Goal: Task Accomplishment & Management: Manage account settings

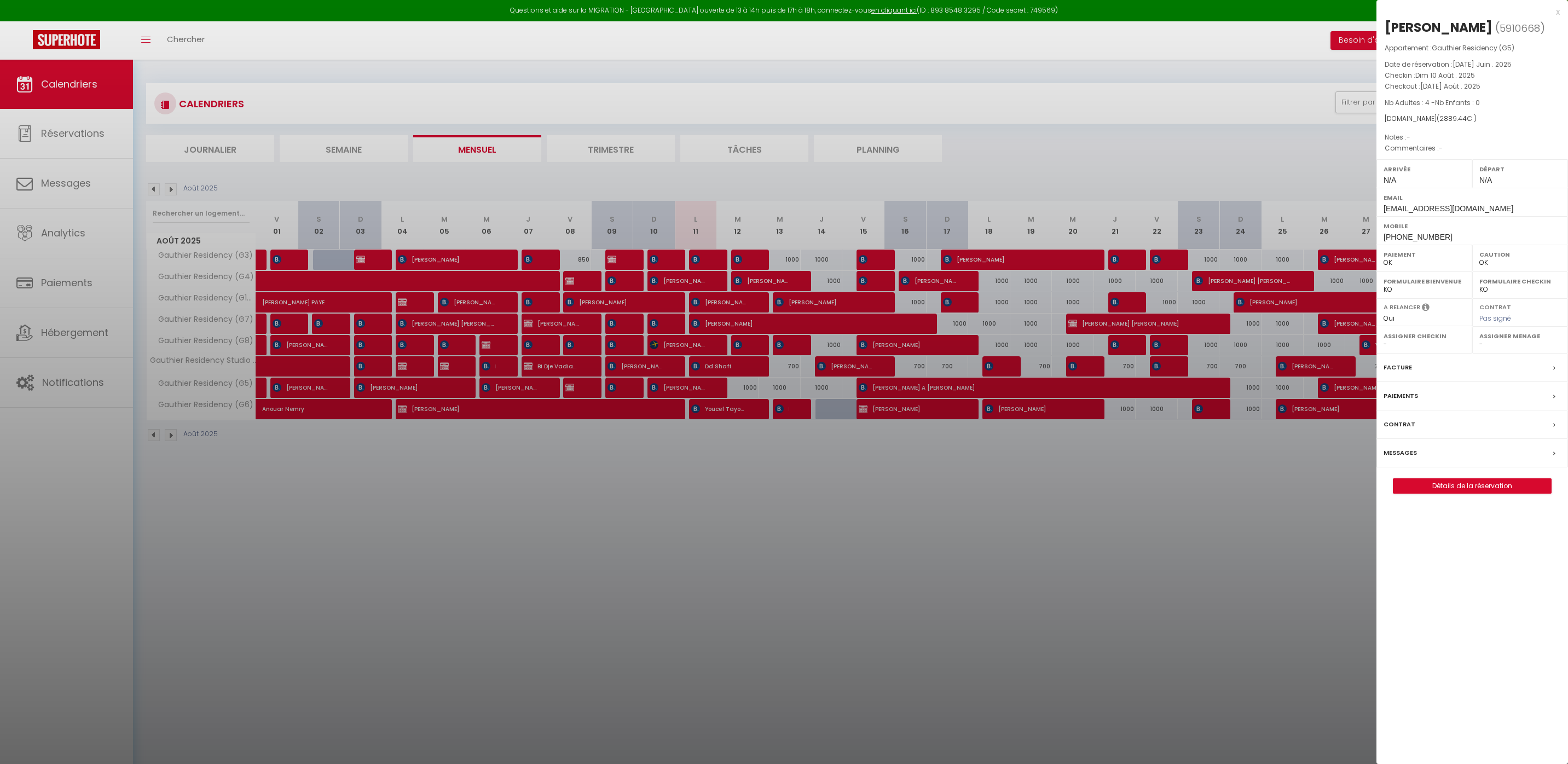
select select "0"
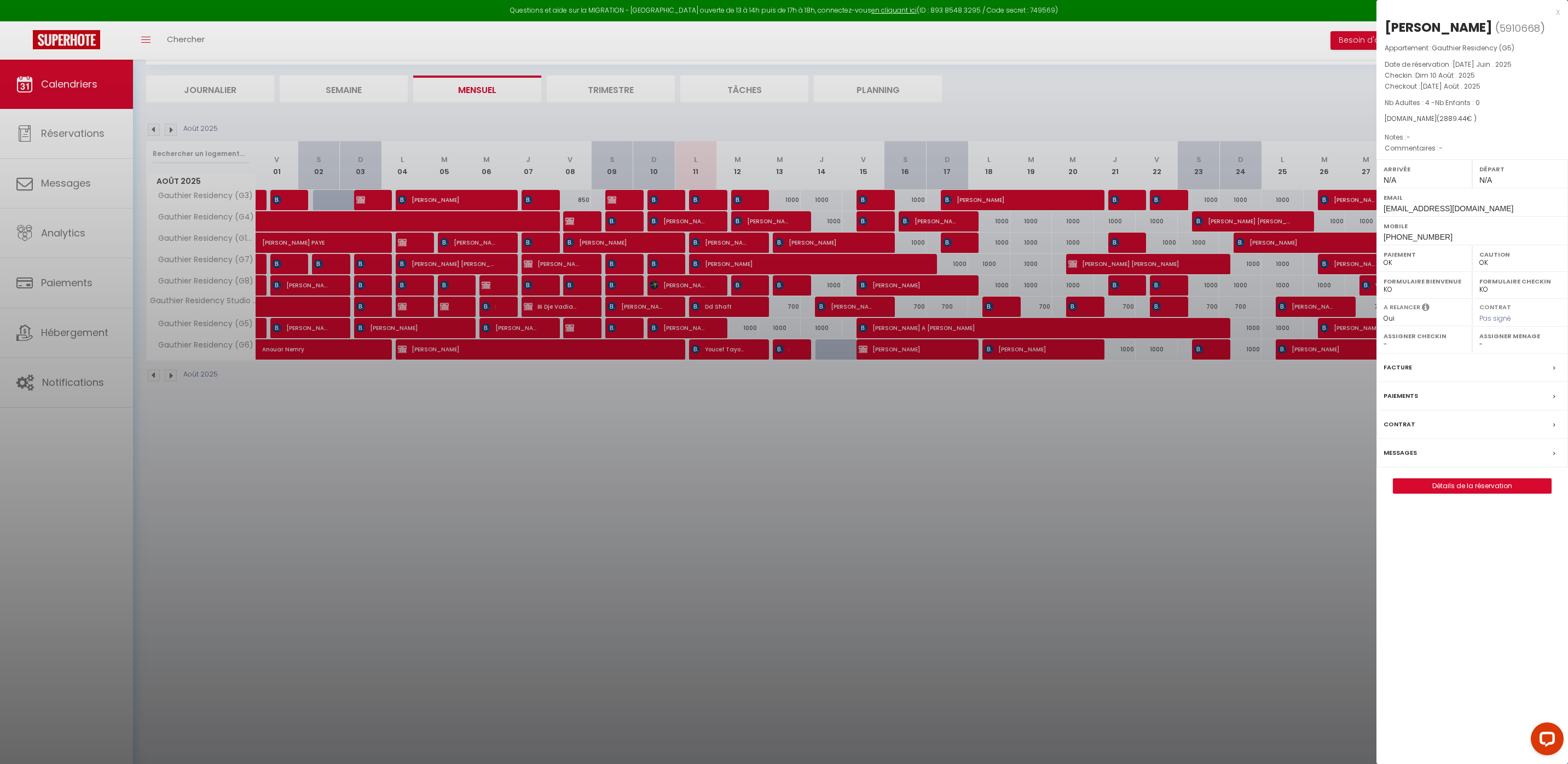
click at [1560, 12] on div "x [PERSON_NAME] ( 5910668 ) Appartement : [PERSON_NAME] Residency (G5) Date de …" at bounding box center [1472, 255] width 192 height 510
click at [1559, 9] on div "x" at bounding box center [1468, 12] width 184 height 13
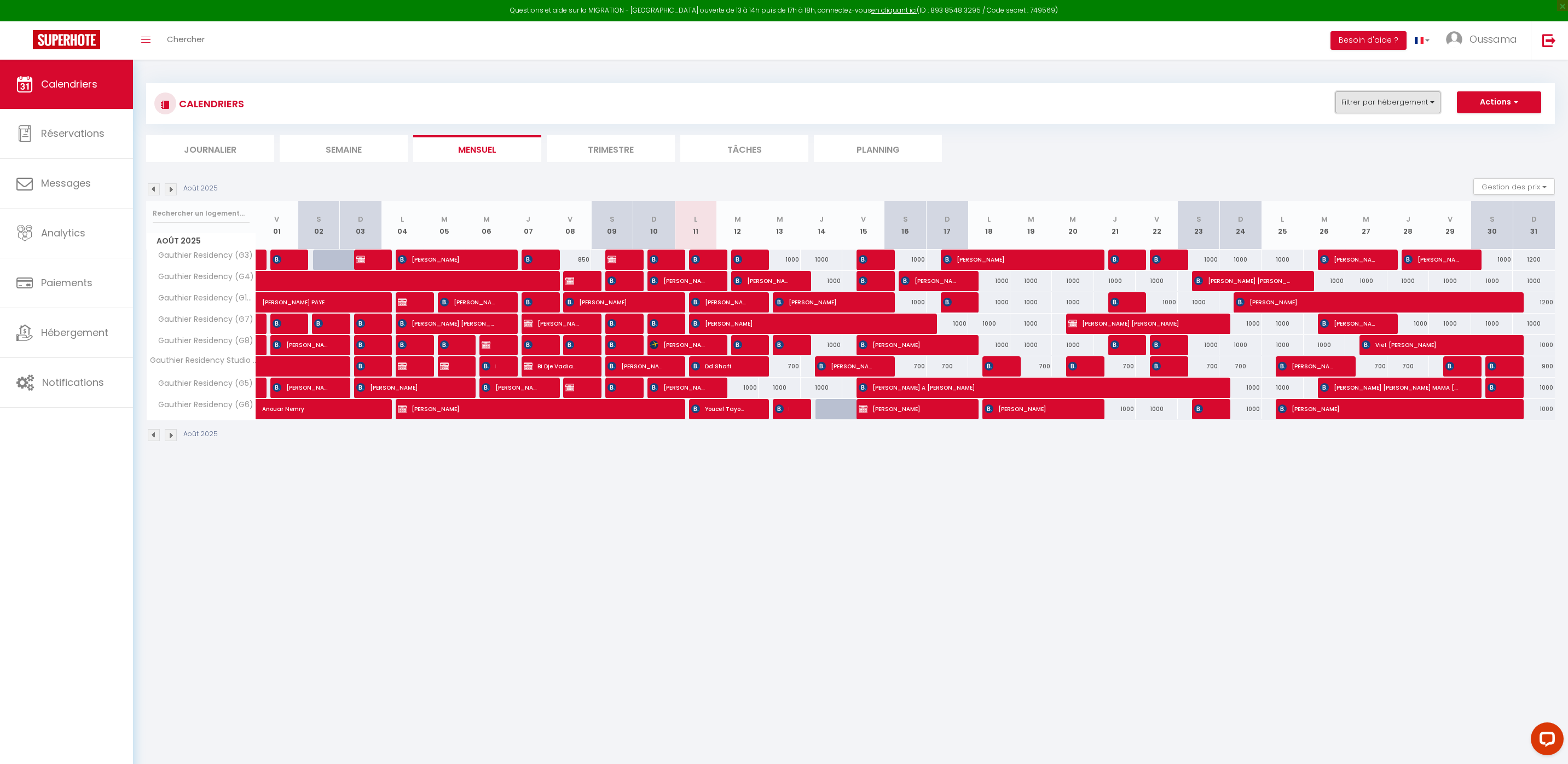
click at [1413, 103] on button "Filtrer par hébergement" at bounding box center [1388, 103] width 105 height 22
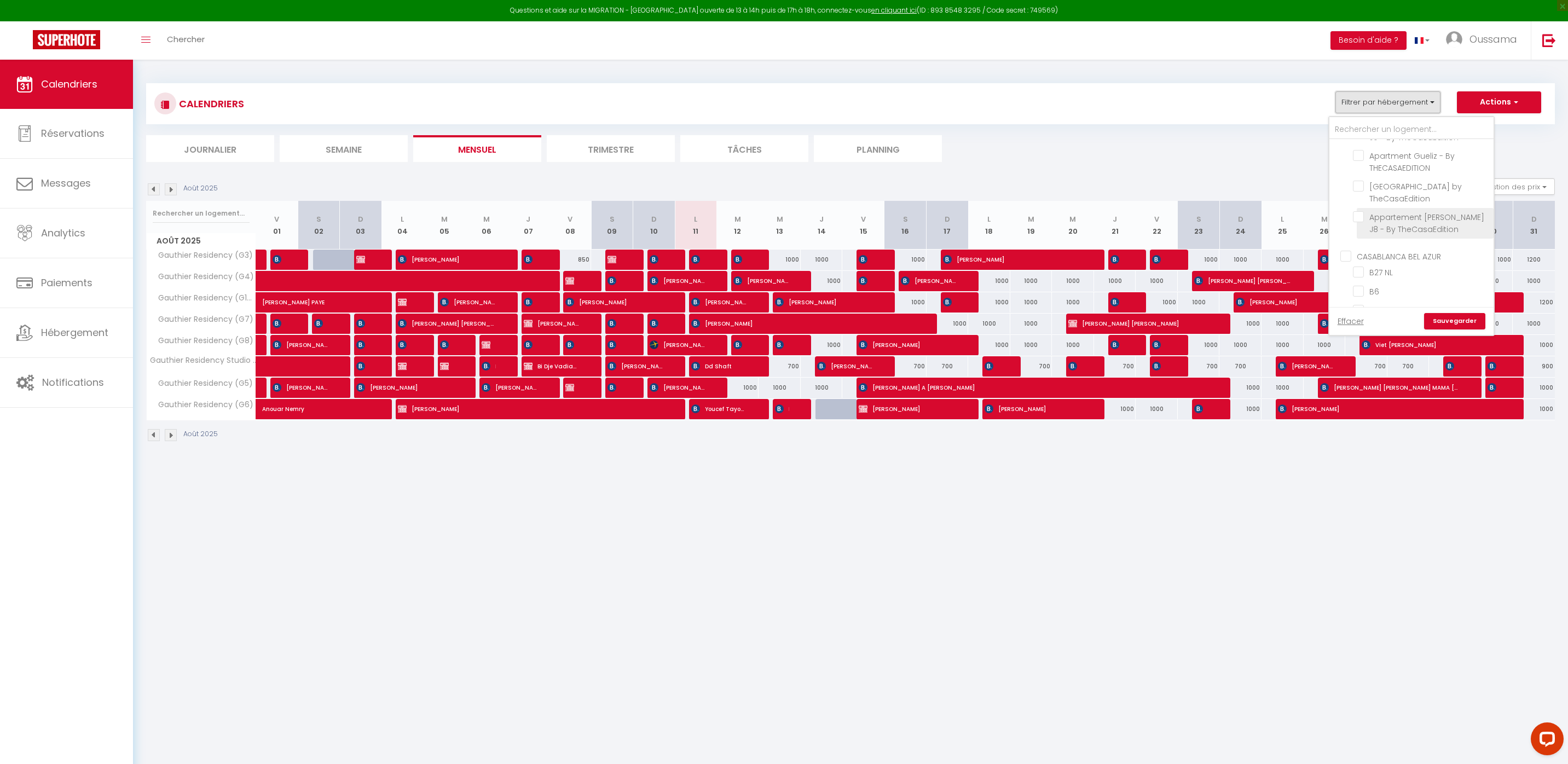
scroll to position [368, 0]
click at [1352, 196] on input "CASABLANCA BEL AZUR" at bounding box center [1422, 198] width 164 height 11
checkbox input "true"
checkbox input "false"
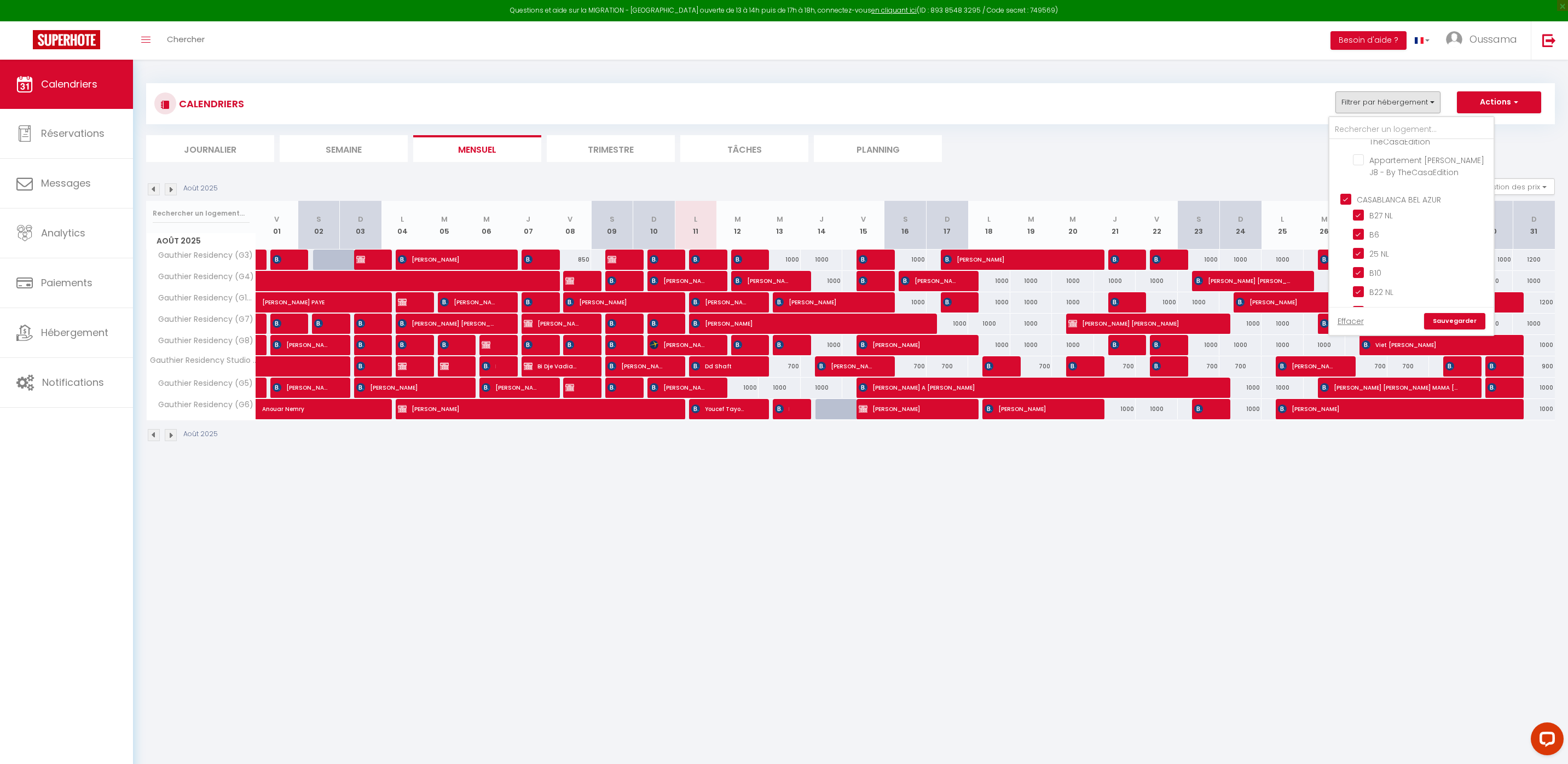
checkbox input "false"
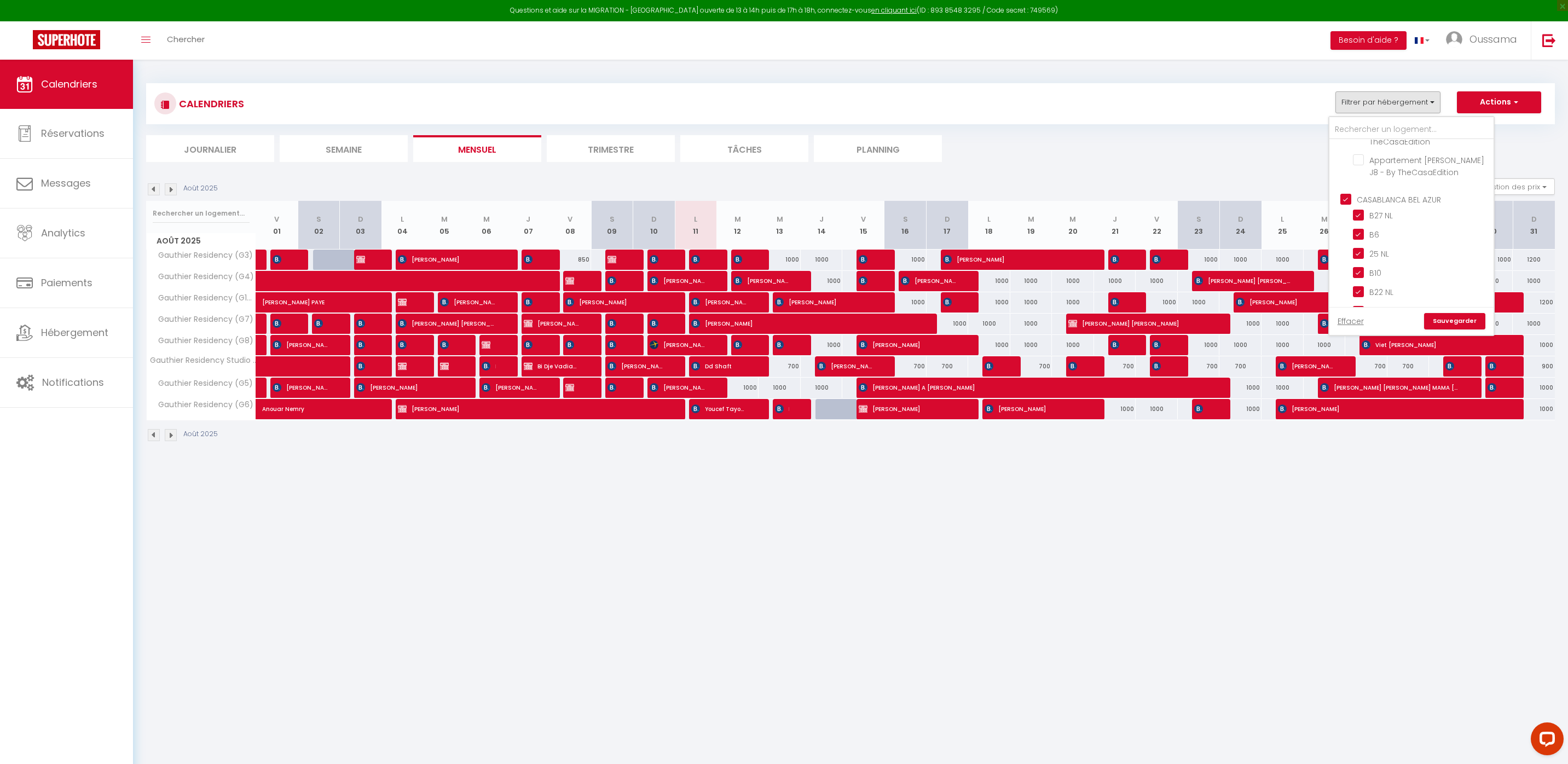
checkbox input "false"
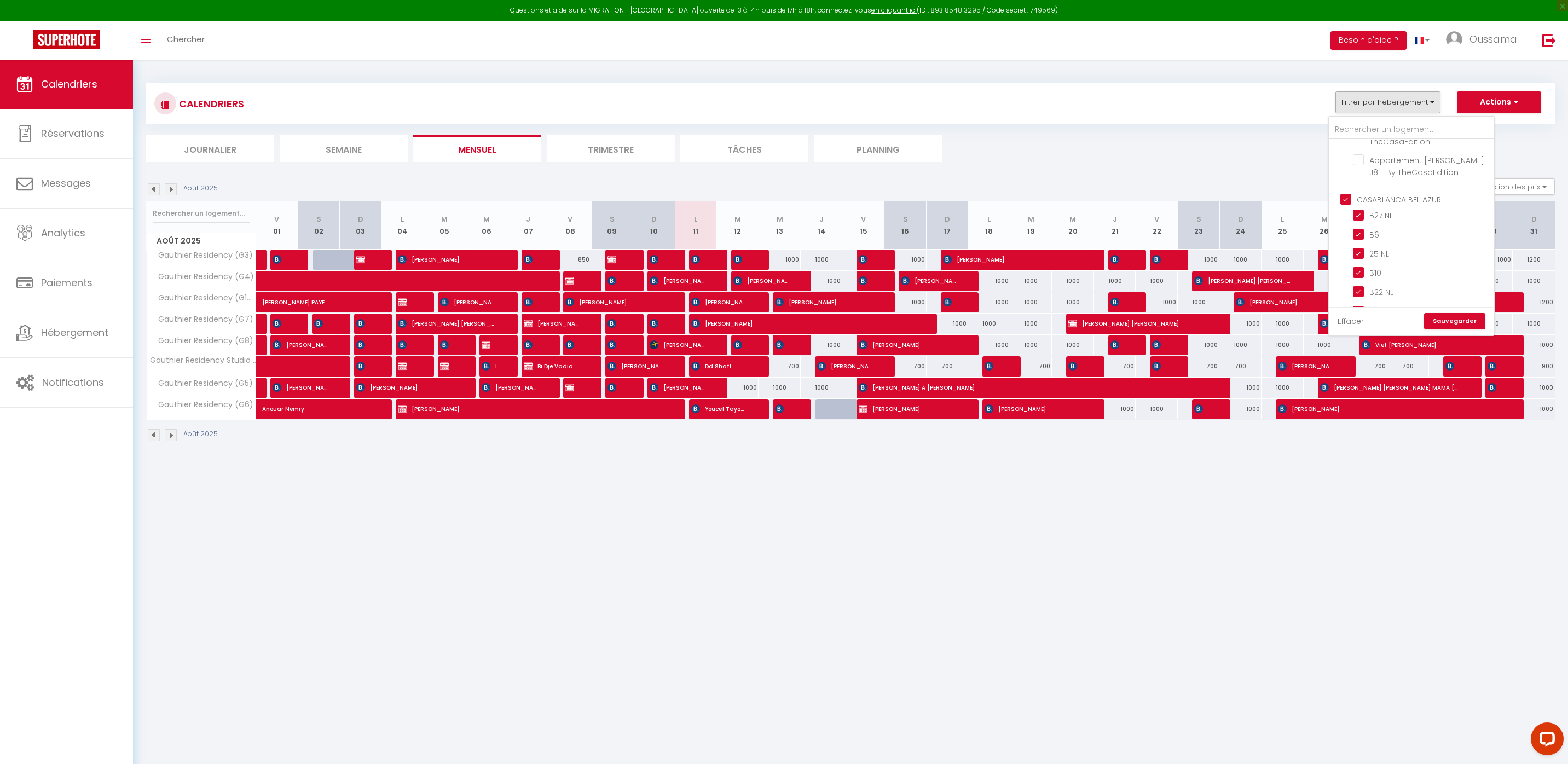
checkbox input "true"
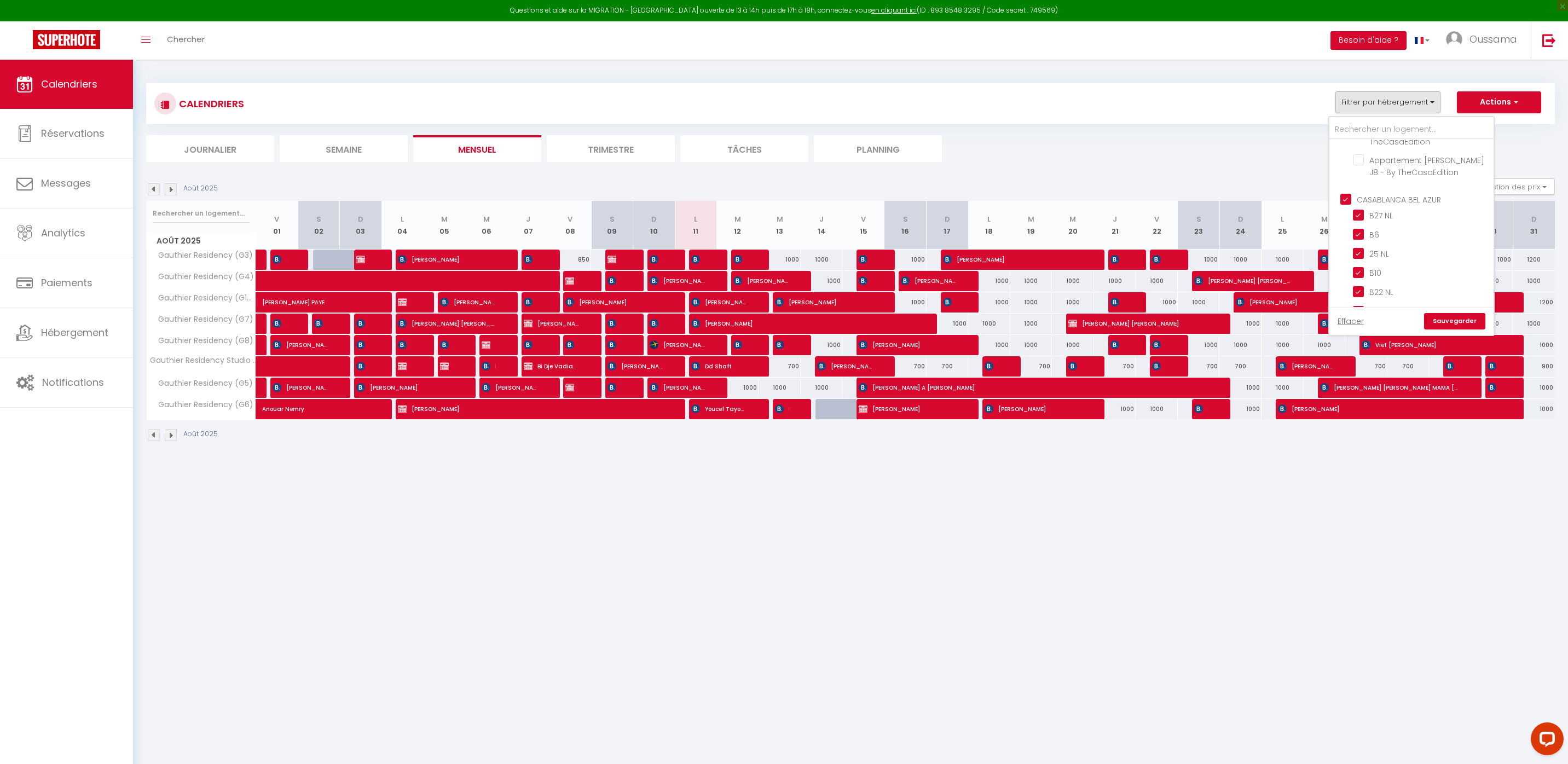
checkbox input "true"
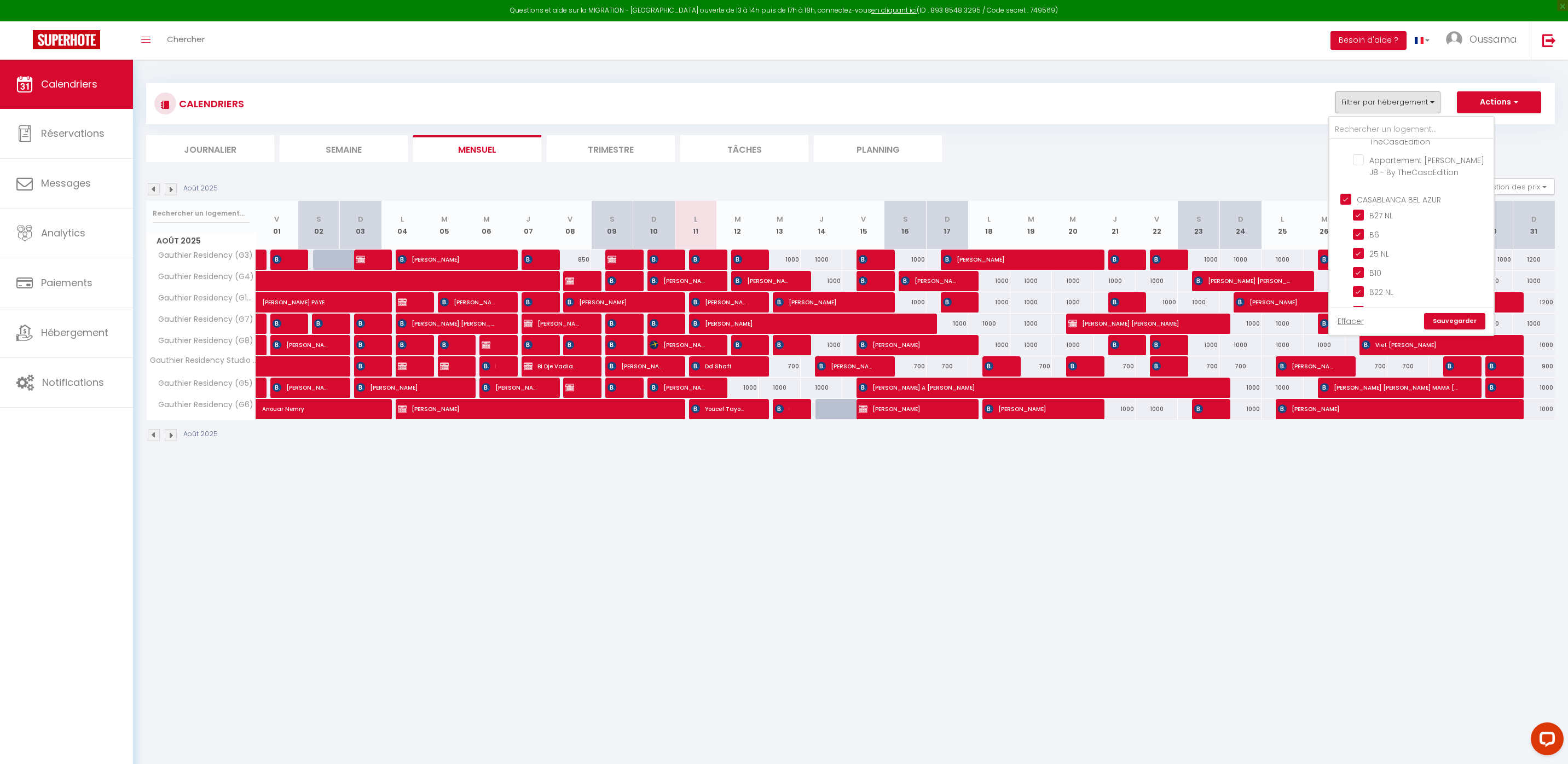
checkbox input "true"
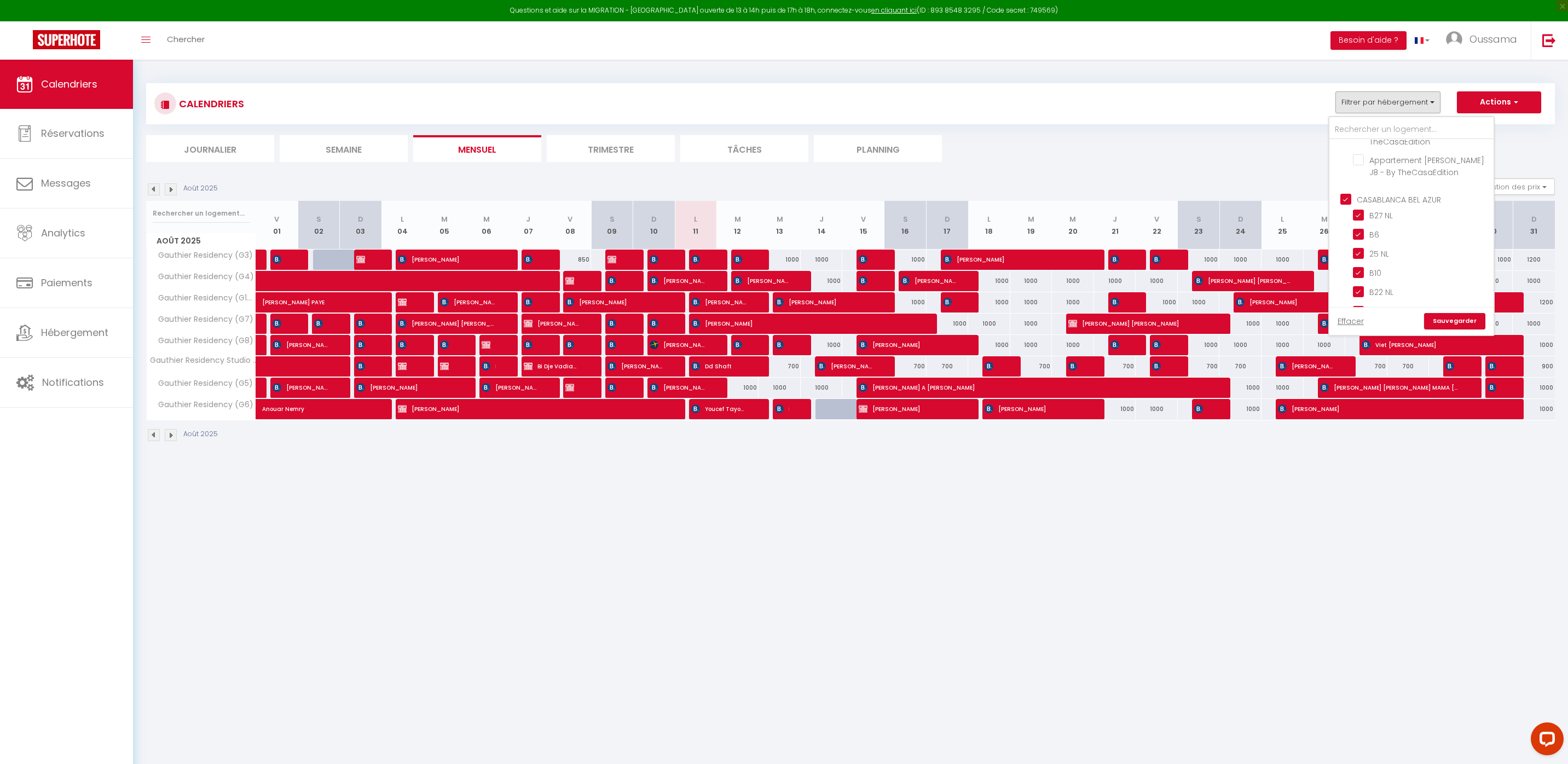
checkbox input "true"
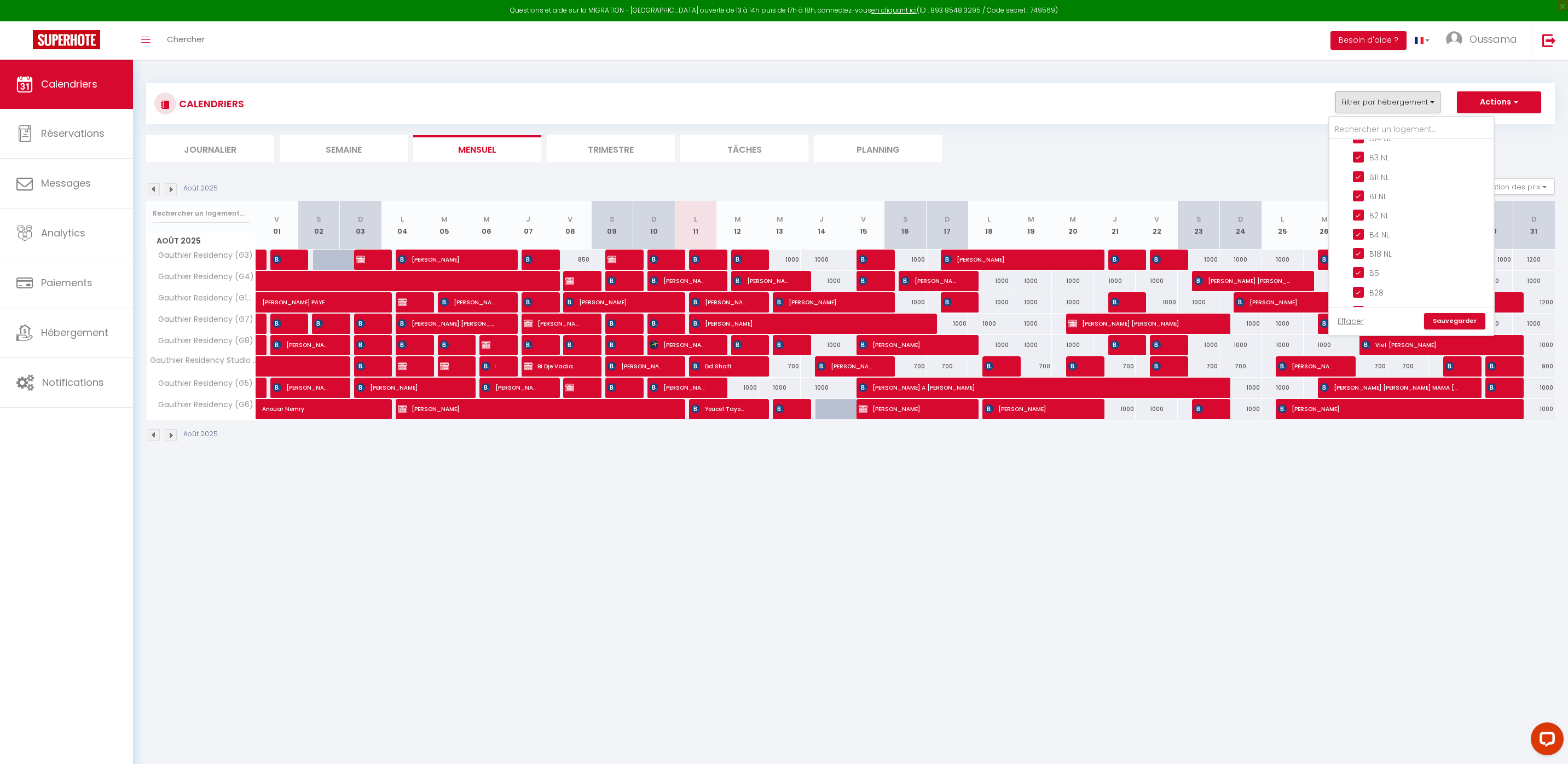
scroll to position [730, 0]
click at [1371, 241] on input "CASABLANCA GAUTHIER" at bounding box center [1422, 244] width 164 height 11
checkbox input "false"
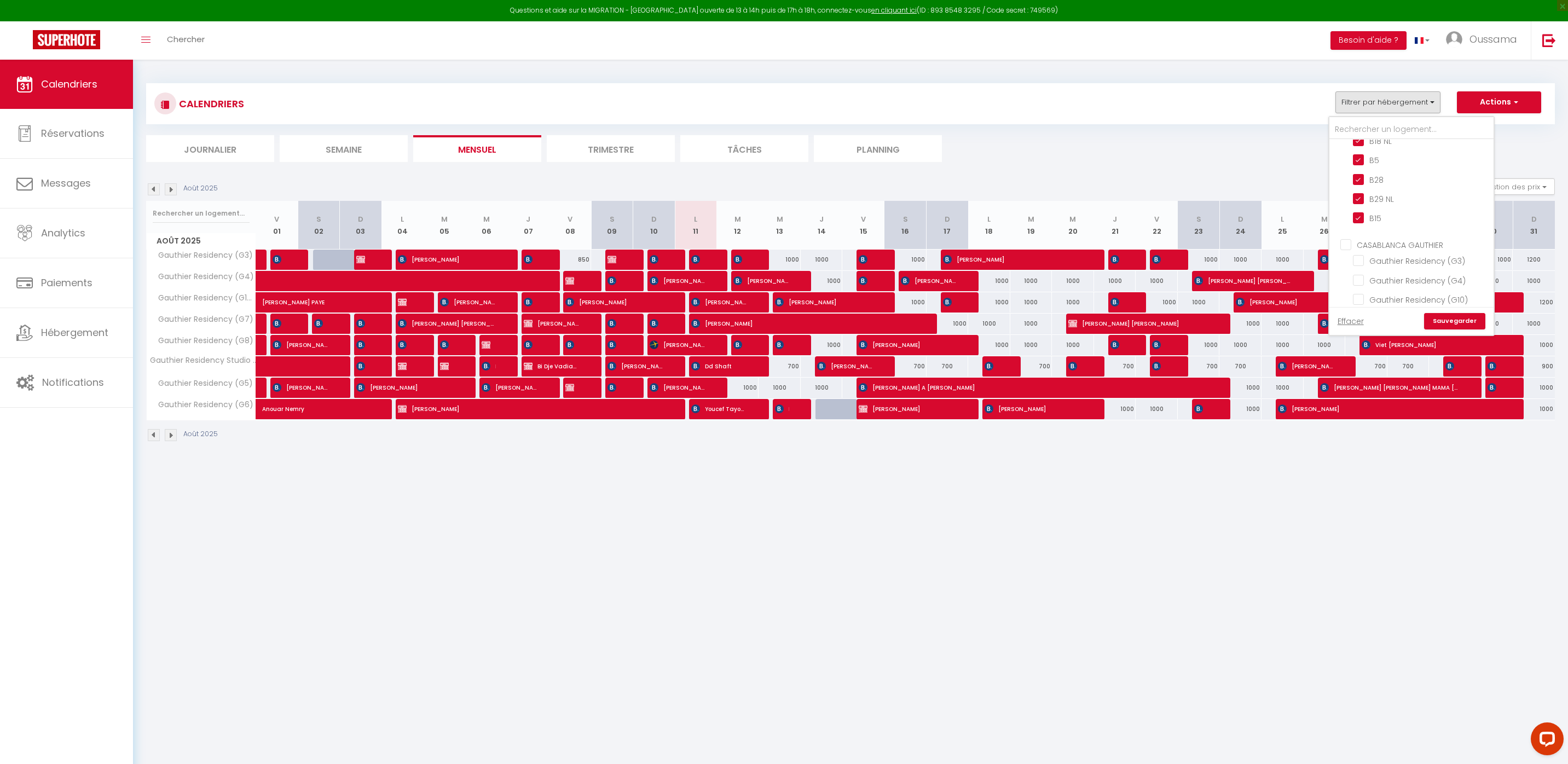
checkbox input "false"
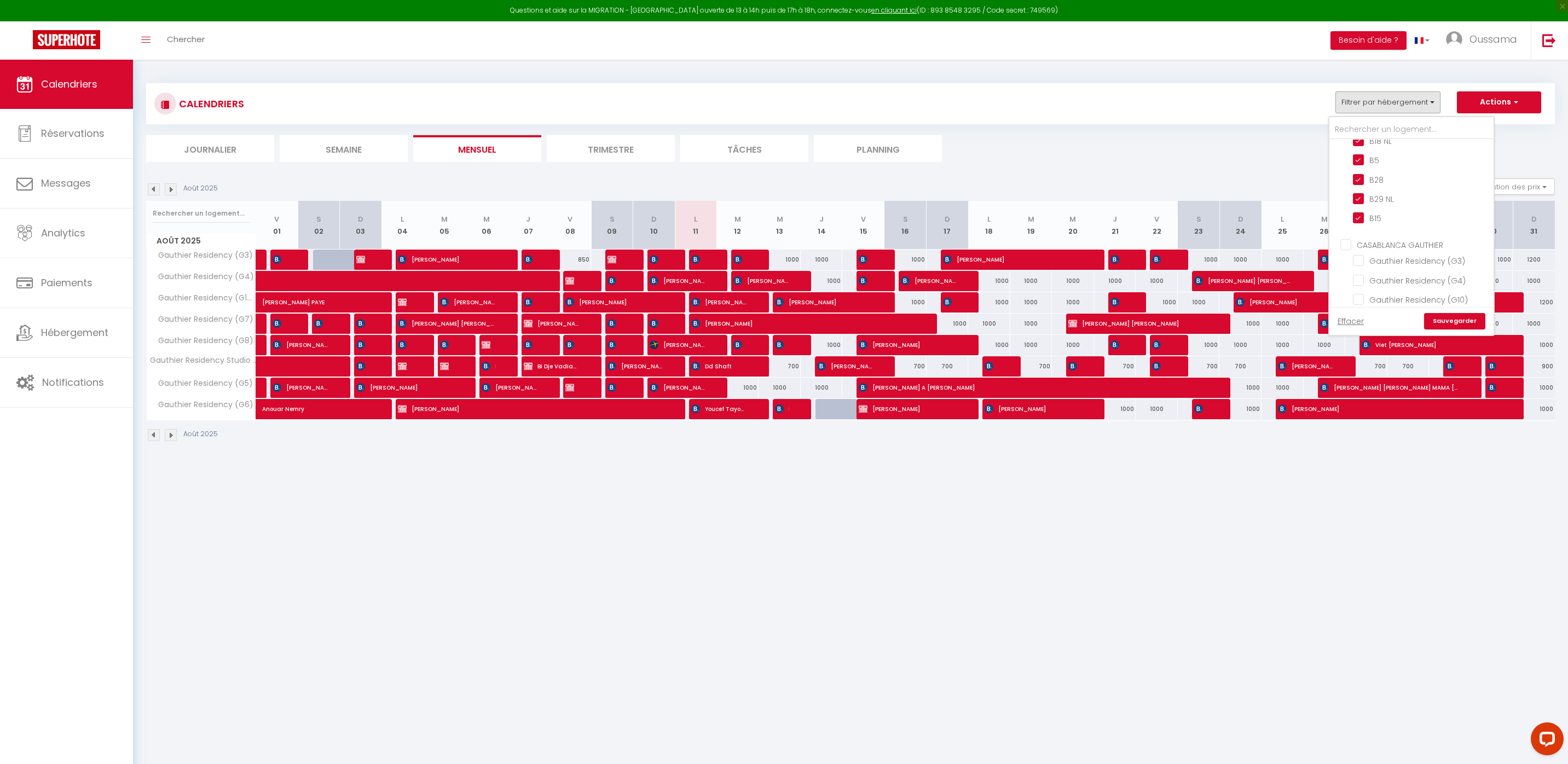
checkbox input "false"
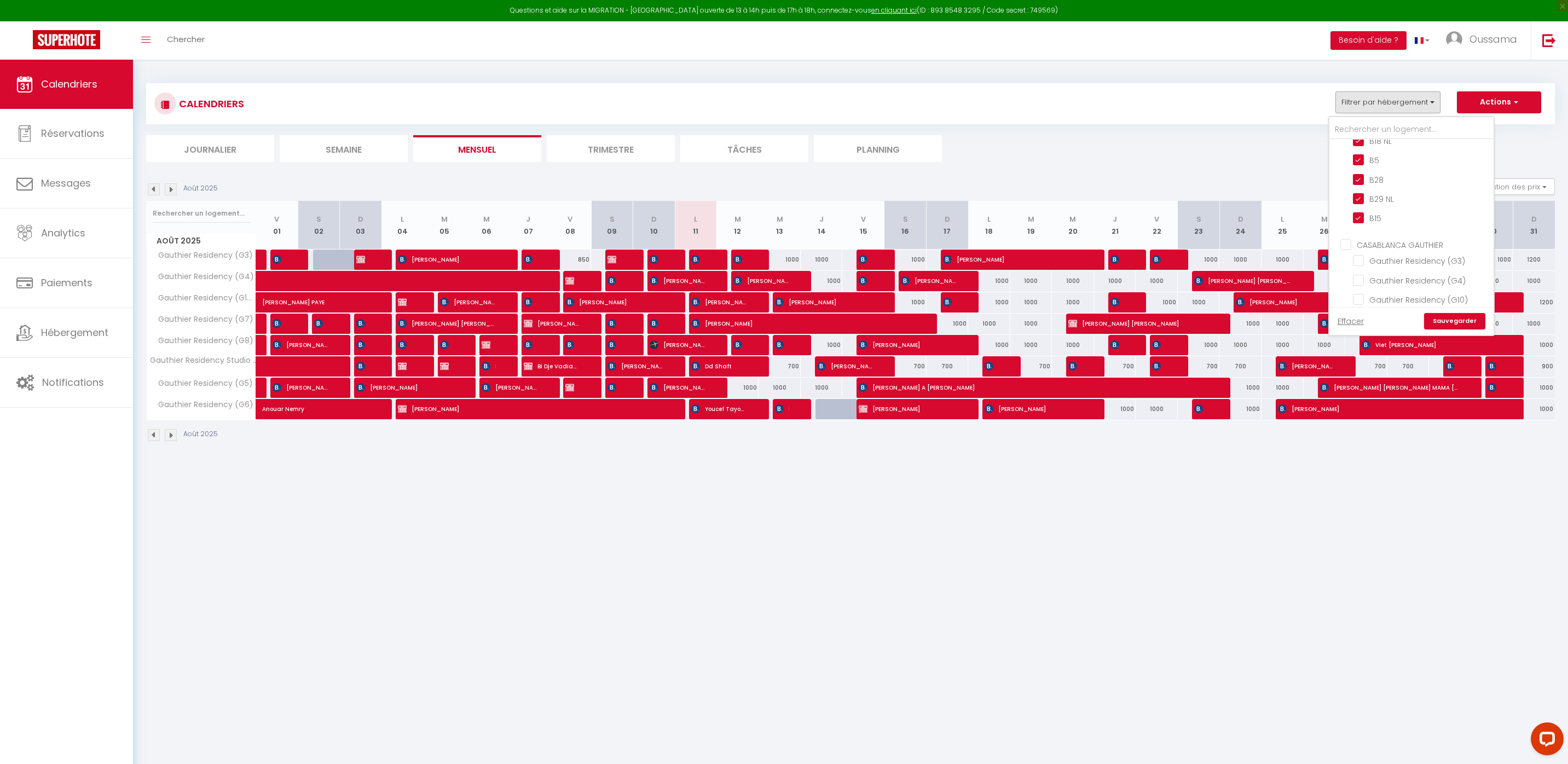
checkbox input "false"
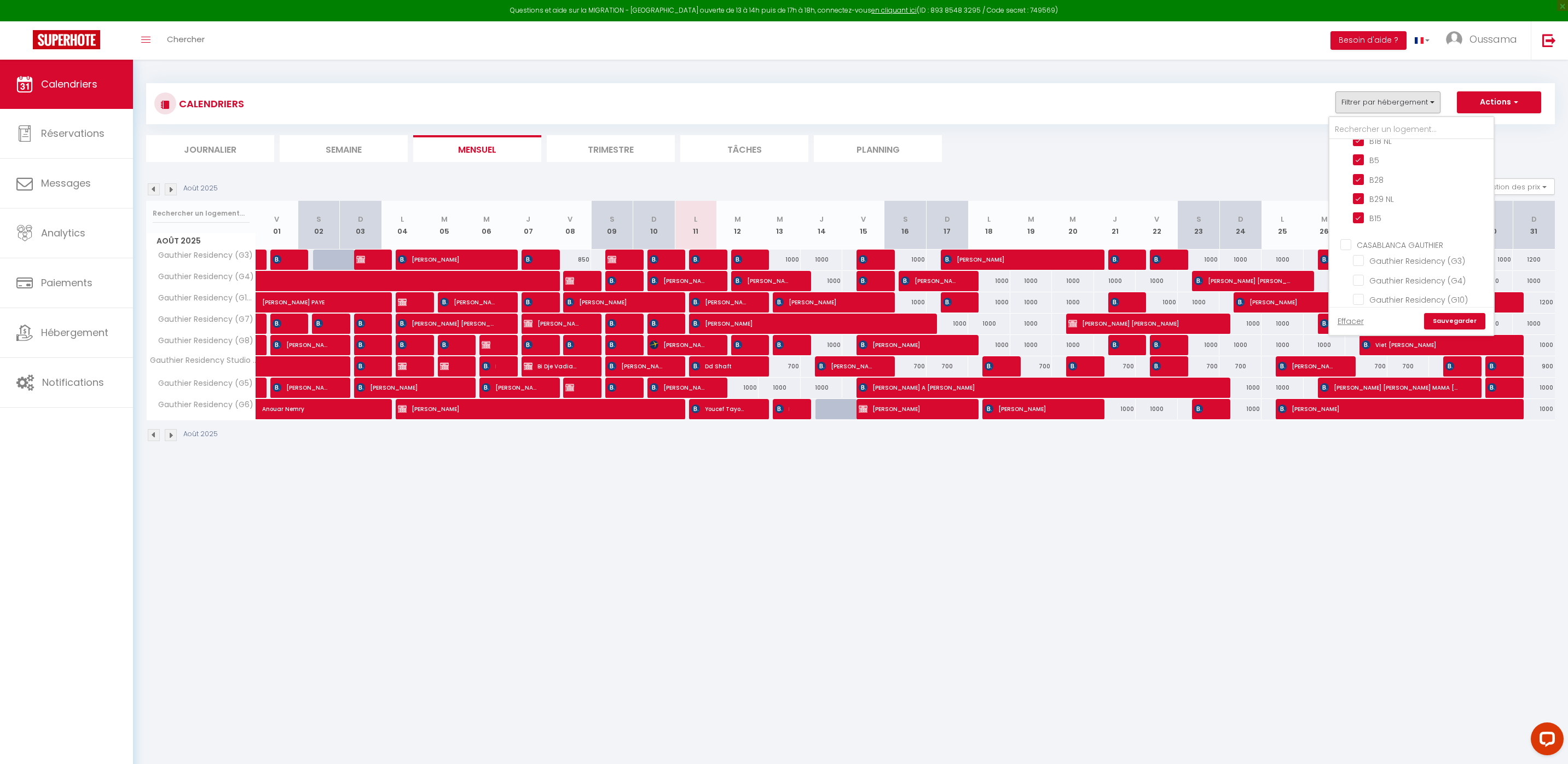
checkbox input "false"
click at [1437, 317] on link "Sauvegarder" at bounding box center [1454, 321] width 61 height 17
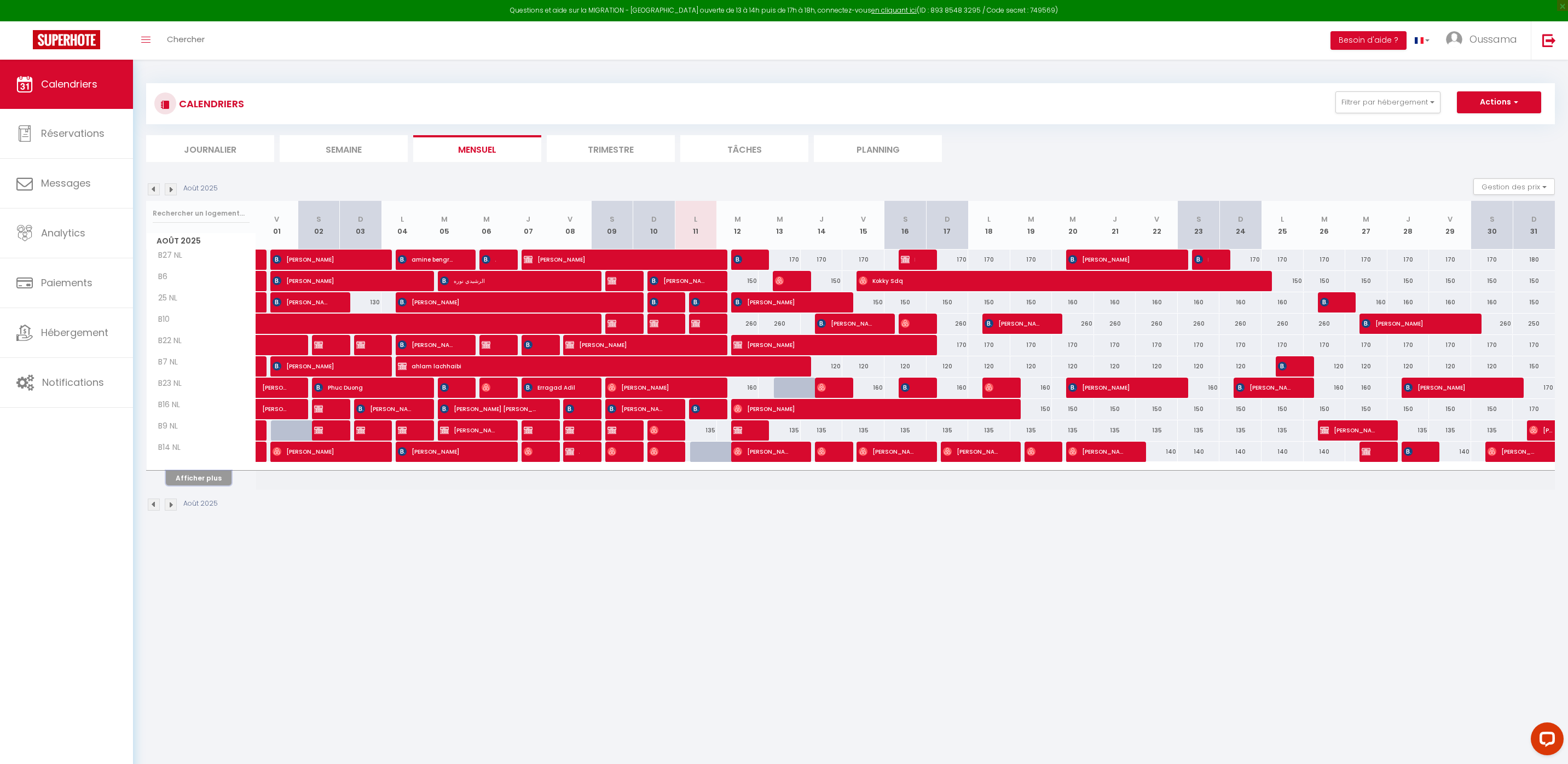
click at [220, 482] on button "Afficher plus" at bounding box center [199, 478] width 66 height 15
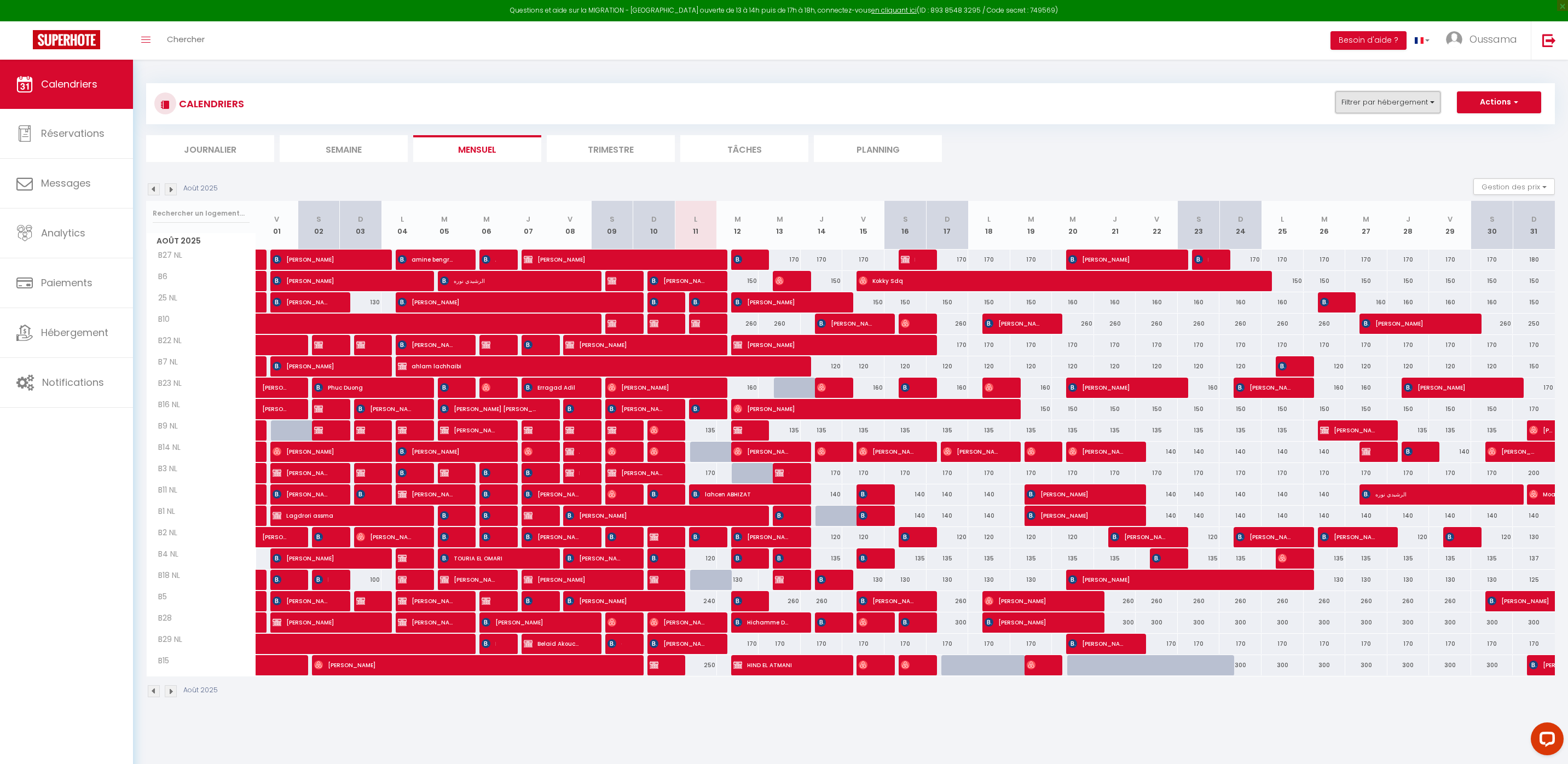
click at [1417, 106] on button "Filtrer par hébergement" at bounding box center [1388, 103] width 105 height 22
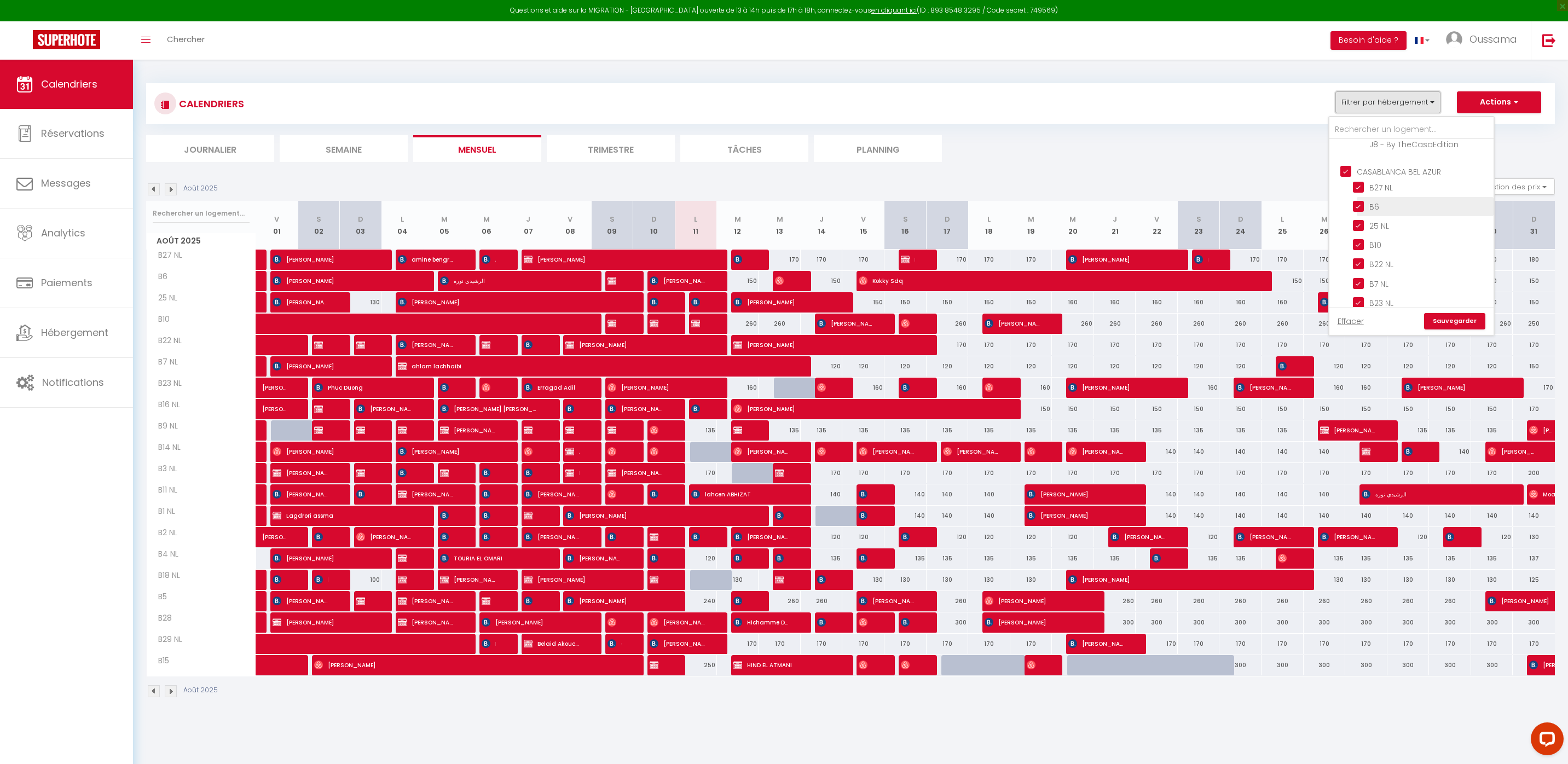
scroll to position [387, 0]
click at [1413, 176] on input "CASABLANCA BEL AZUR" at bounding box center [1422, 178] width 164 height 11
checkbox input "false"
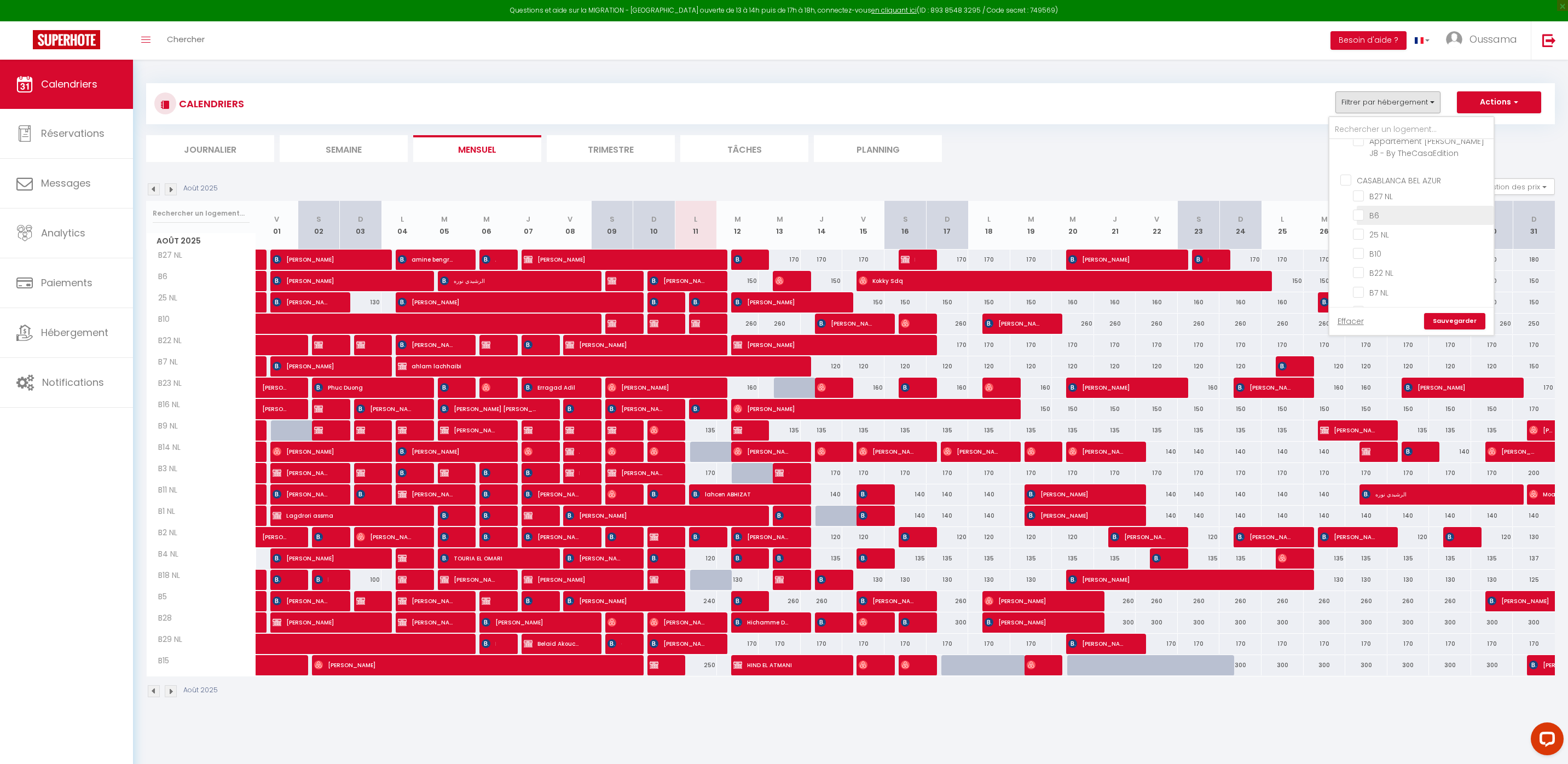
checkbox input "false"
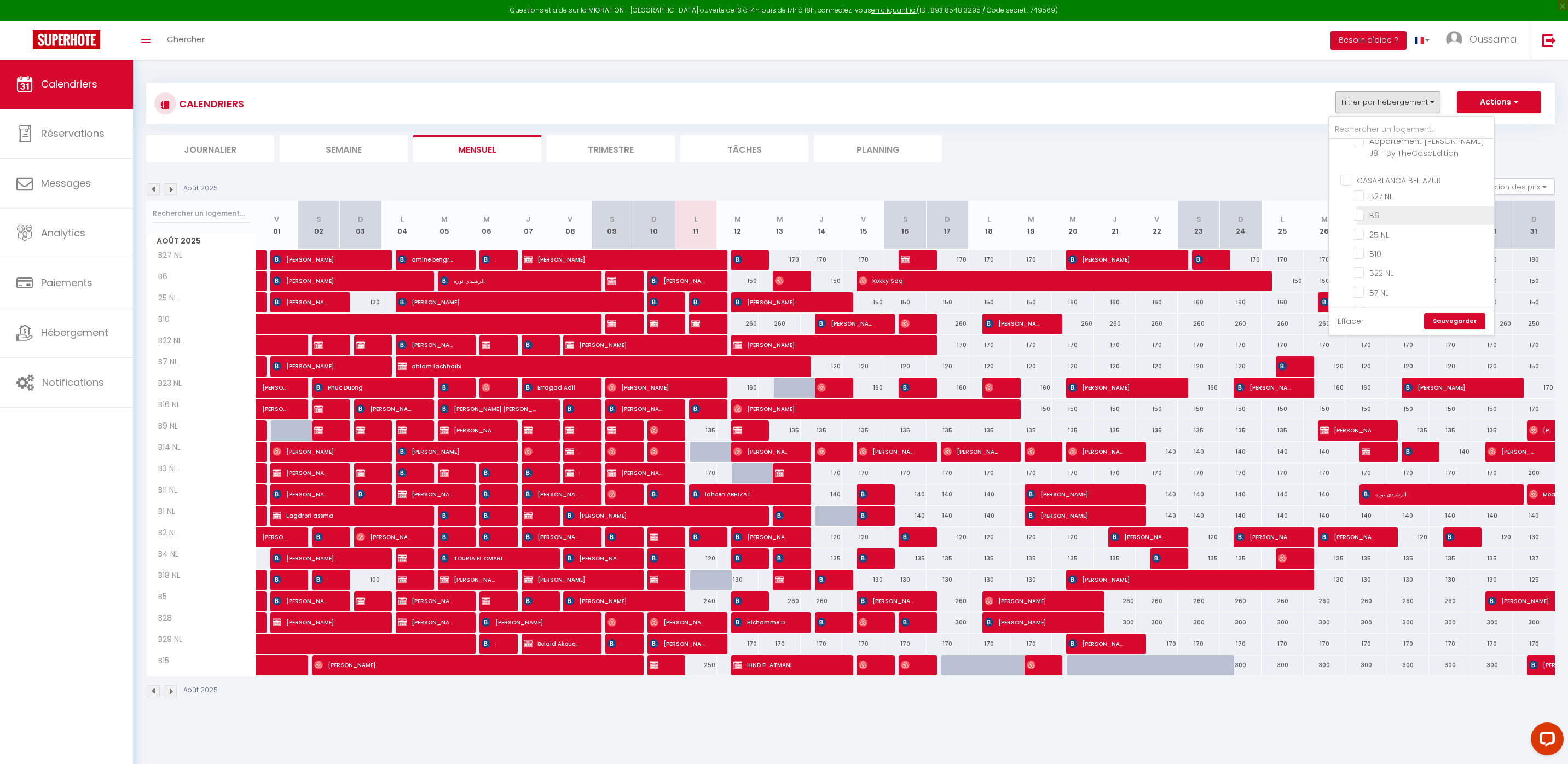
checkbox input "false"
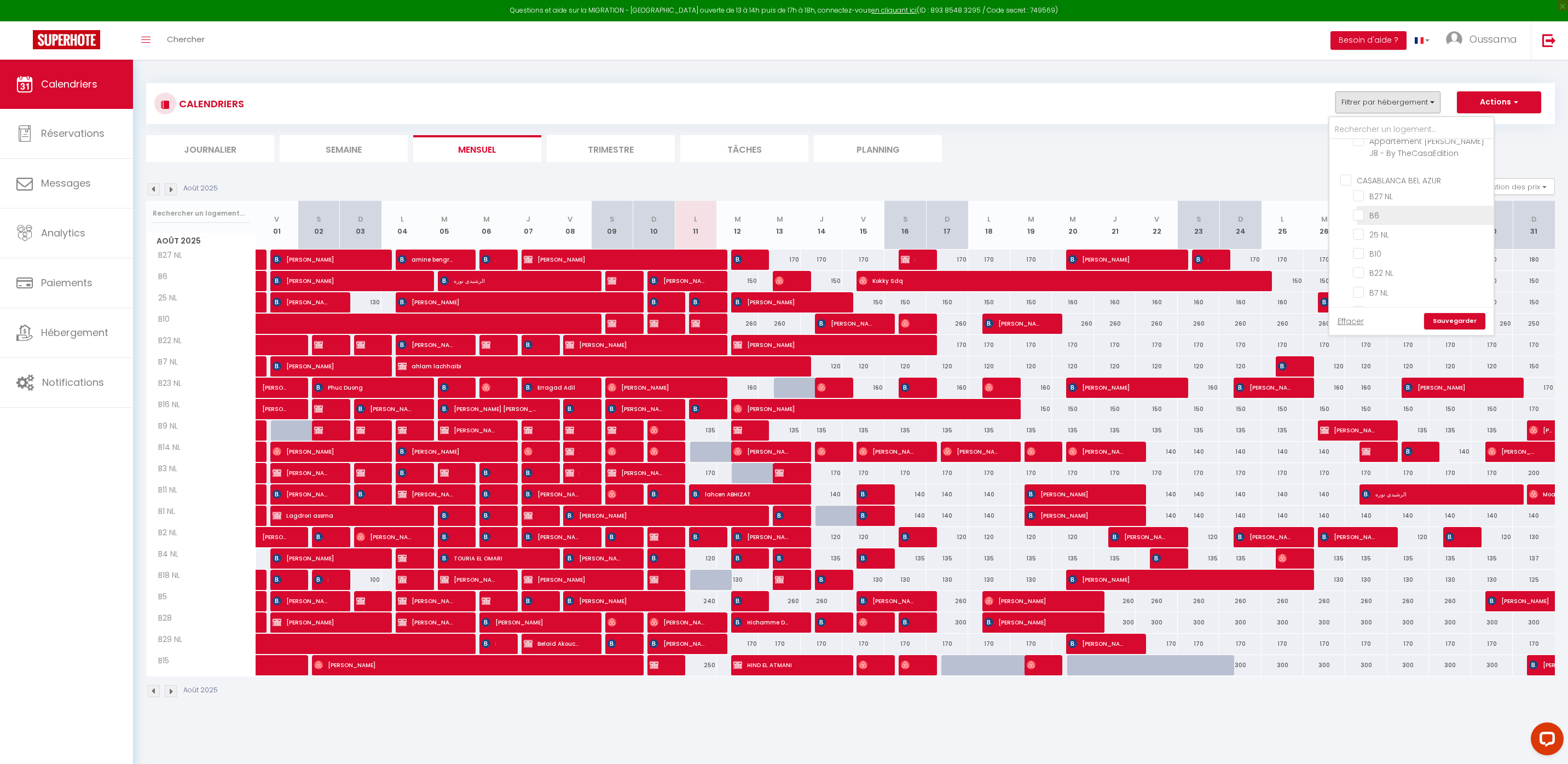
checkbox input "false"
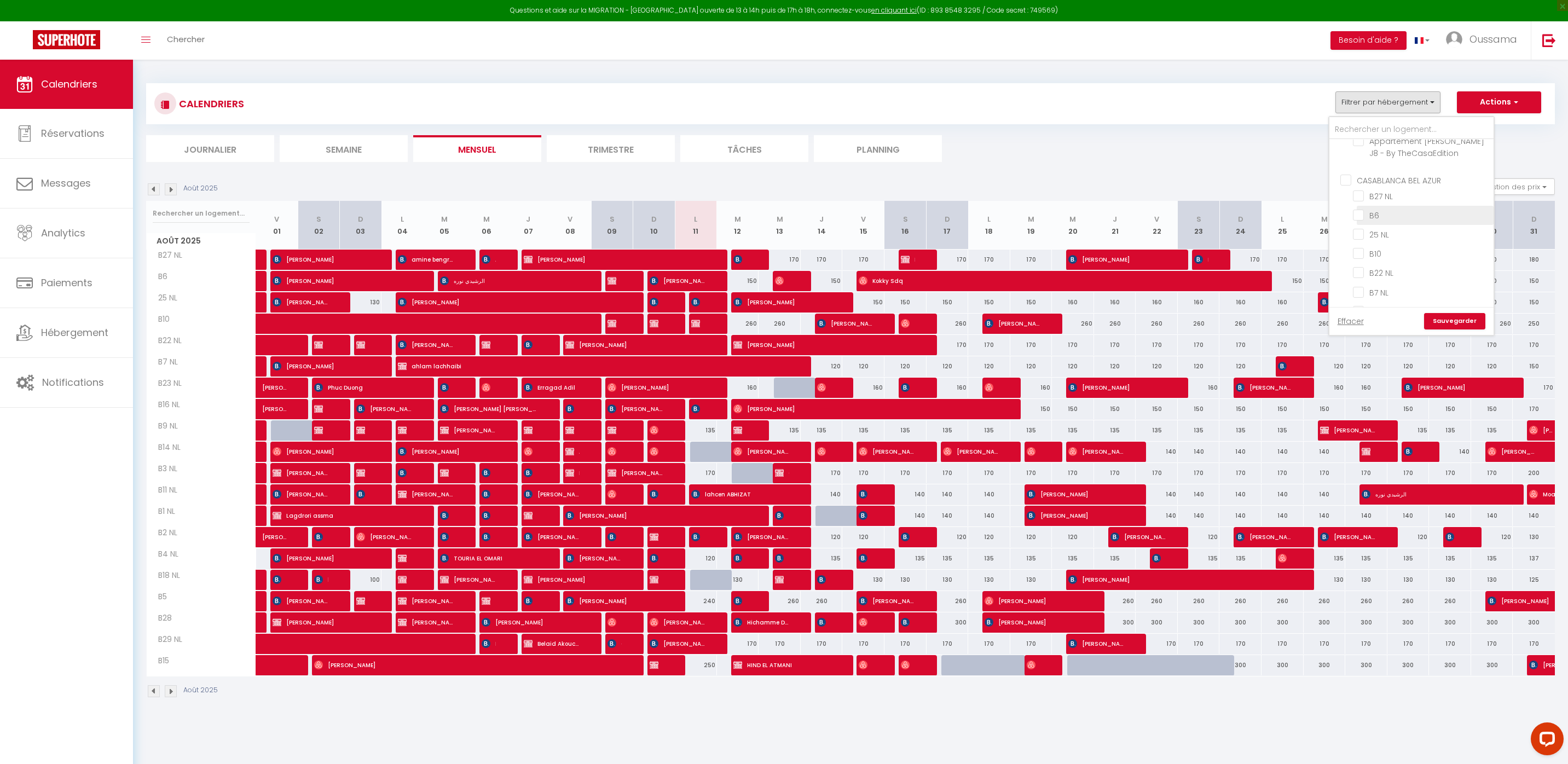
checkbox input "false"
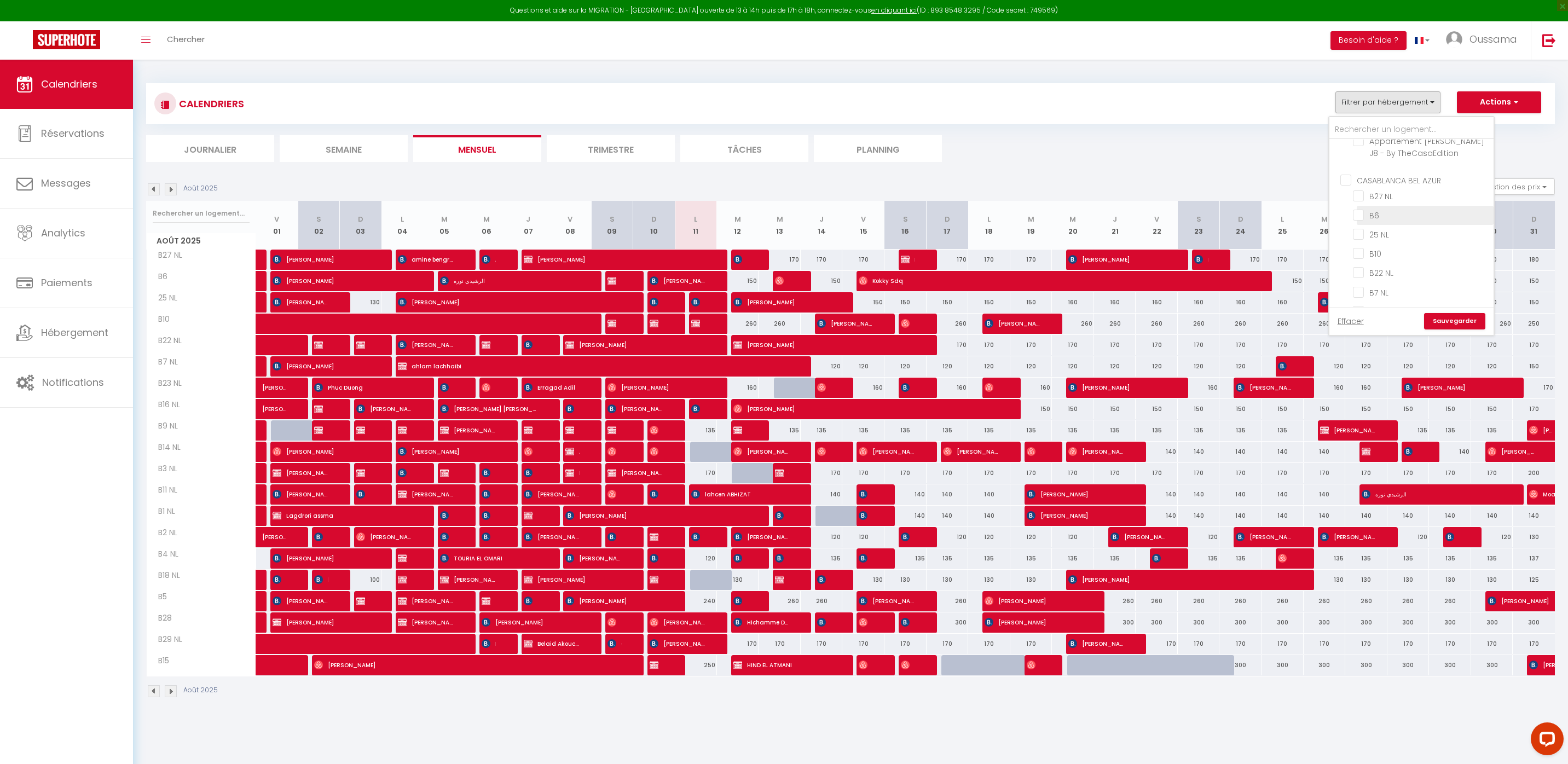
checkbox input "false"
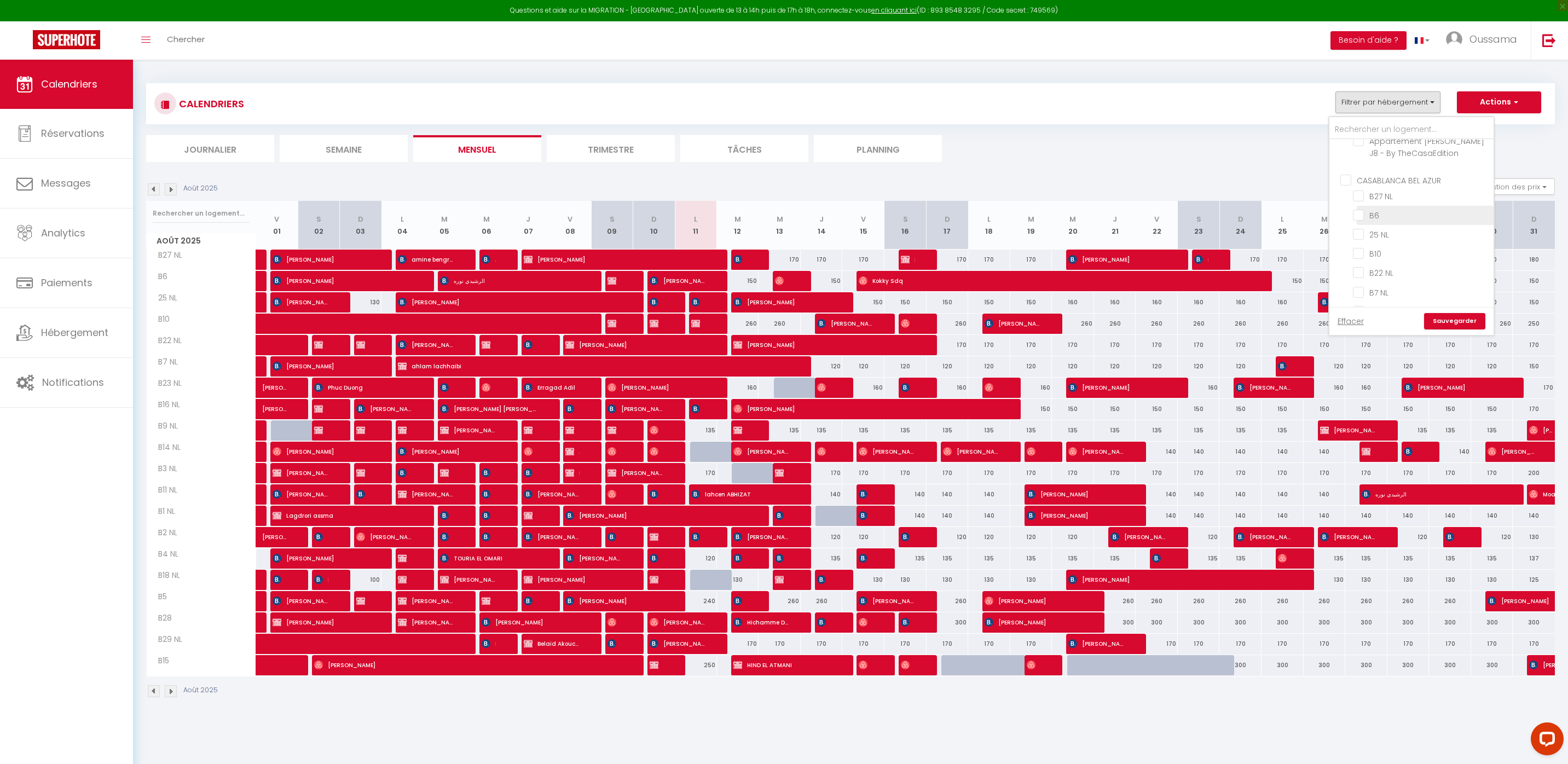
checkbox input "false"
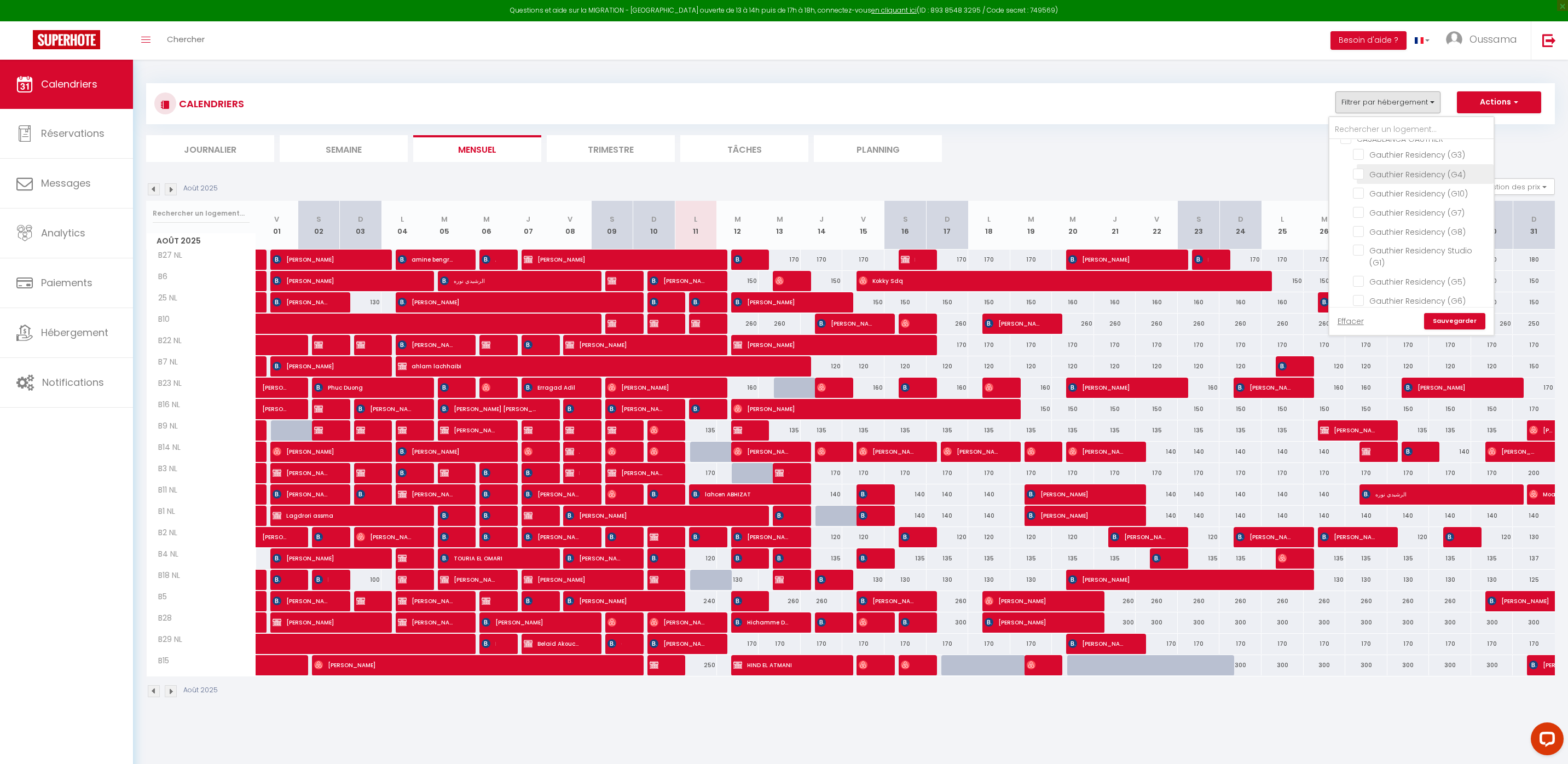
scroll to position [766, 0]
click at [1410, 203] on input "CASABLANCA GAUTHIER" at bounding box center [1422, 208] width 164 height 11
checkbox input "true"
checkbox input "false"
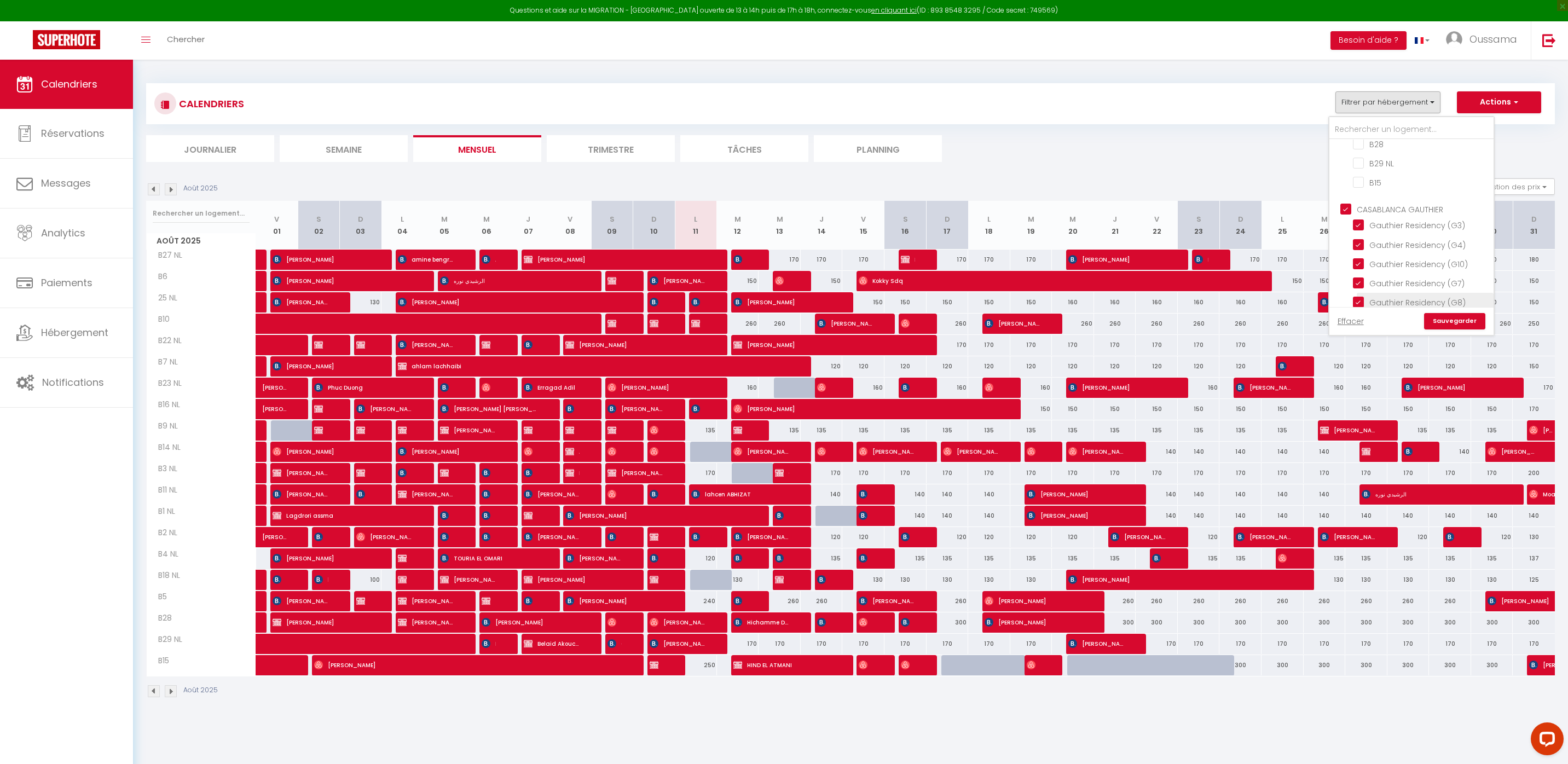
checkbox input "false"
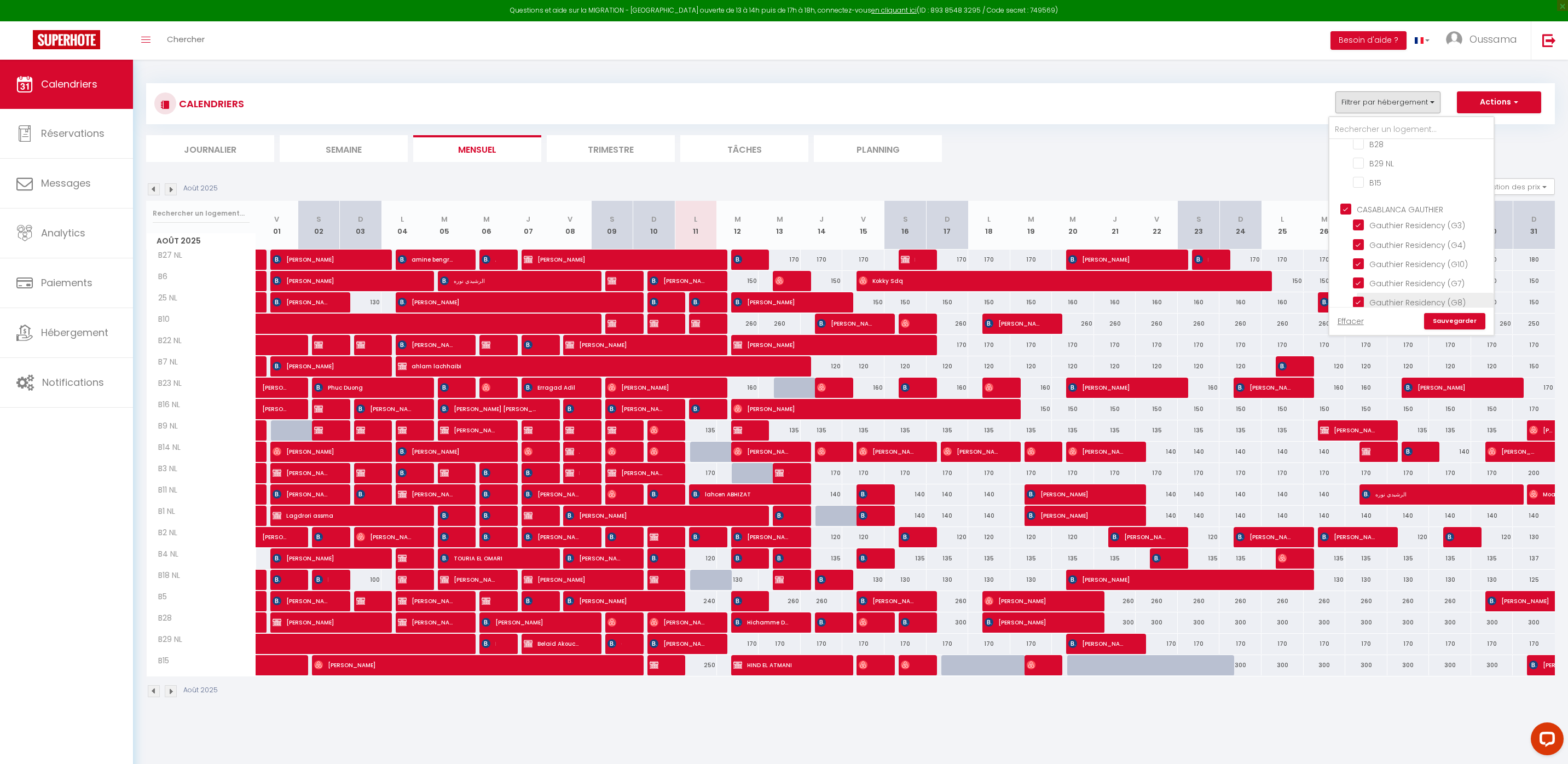
checkbox input "false"
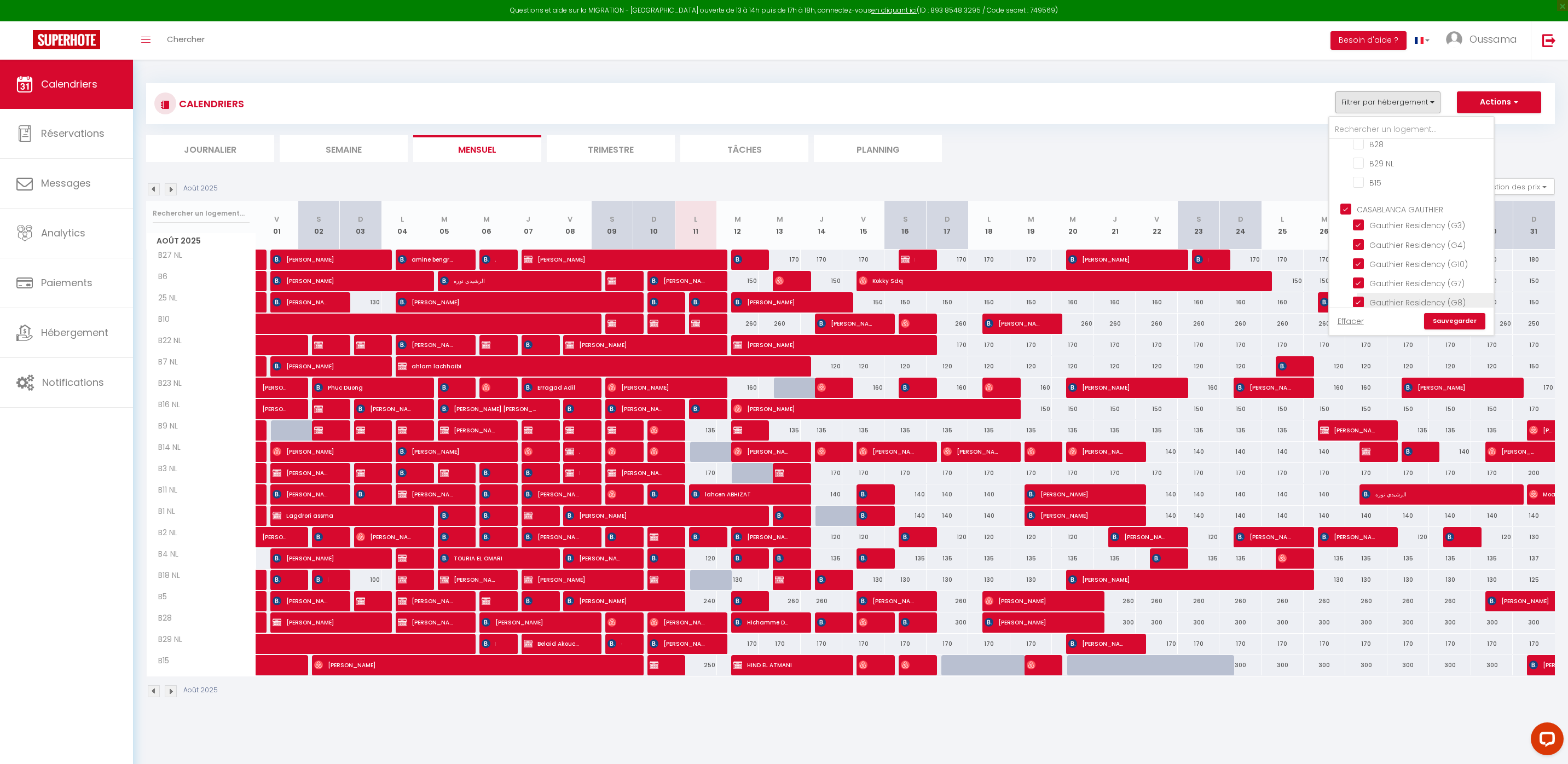
checkbox input "true"
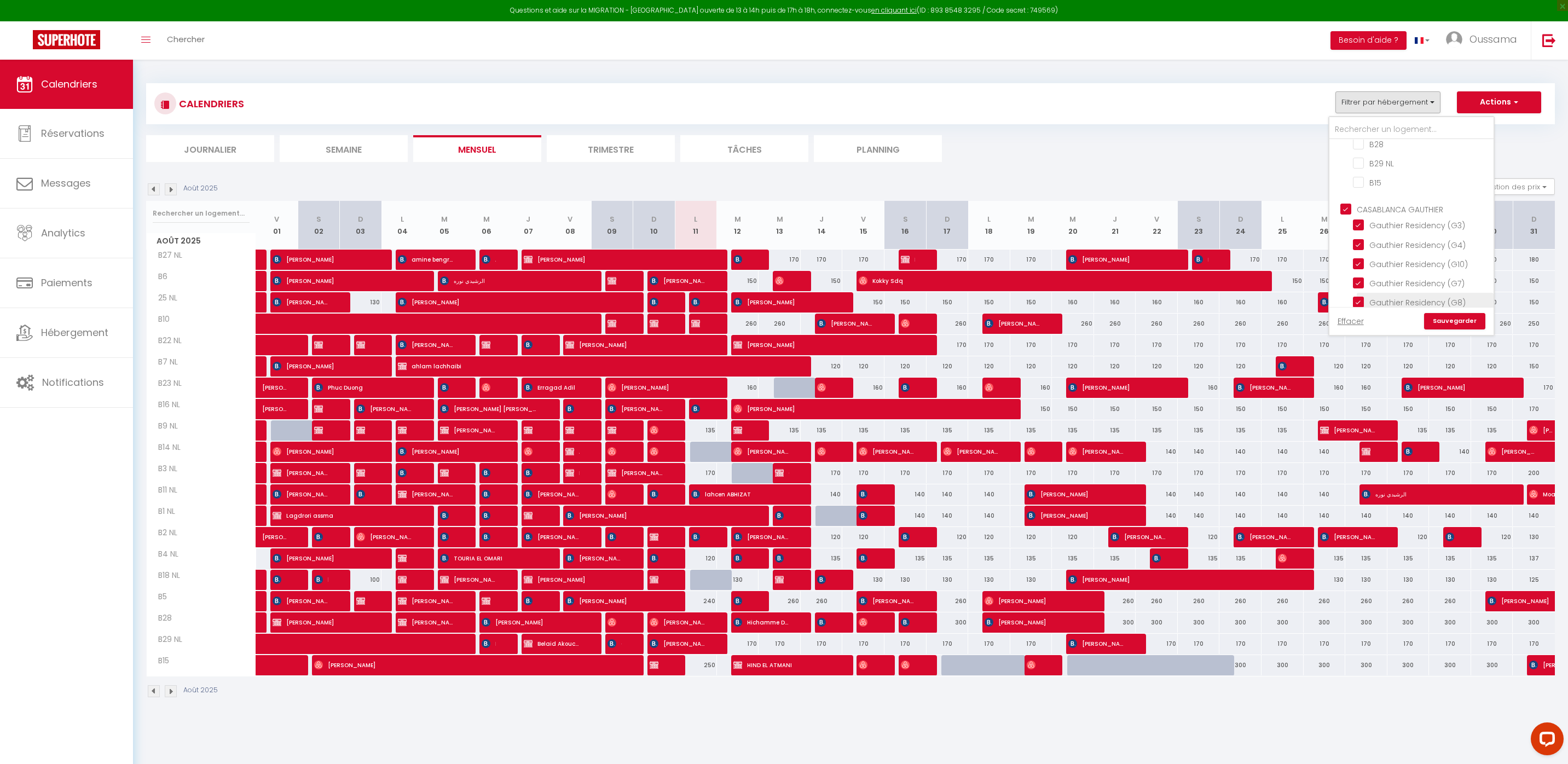
checkbox input "true"
click at [1473, 318] on link "Sauvegarder" at bounding box center [1454, 321] width 61 height 17
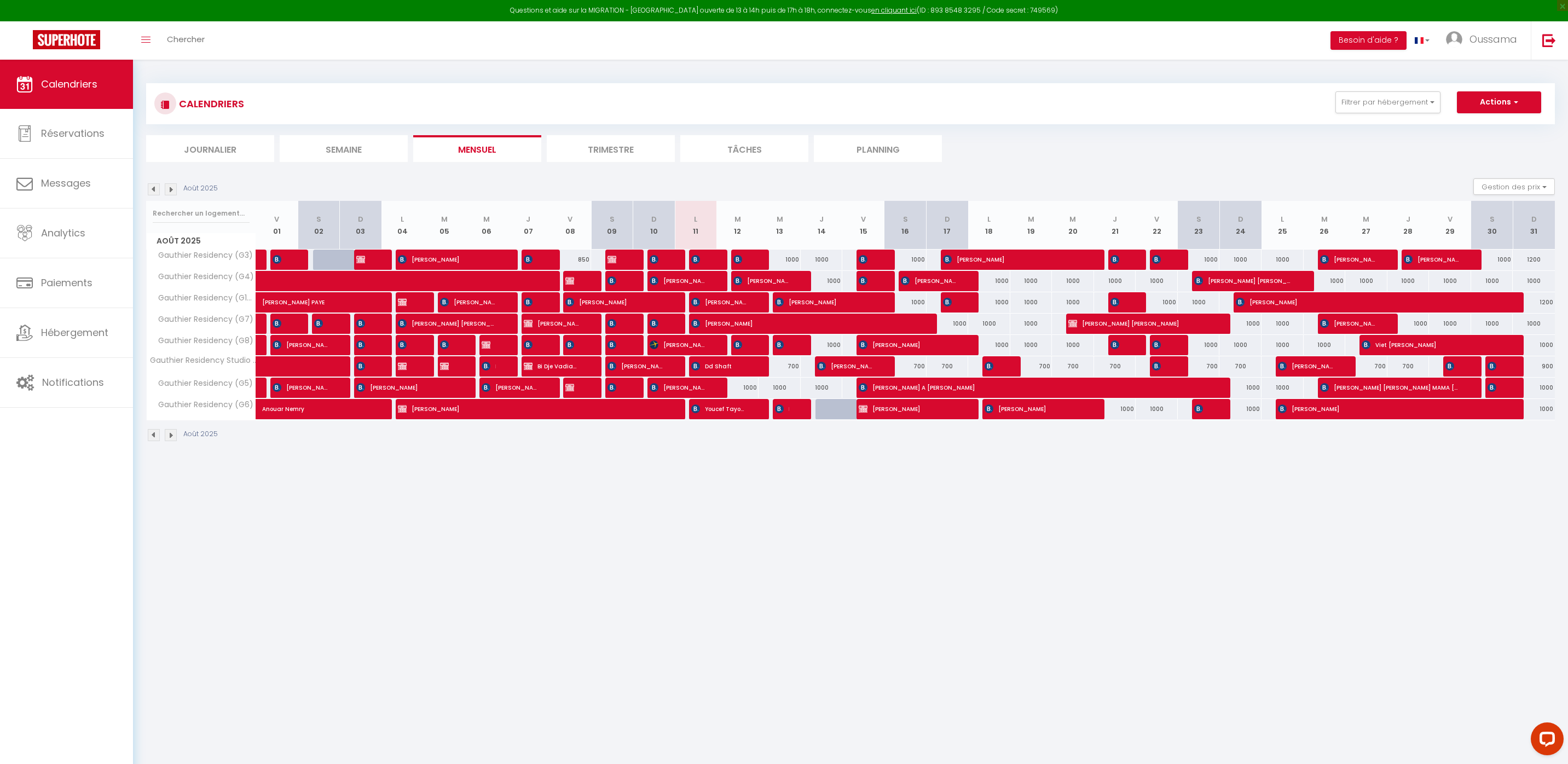
click at [154, 189] on img at bounding box center [154, 189] width 12 height 12
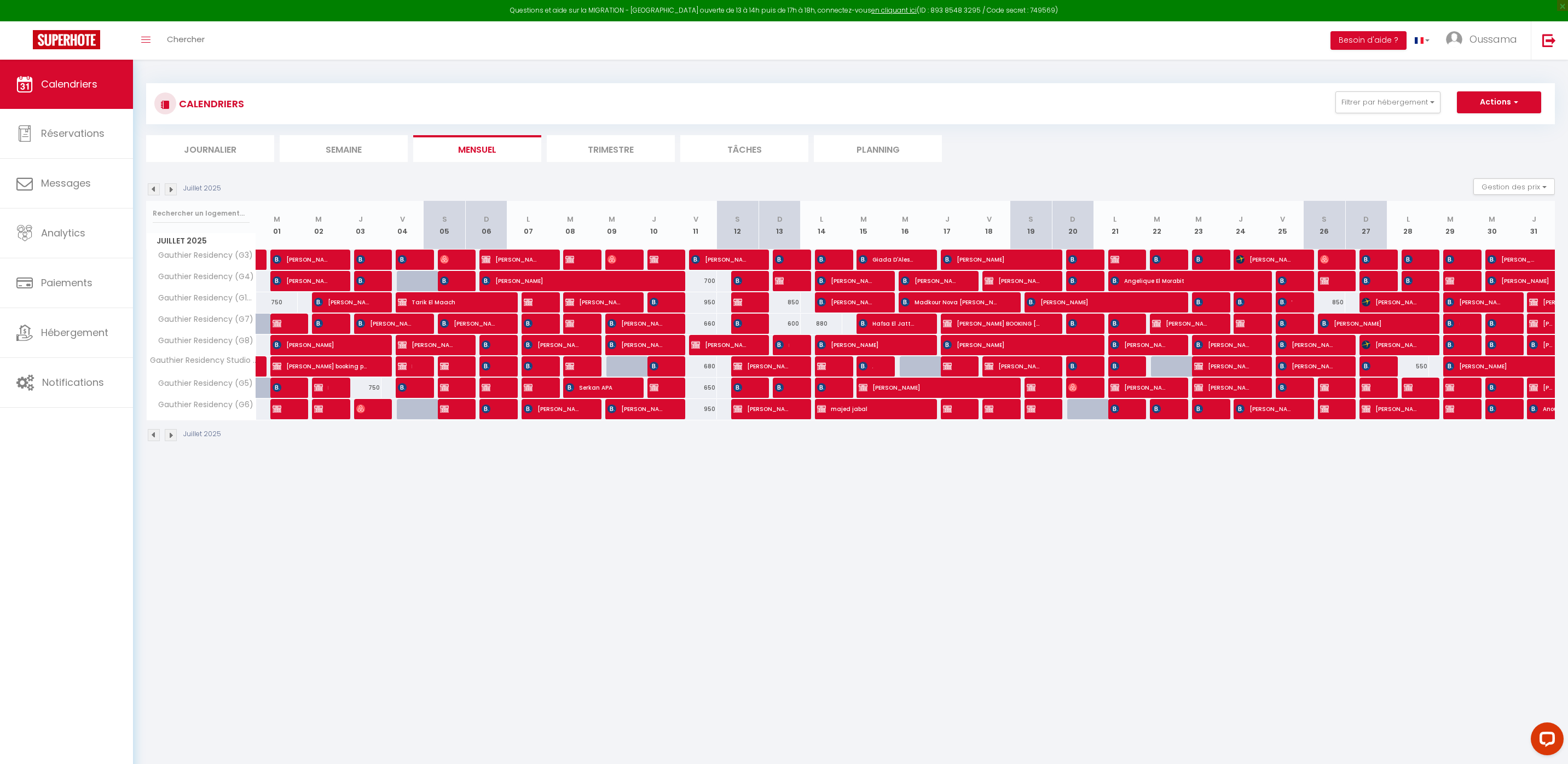
click at [159, 188] on div "Juillet 2025" at bounding box center [185, 189] width 78 height 12
click at [157, 189] on img at bounding box center [154, 189] width 12 height 12
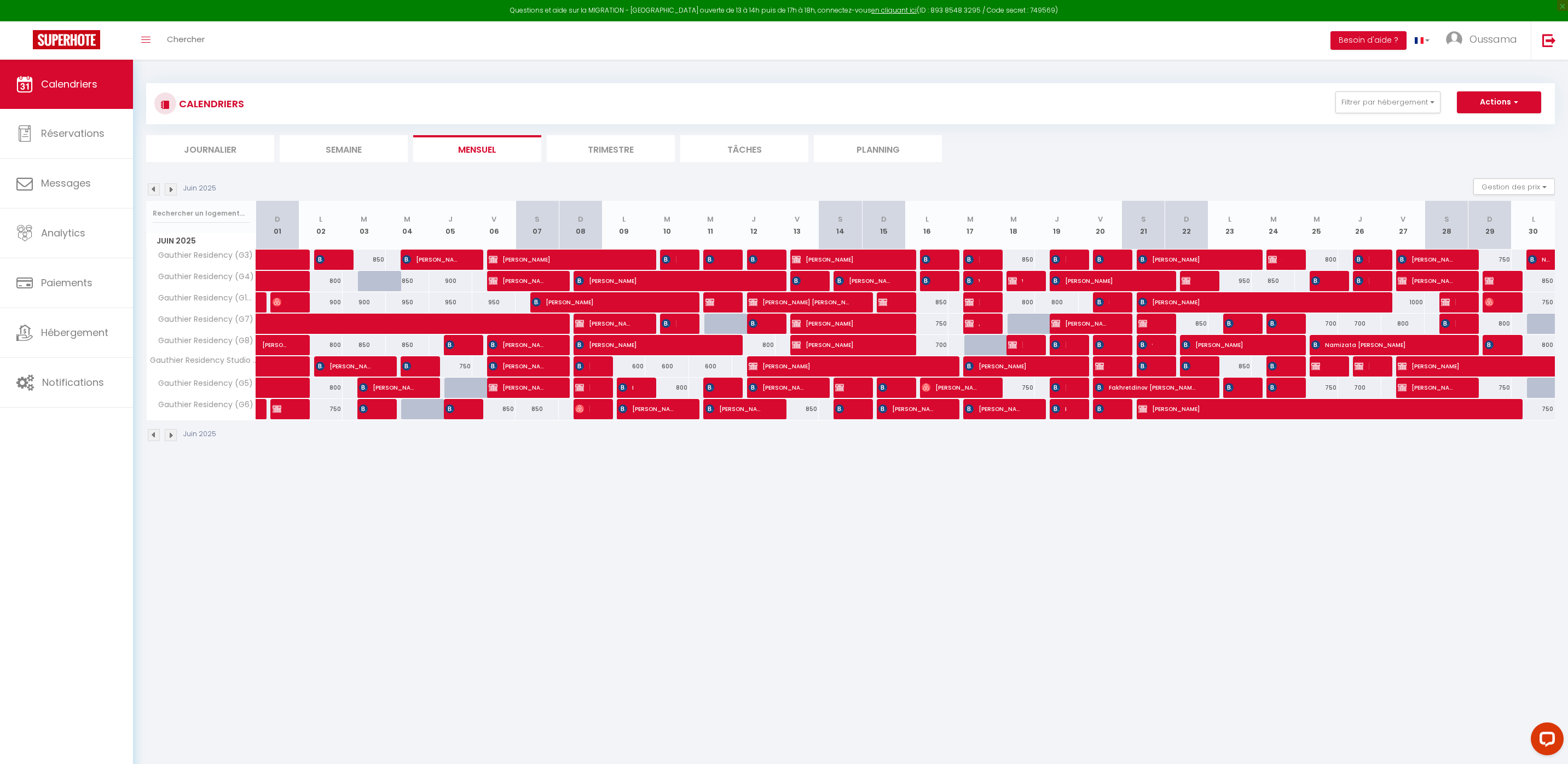
click at [155, 189] on img at bounding box center [154, 189] width 12 height 12
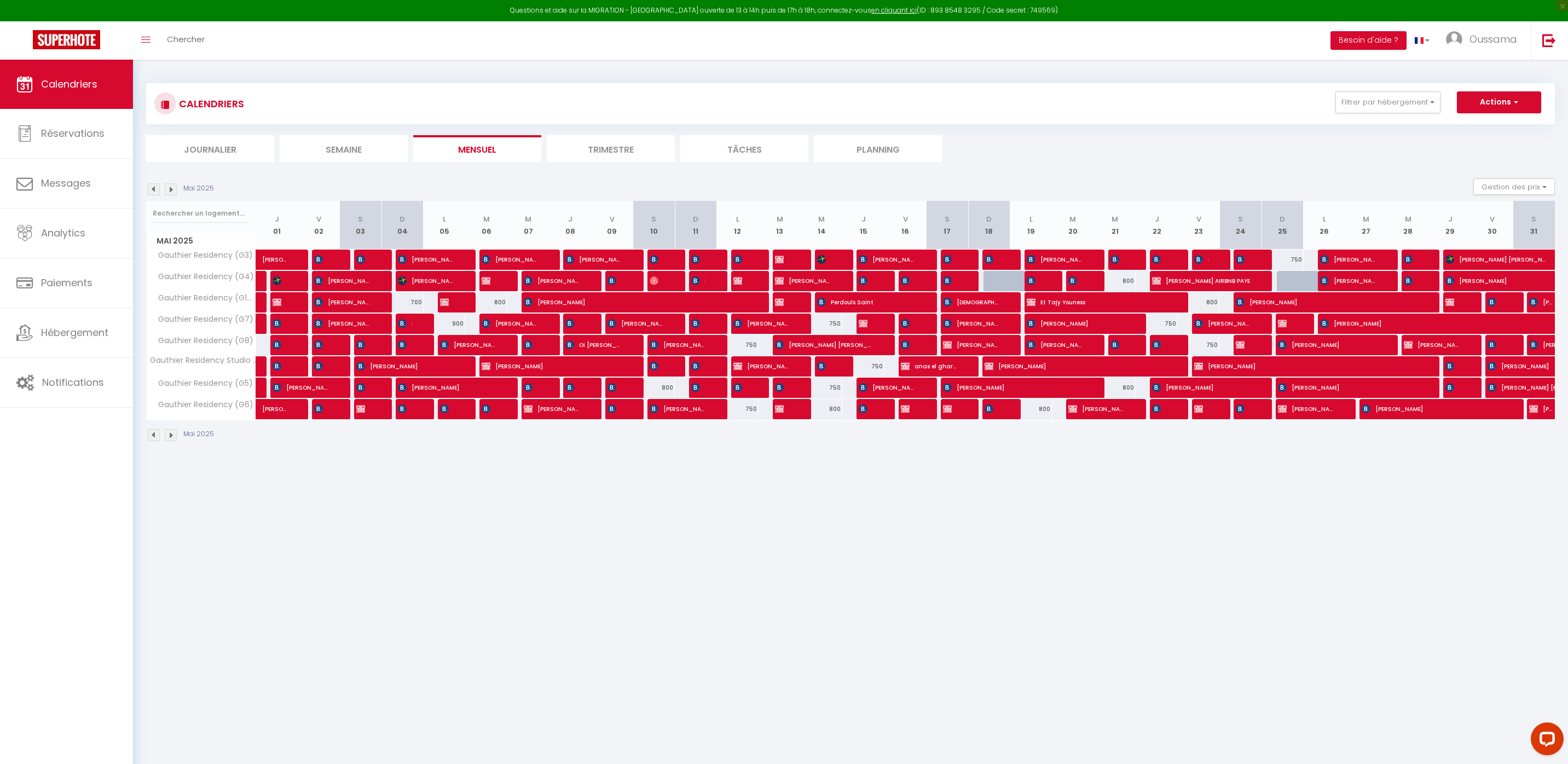
click at [154, 189] on img at bounding box center [154, 189] width 12 height 12
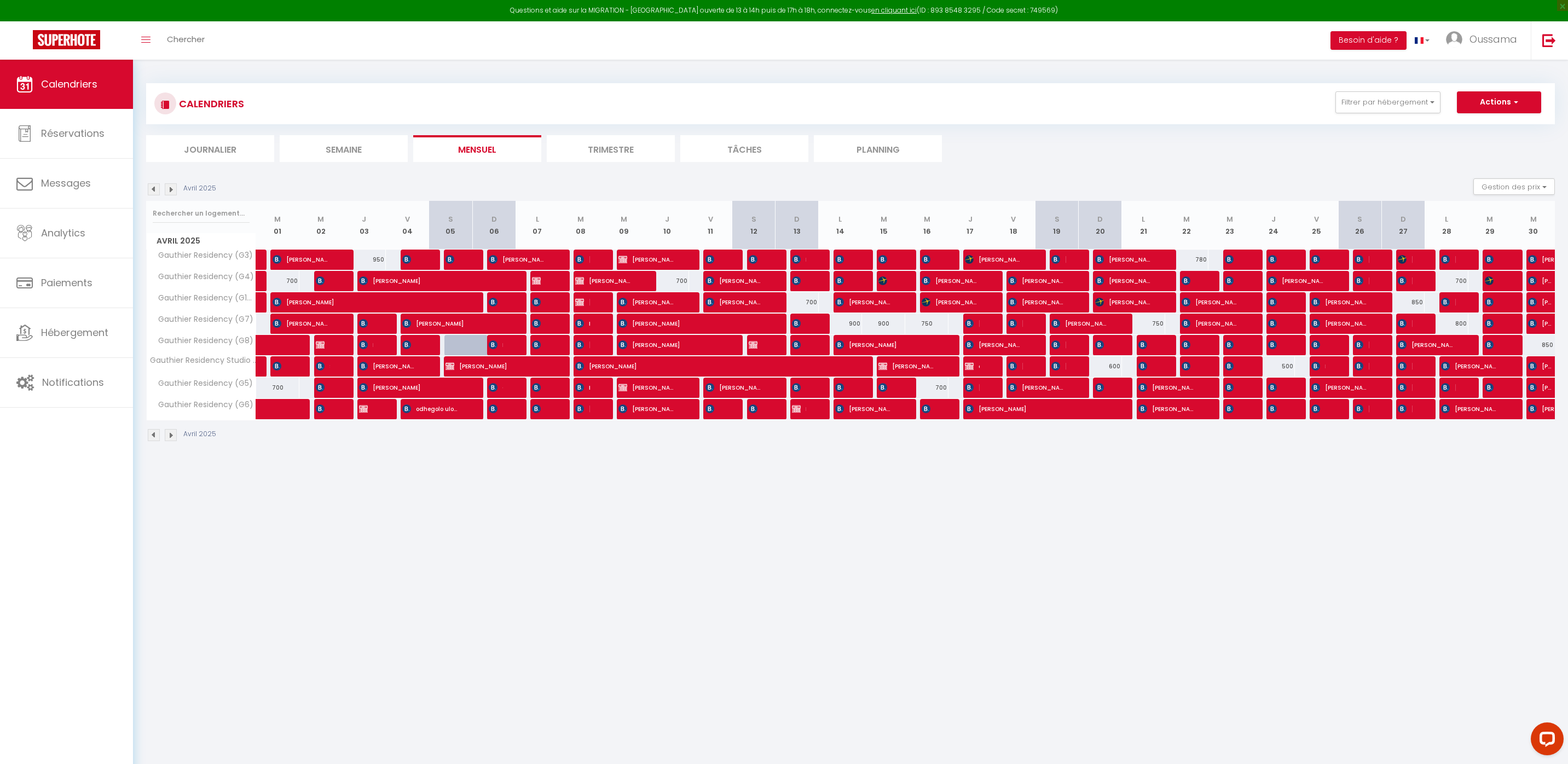
click at [152, 188] on img at bounding box center [154, 189] width 12 height 12
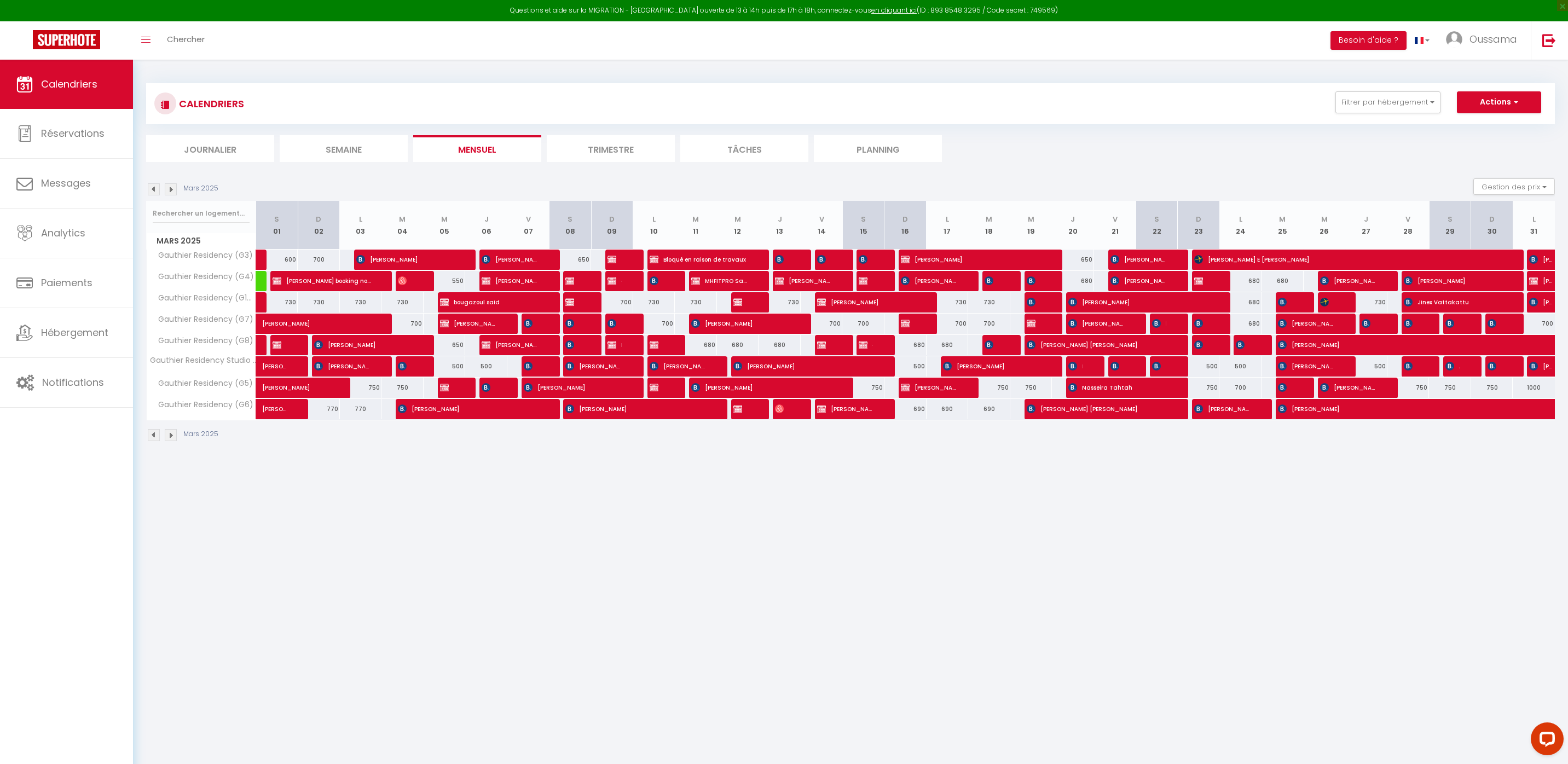
click at [157, 193] on img at bounding box center [154, 189] width 12 height 12
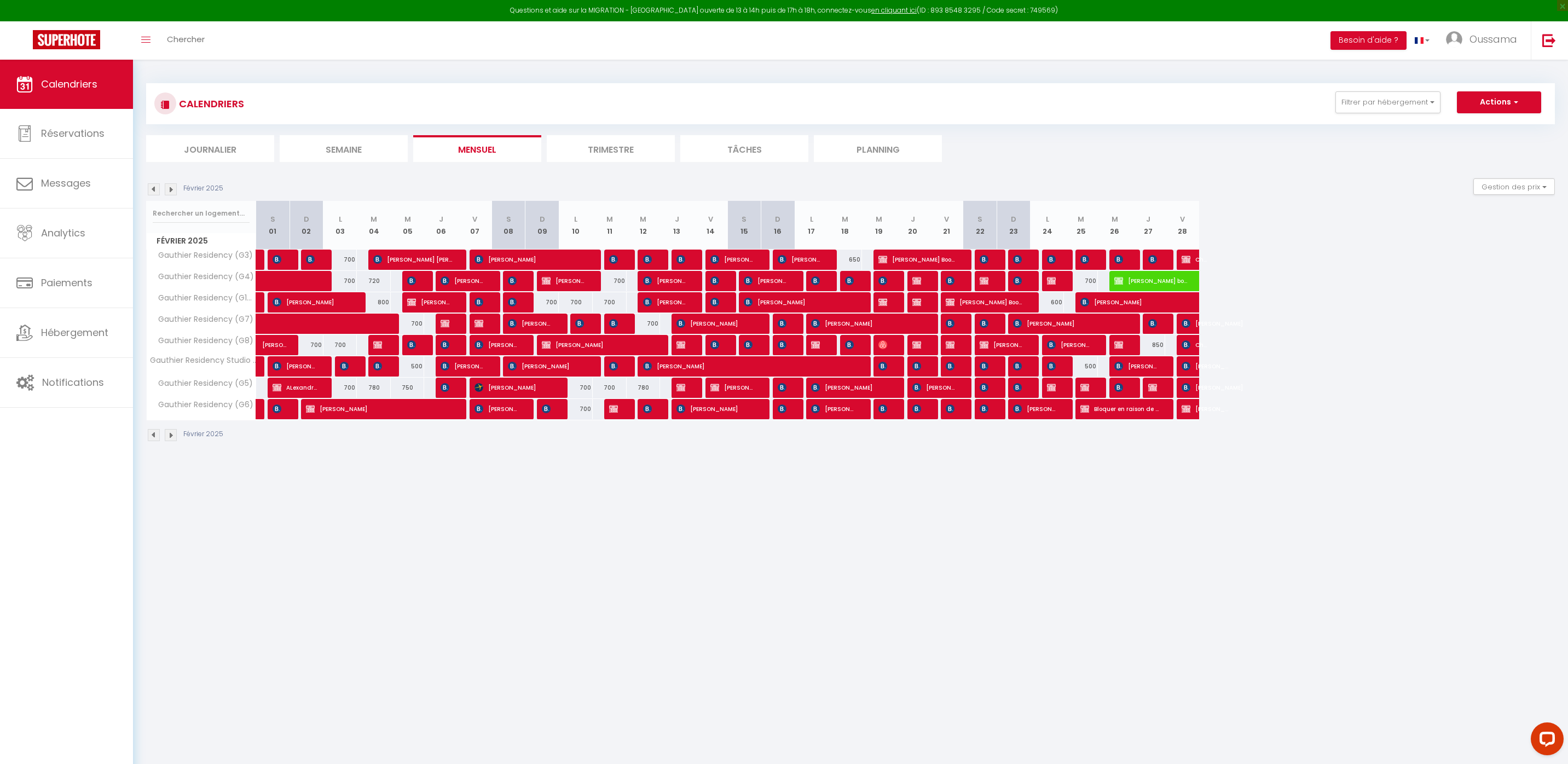
click at [151, 188] on img at bounding box center [154, 189] width 12 height 12
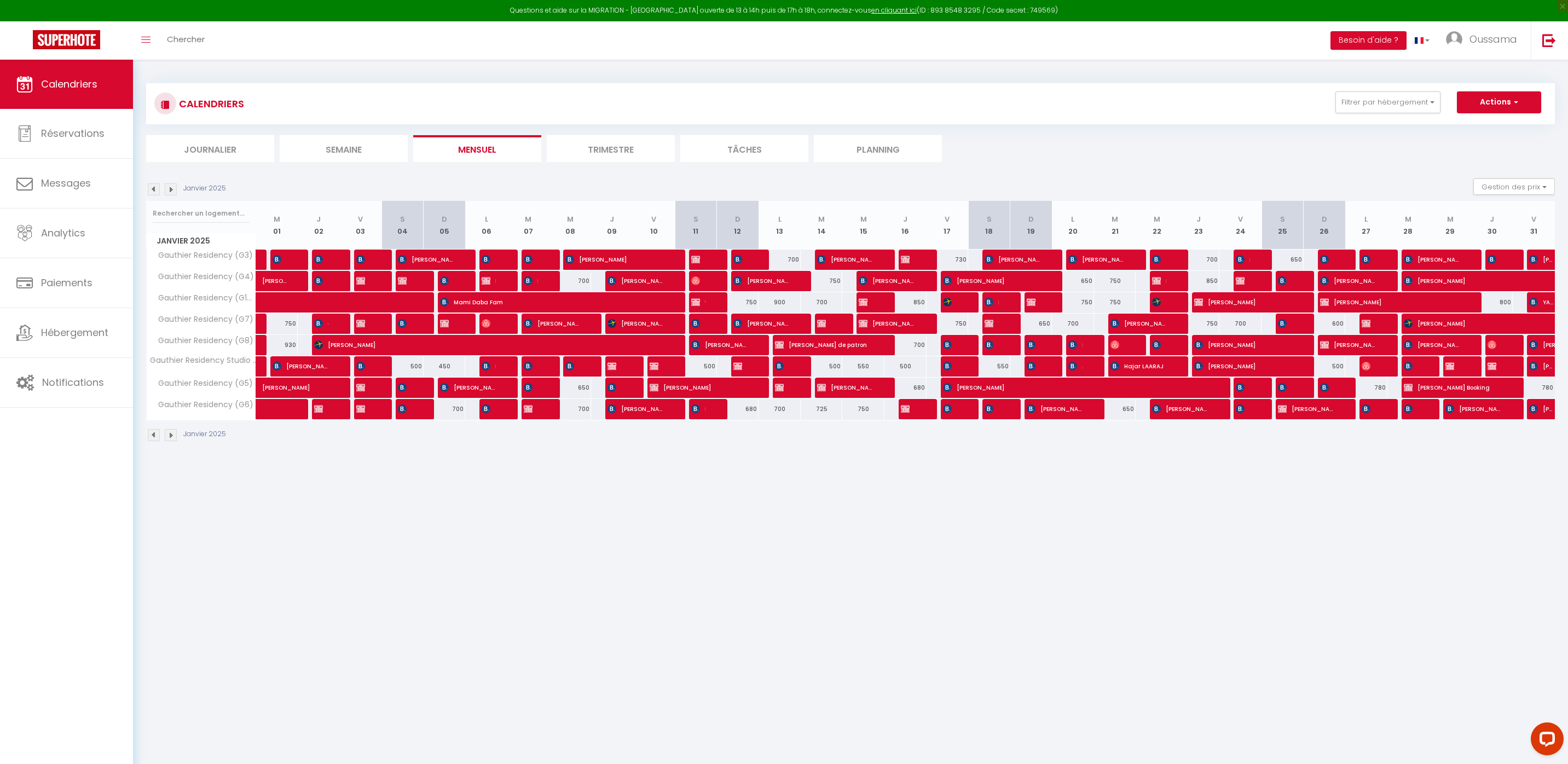
click at [151, 189] on img at bounding box center [154, 189] width 12 height 12
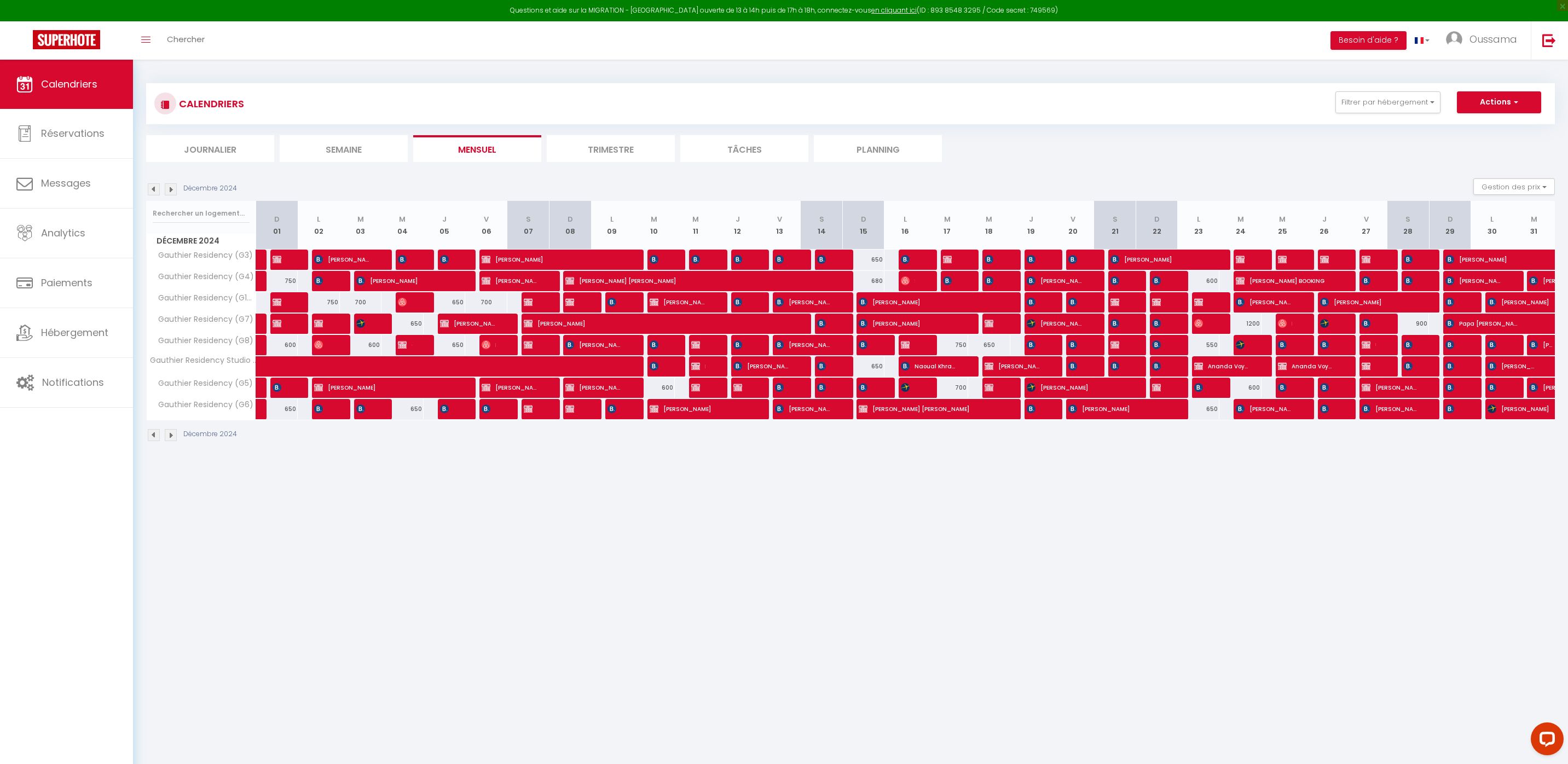
click at [157, 185] on img at bounding box center [154, 189] width 12 height 12
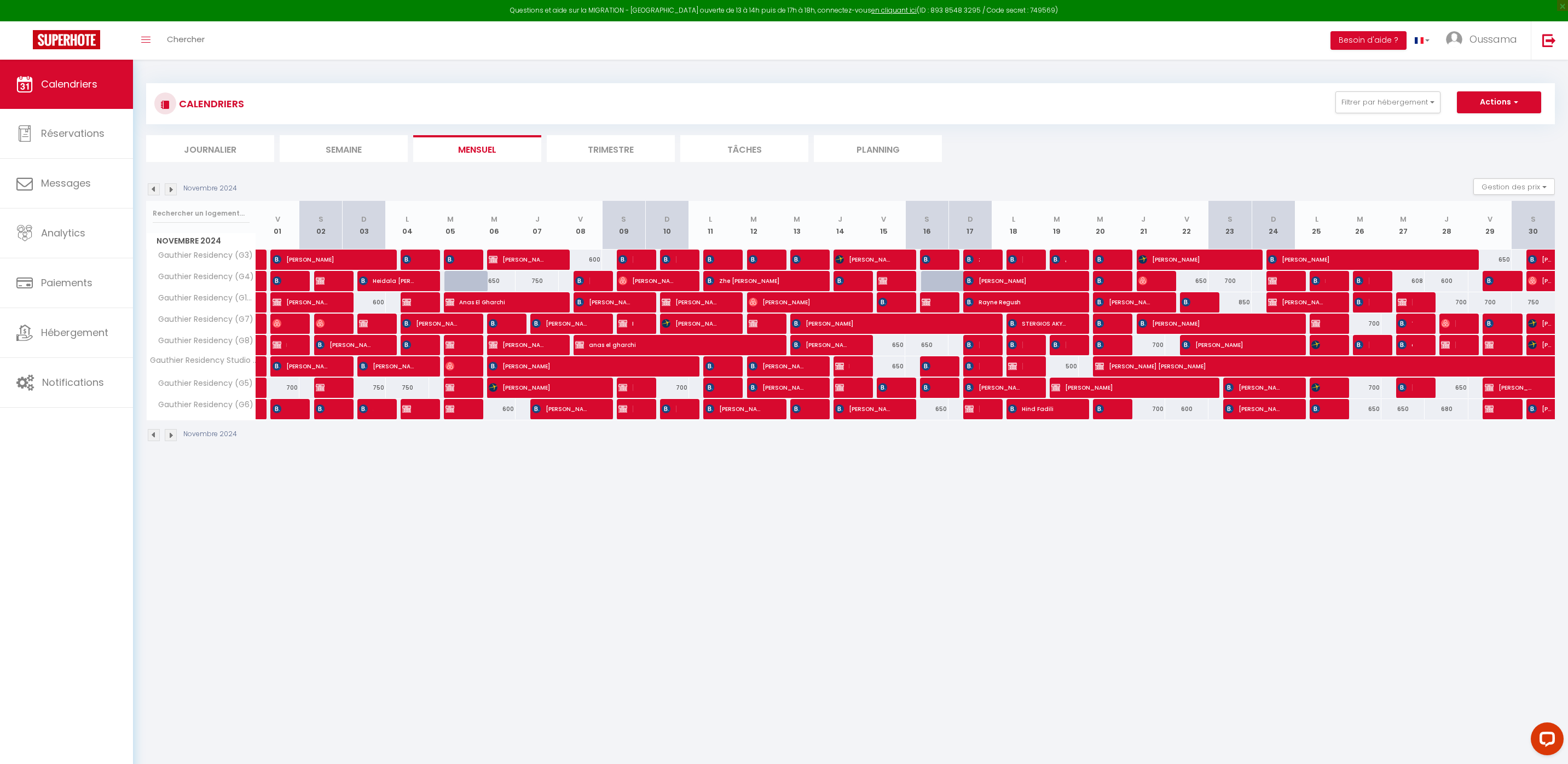
click at [151, 192] on img at bounding box center [154, 189] width 12 height 12
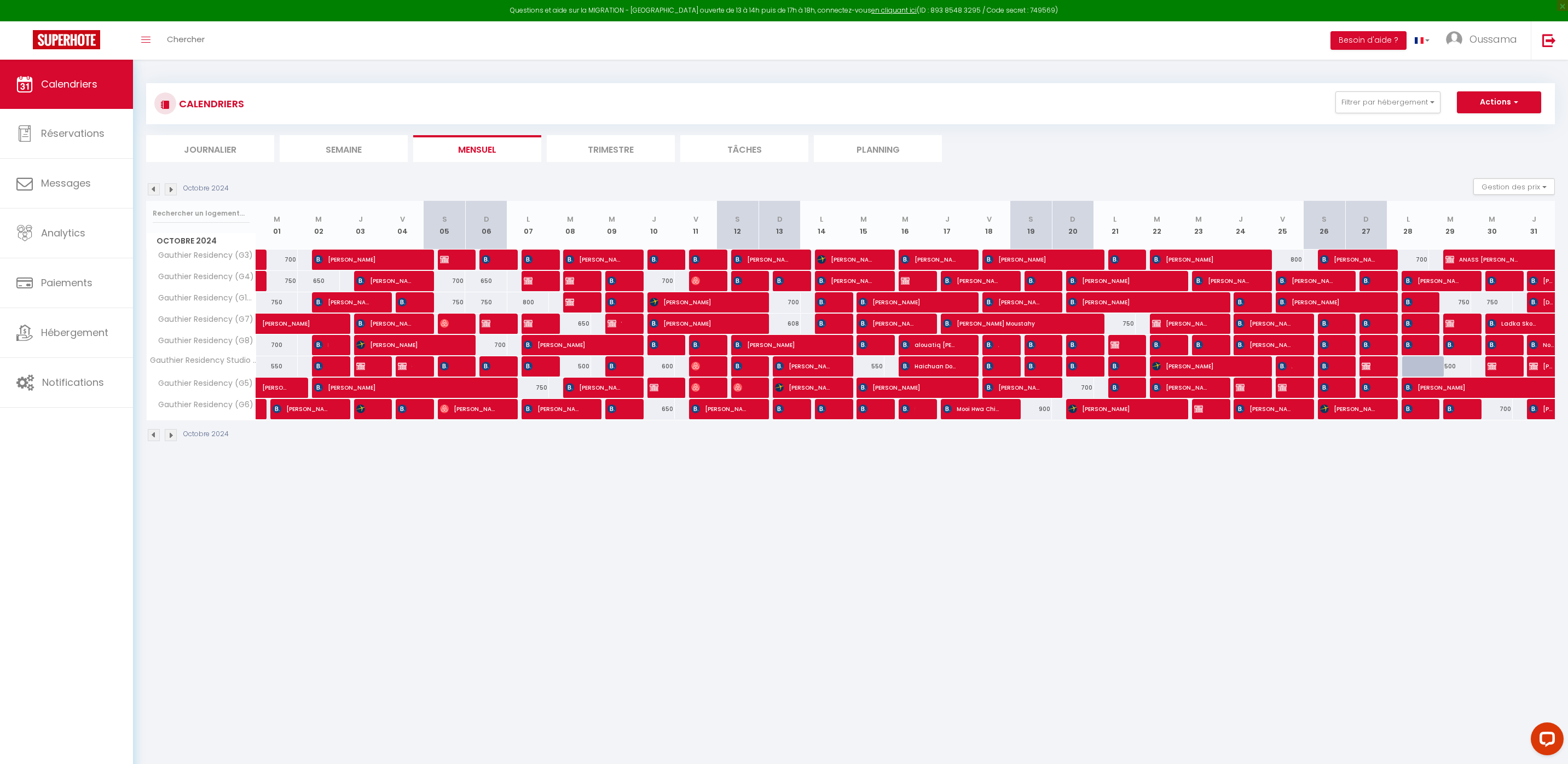
click at [157, 189] on img at bounding box center [154, 189] width 12 height 12
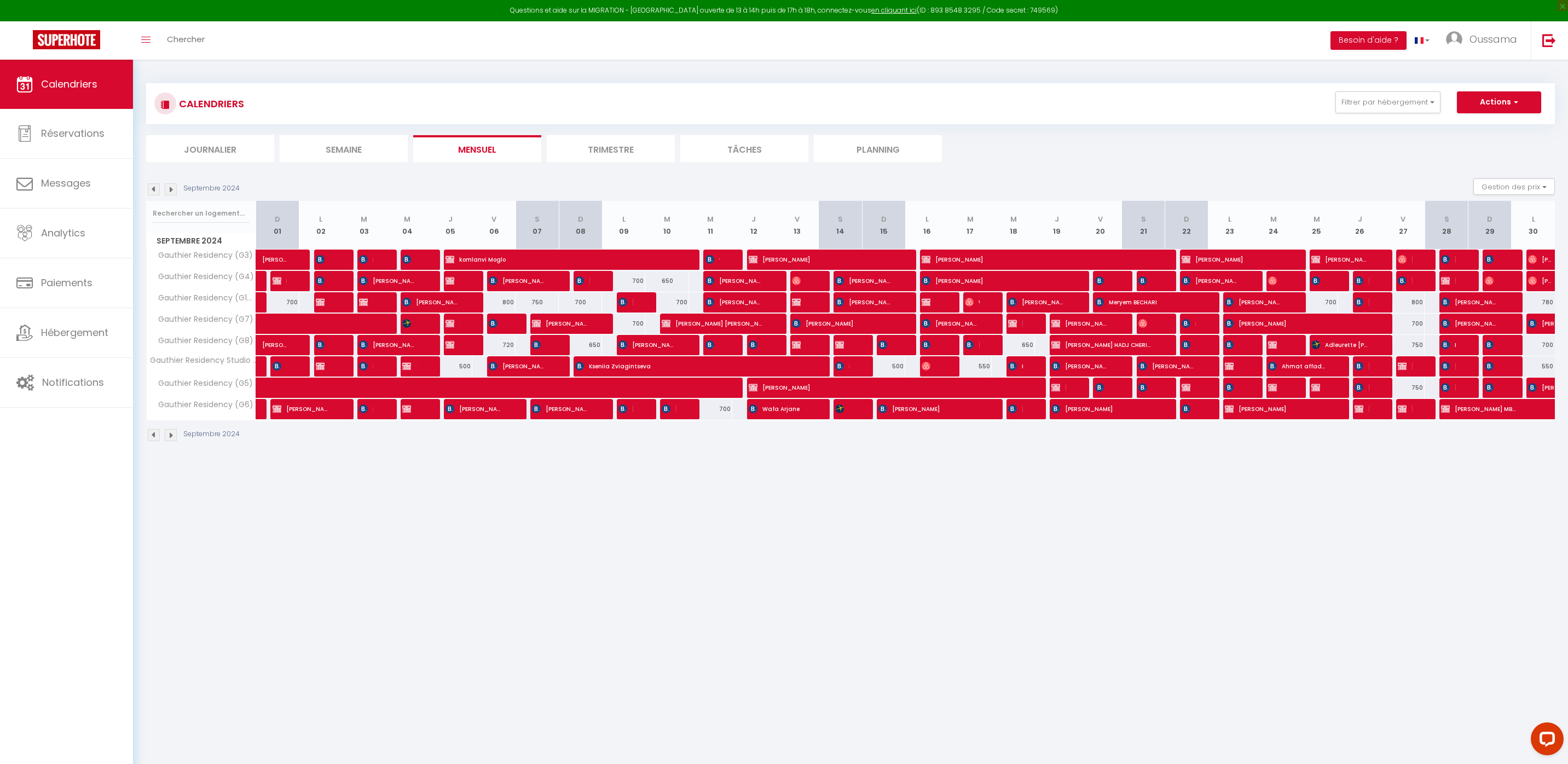
click at [155, 192] on img at bounding box center [154, 189] width 12 height 12
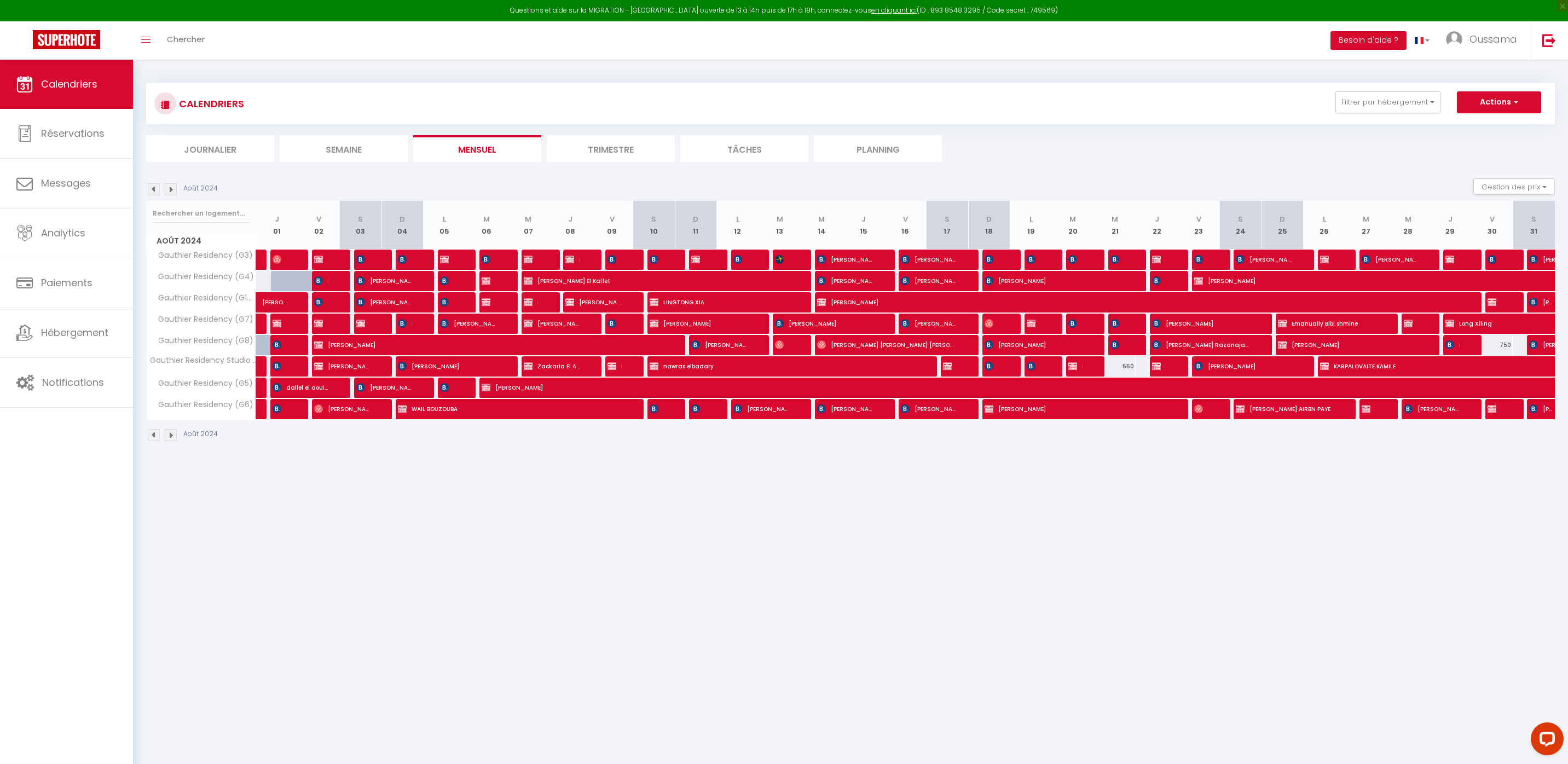
click at [155, 190] on img at bounding box center [154, 189] width 12 height 12
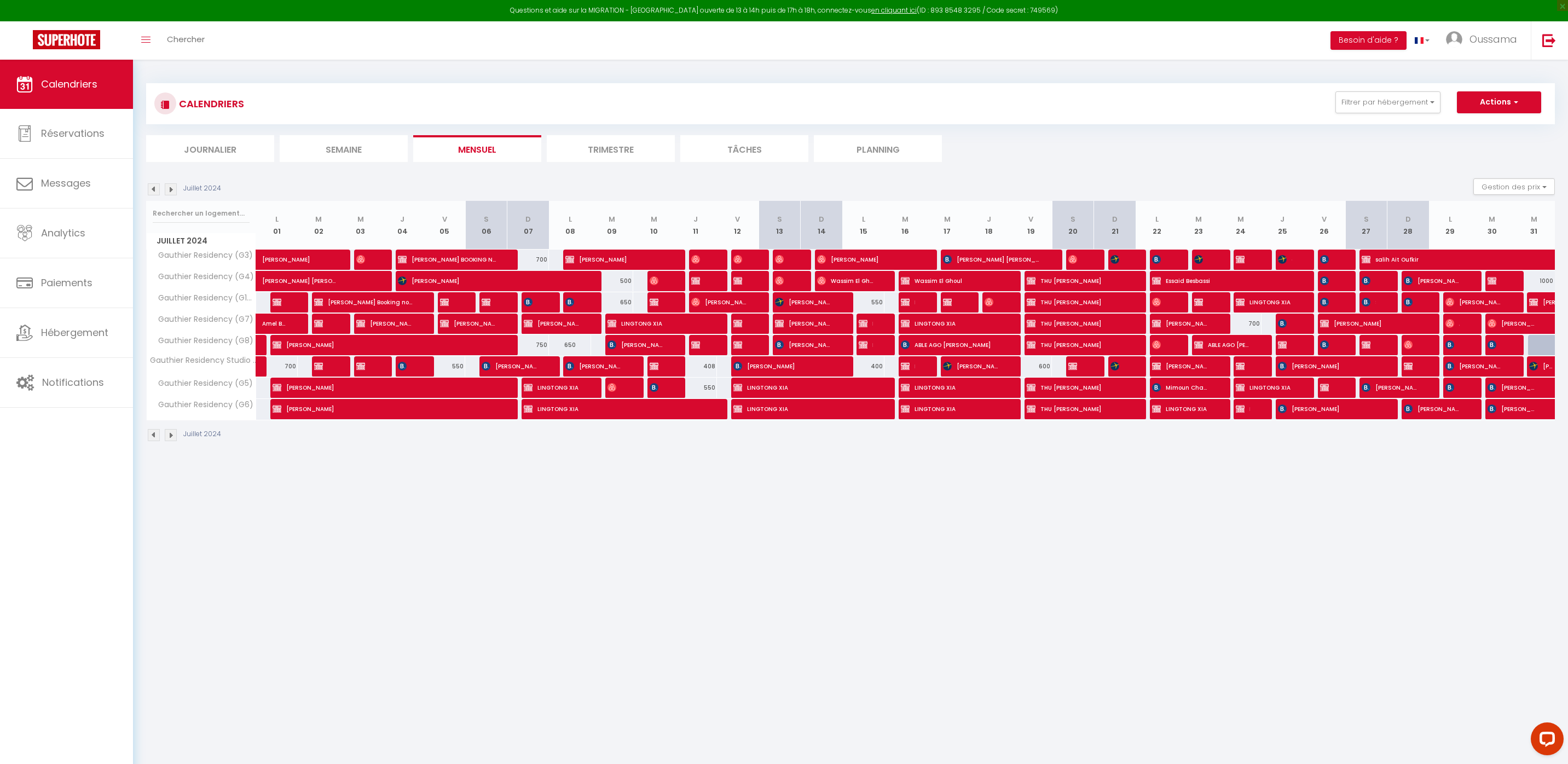
click at [172, 191] on img at bounding box center [170, 189] width 12 height 12
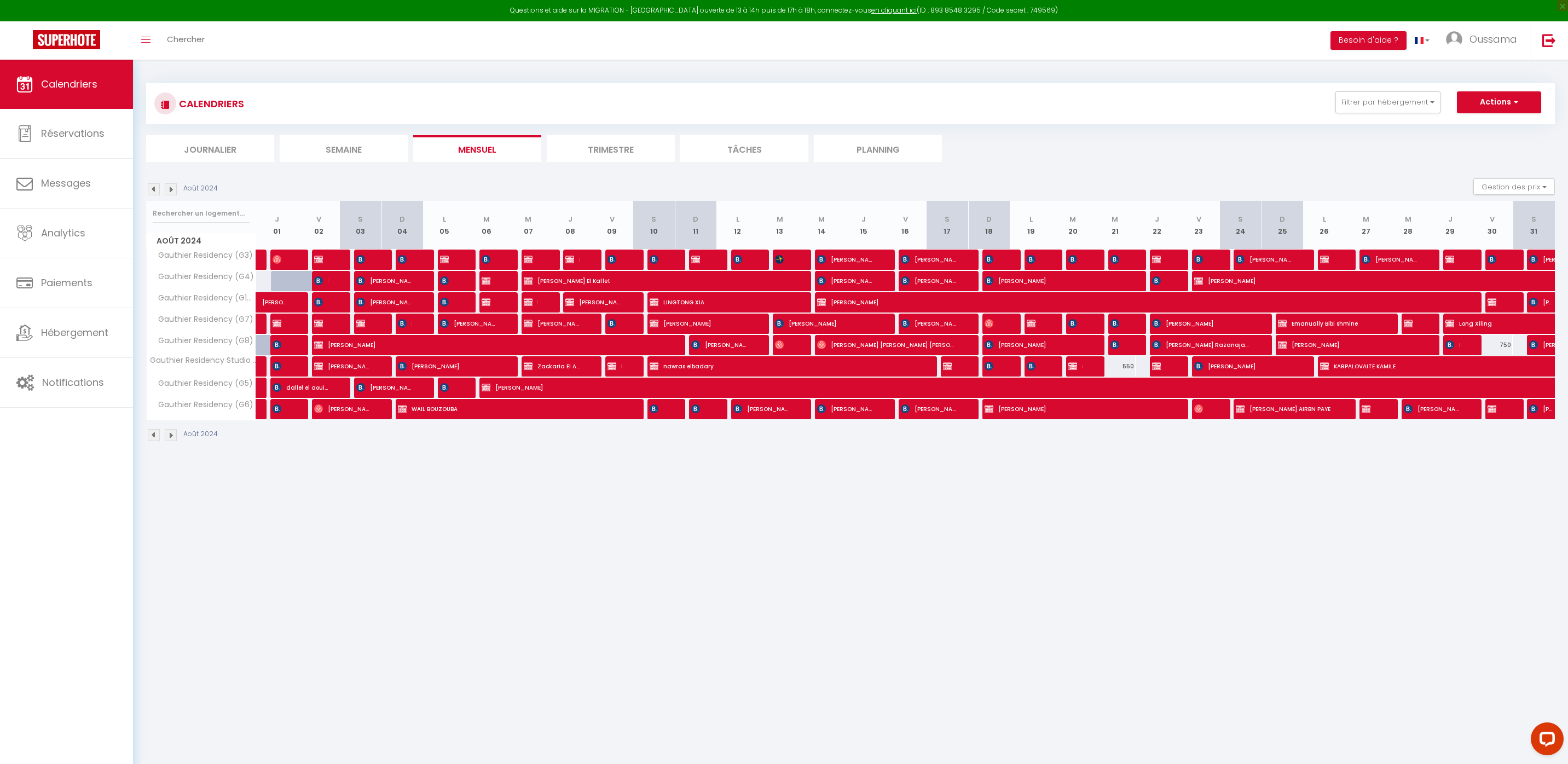
click at [172, 191] on img at bounding box center [170, 189] width 12 height 12
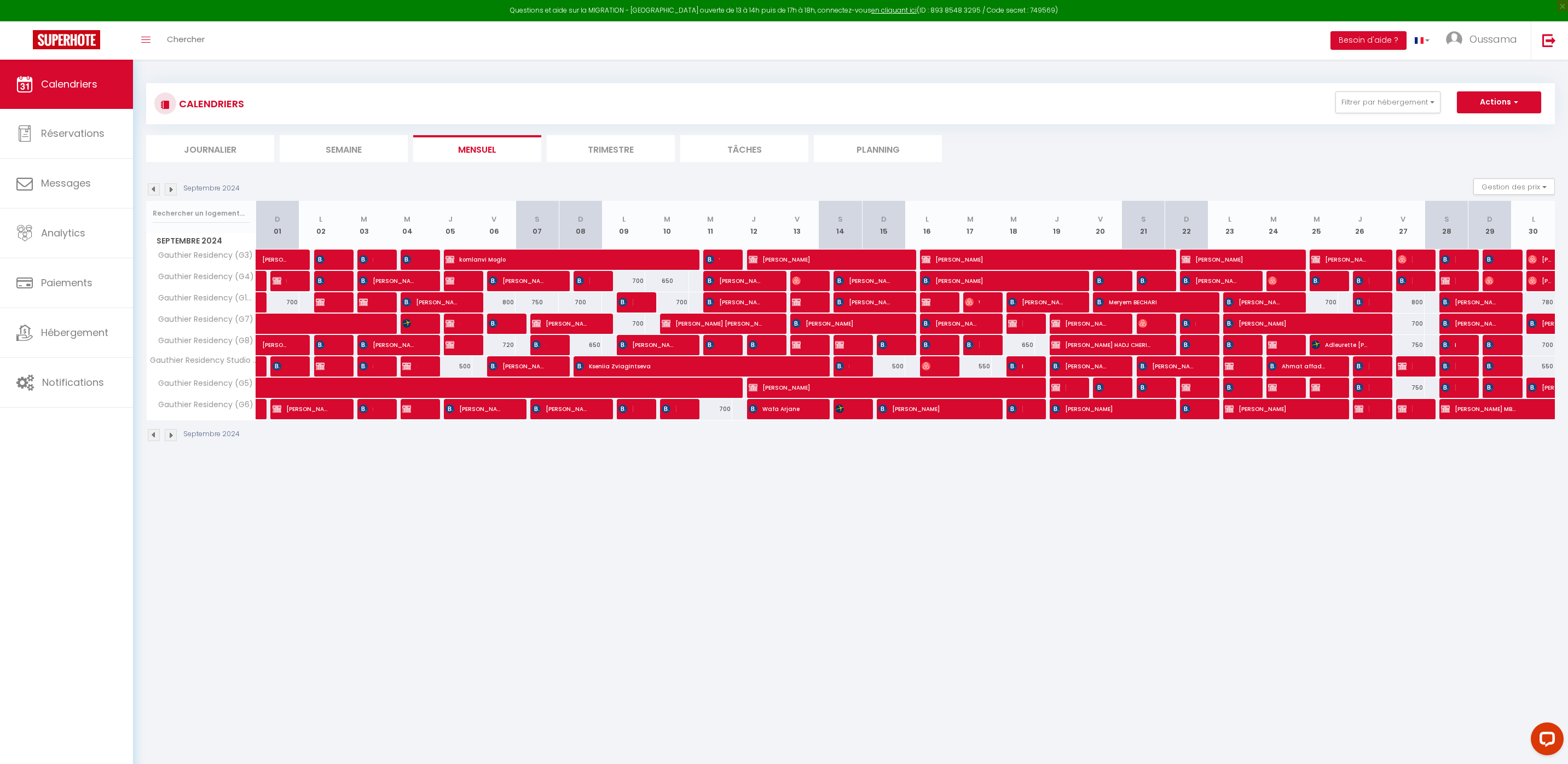
click at [172, 192] on img at bounding box center [170, 189] width 12 height 12
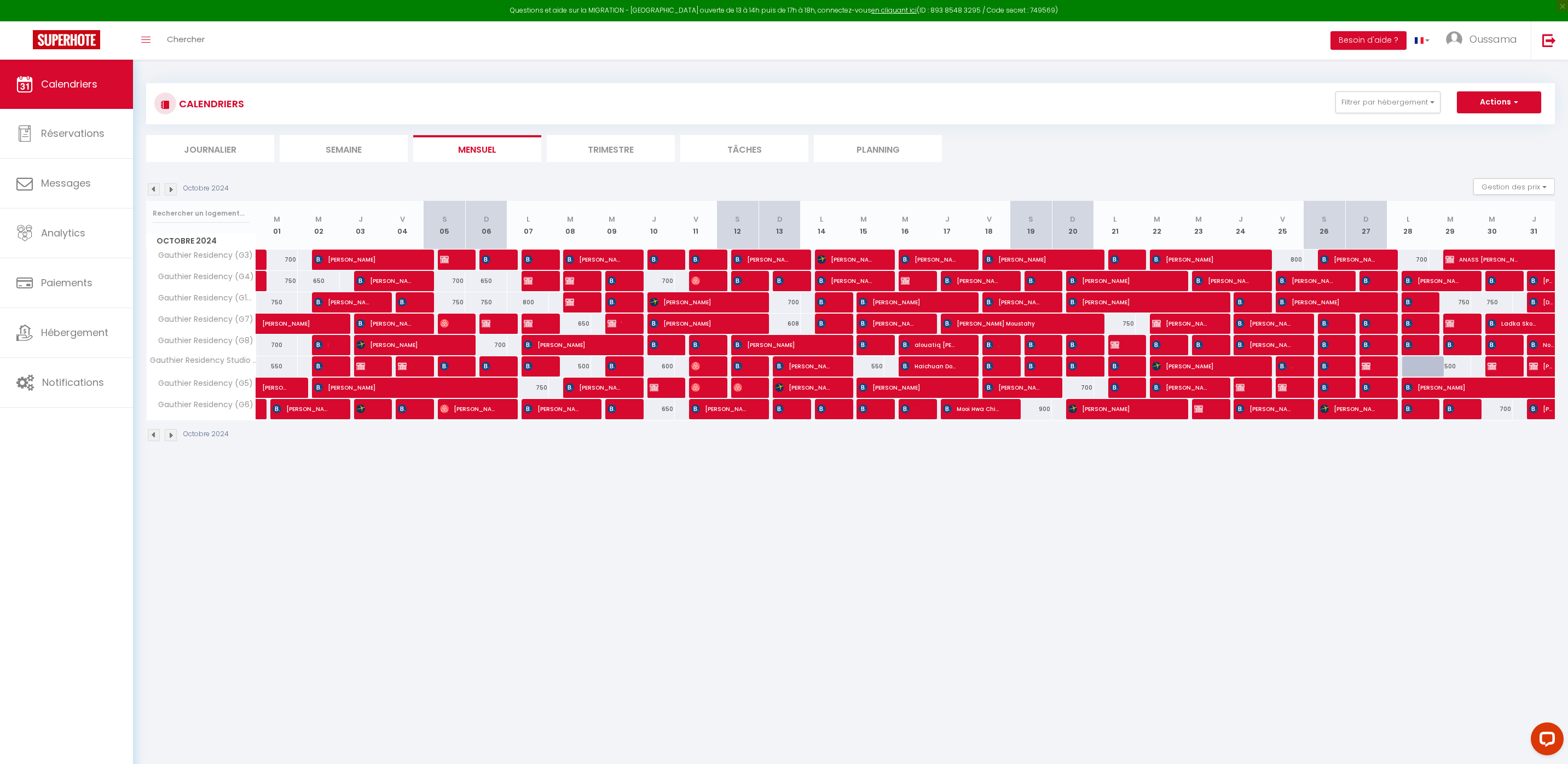
click at [172, 192] on img at bounding box center [170, 189] width 12 height 12
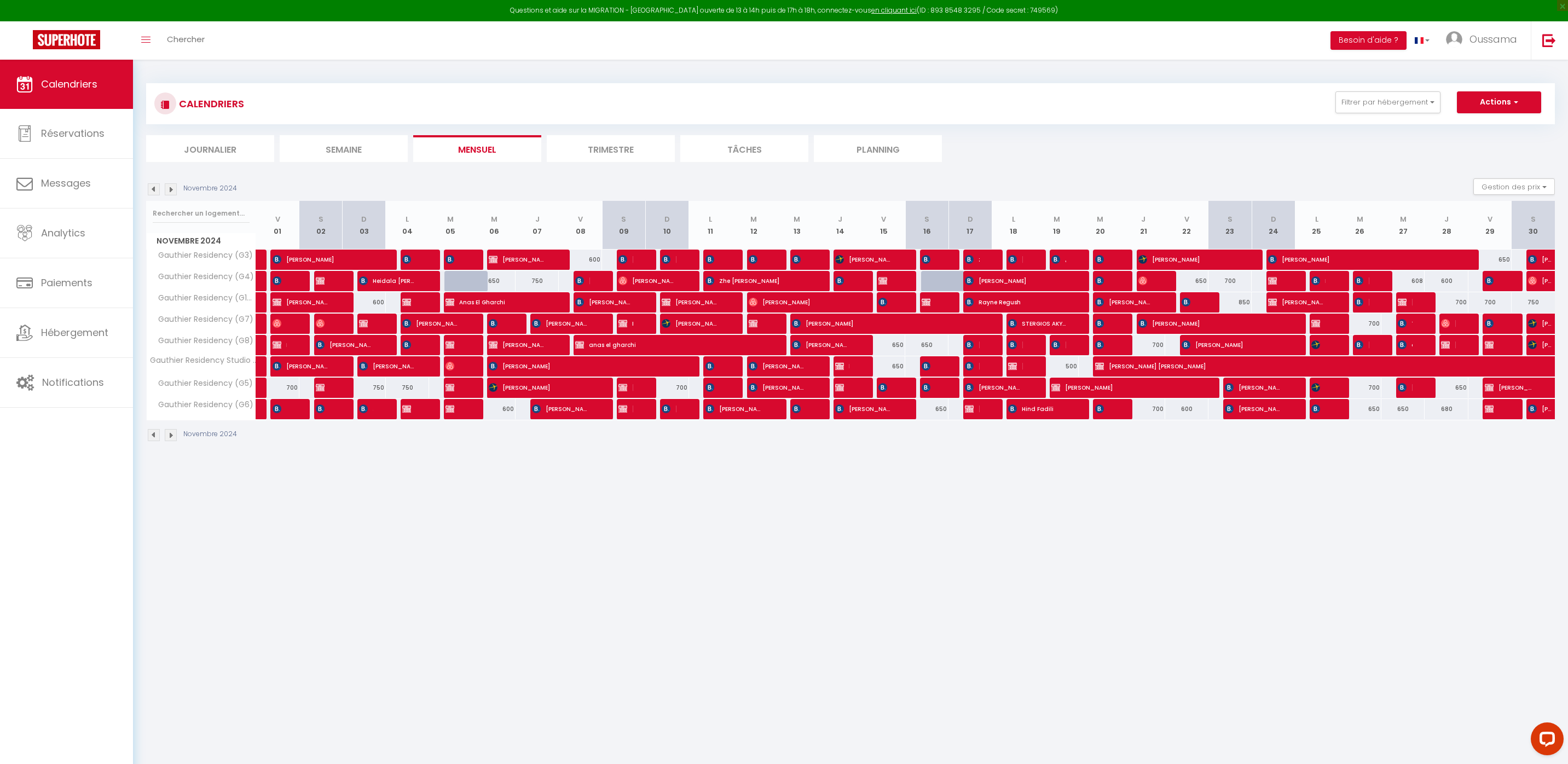
click at [172, 192] on img at bounding box center [170, 189] width 12 height 12
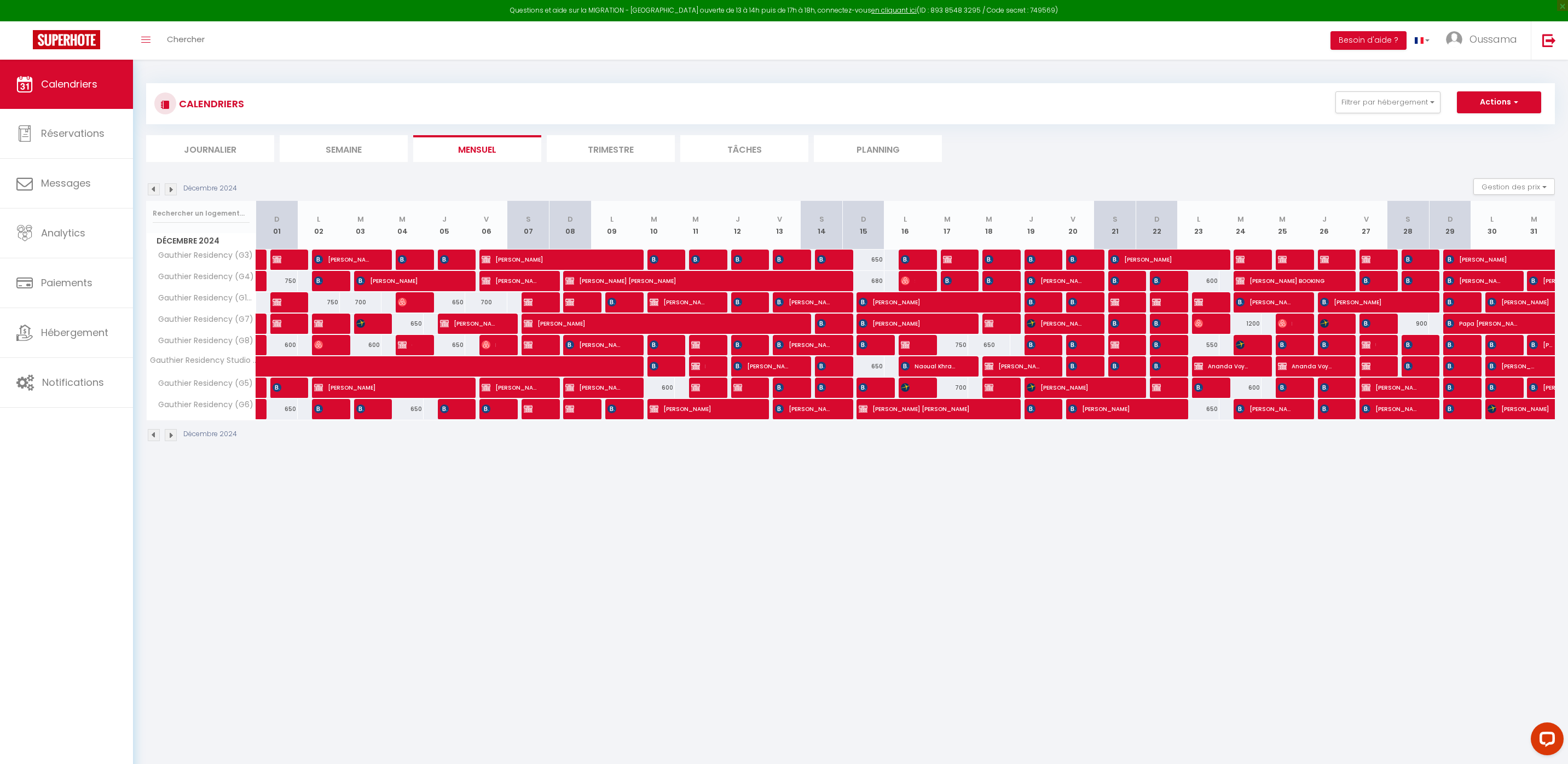
click at [172, 192] on img at bounding box center [170, 189] width 12 height 12
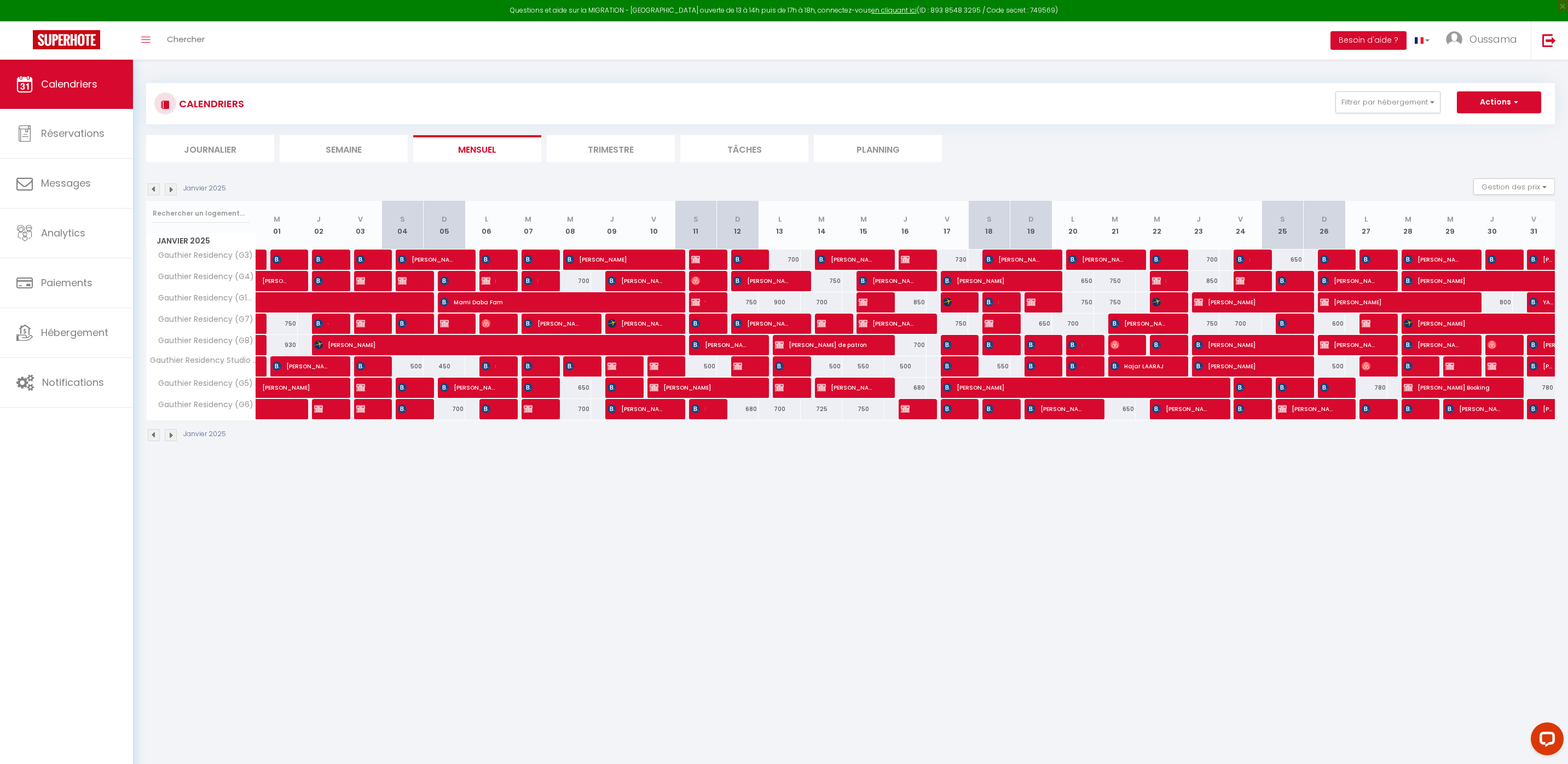
click at [172, 192] on img at bounding box center [170, 189] width 12 height 12
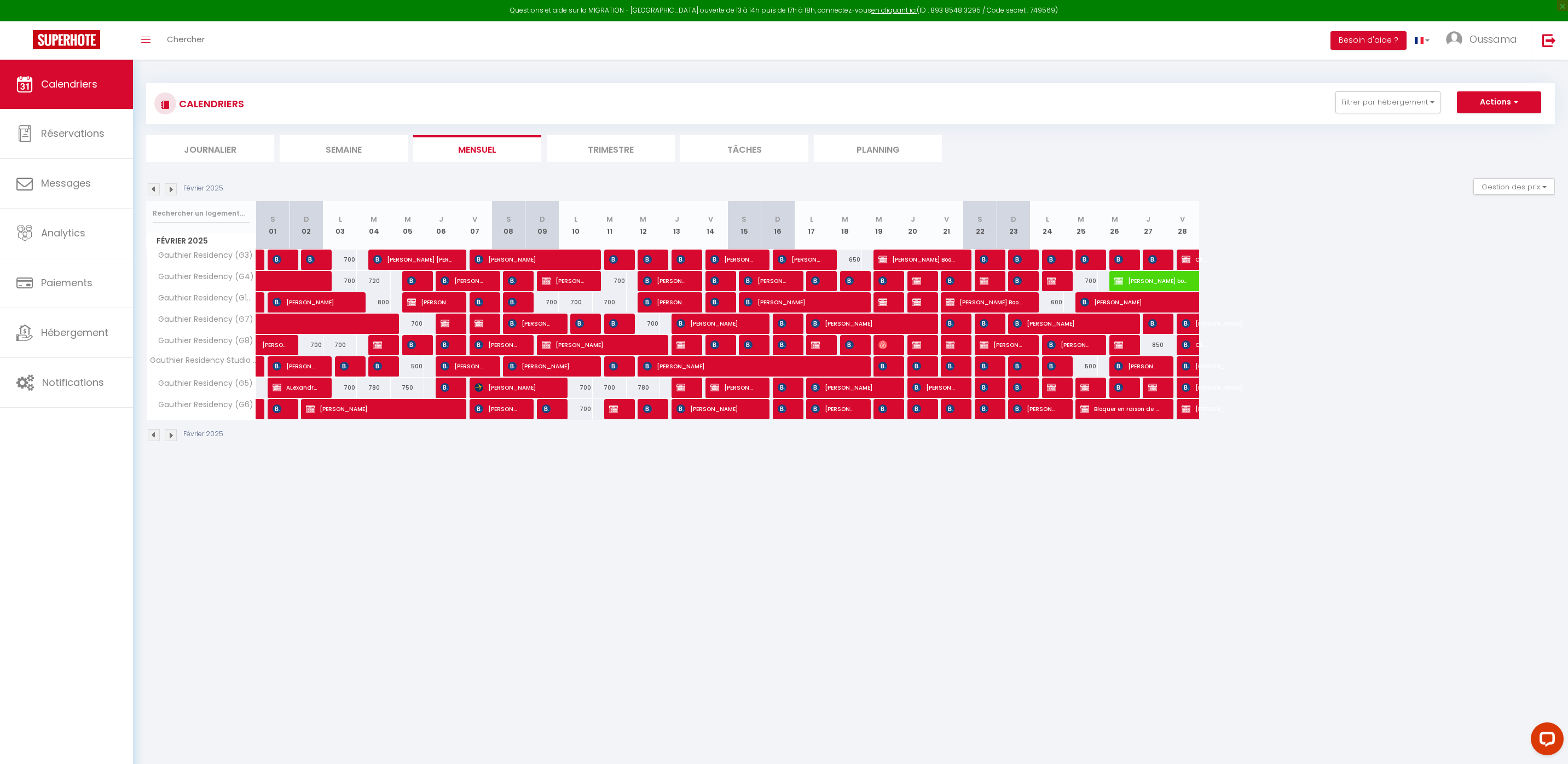
click at [172, 192] on img at bounding box center [170, 189] width 12 height 12
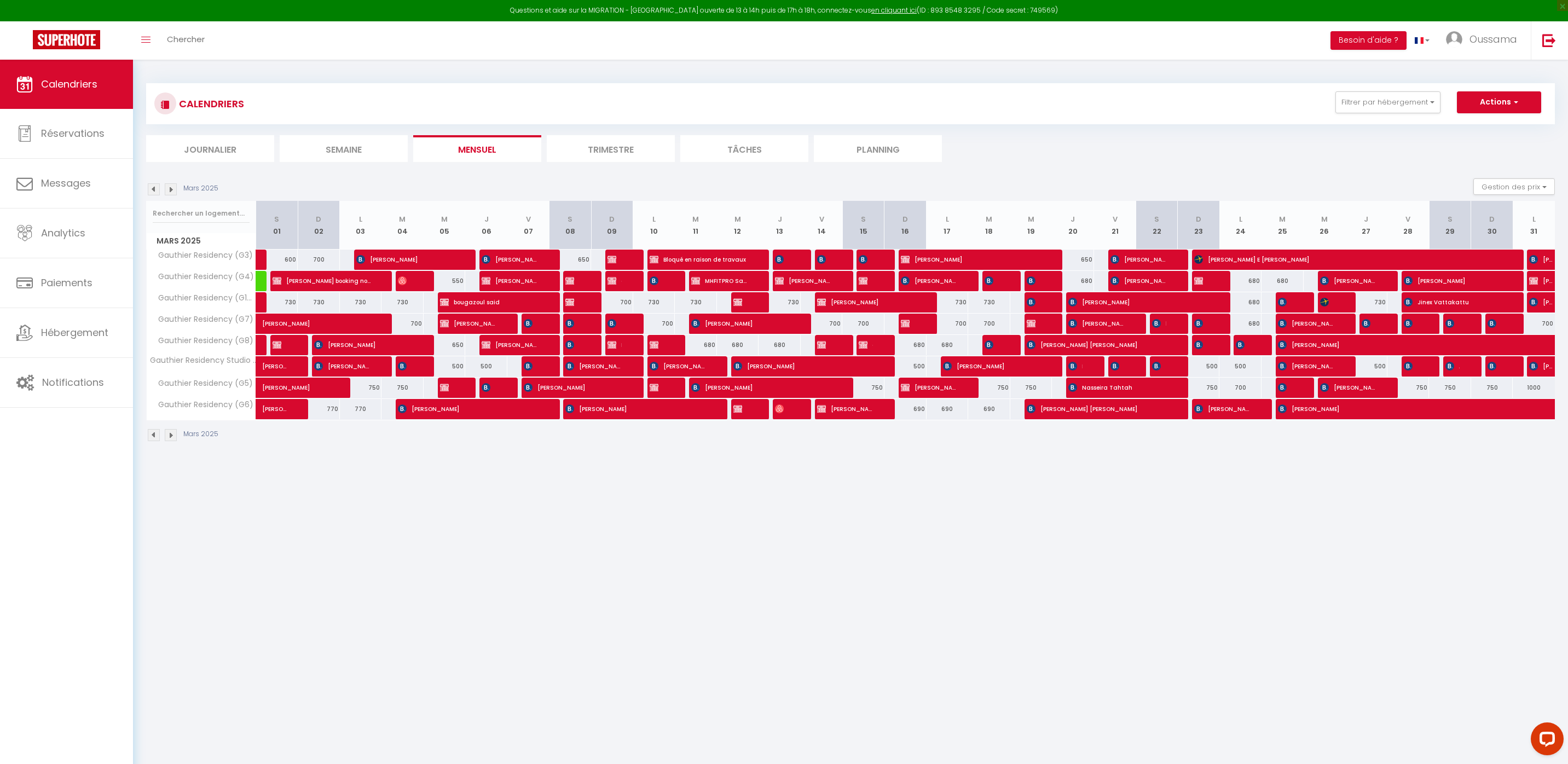
click at [172, 192] on img at bounding box center [170, 189] width 12 height 12
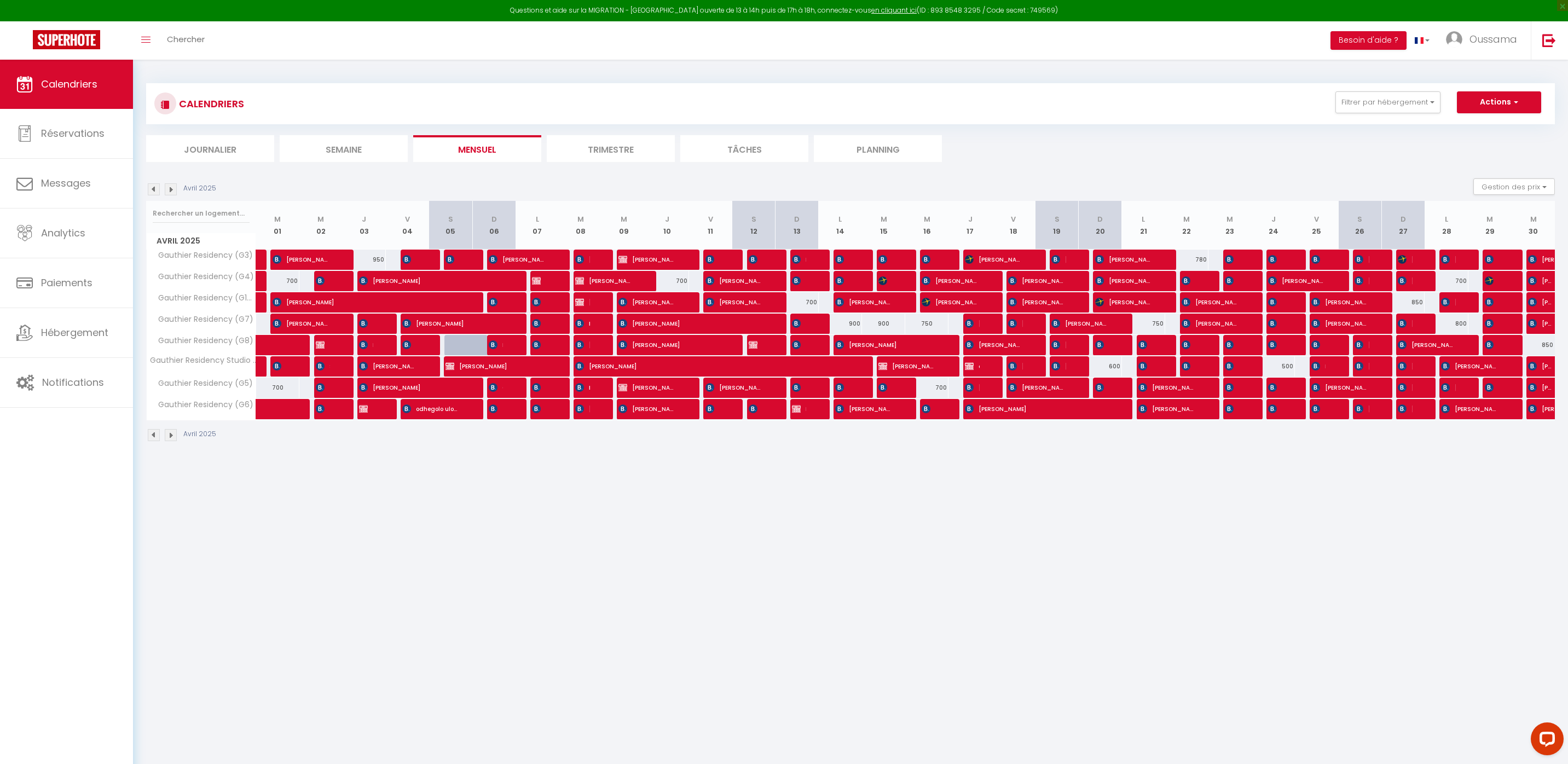
click at [172, 192] on img at bounding box center [170, 189] width 12 height 12
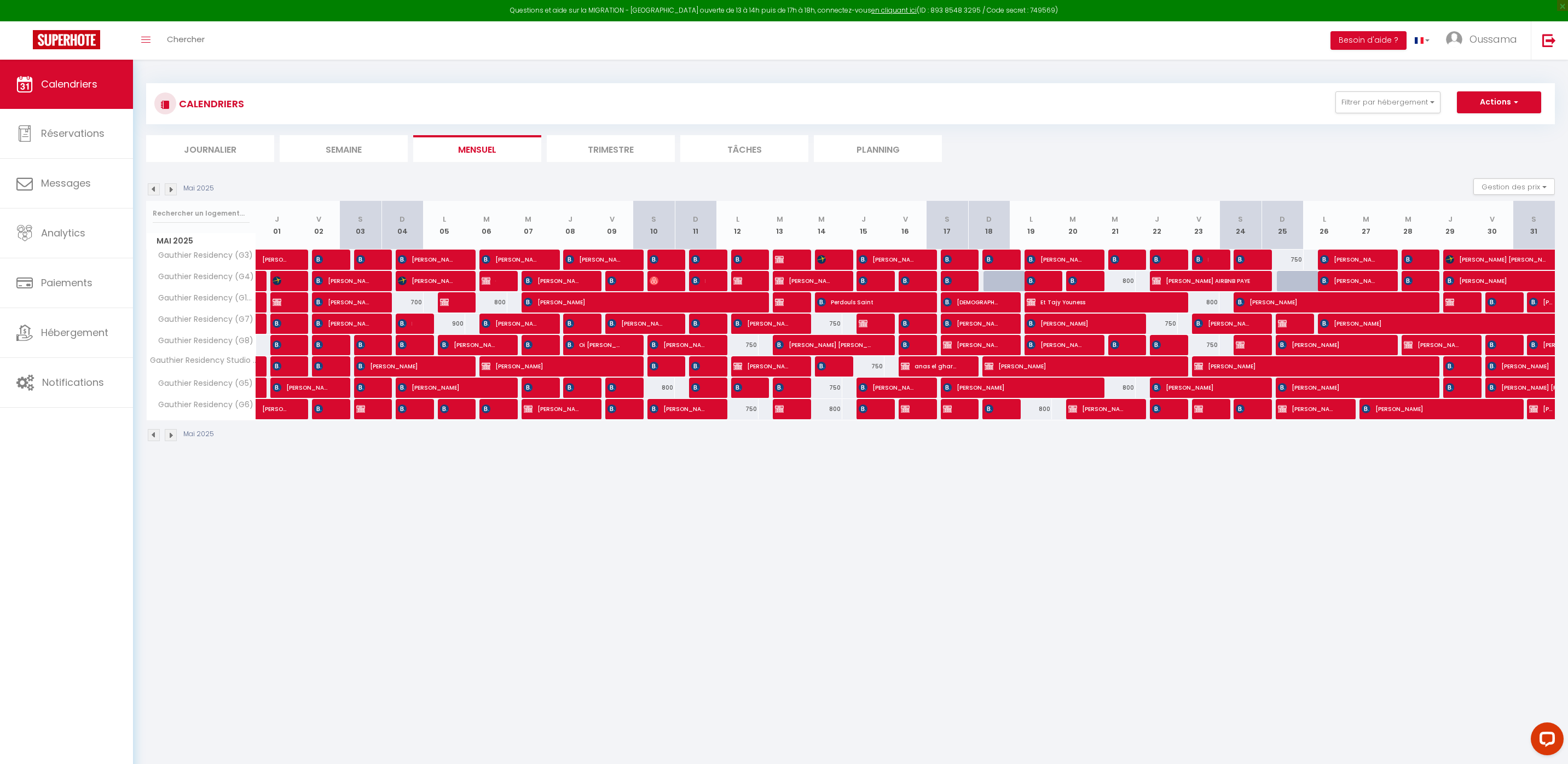
click at [172, 192] on img at bounding box center [170, 189] width 12 height 12
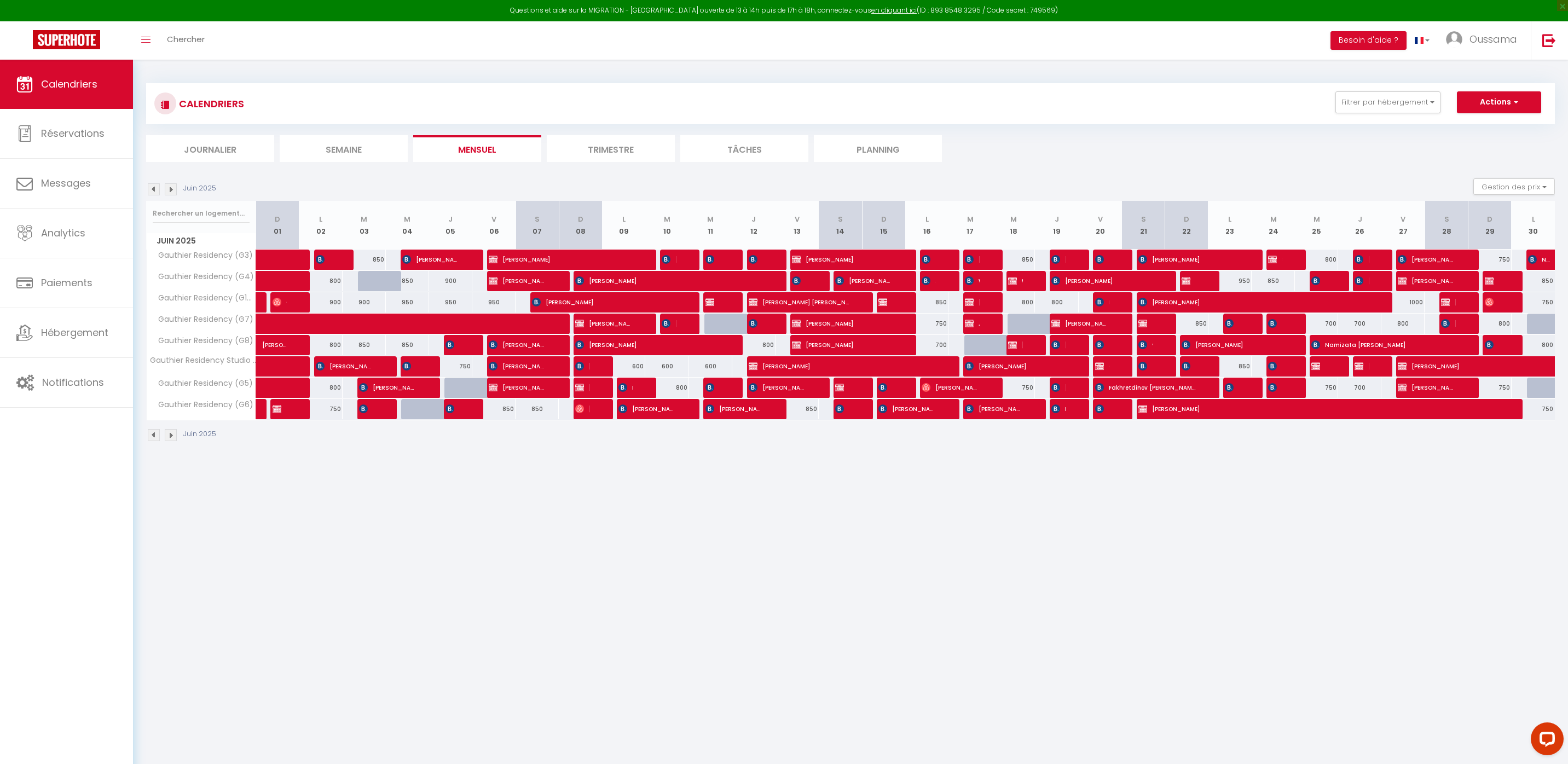
click at [172, 192] on img at bounding box center [170, 189] width 12 height 12
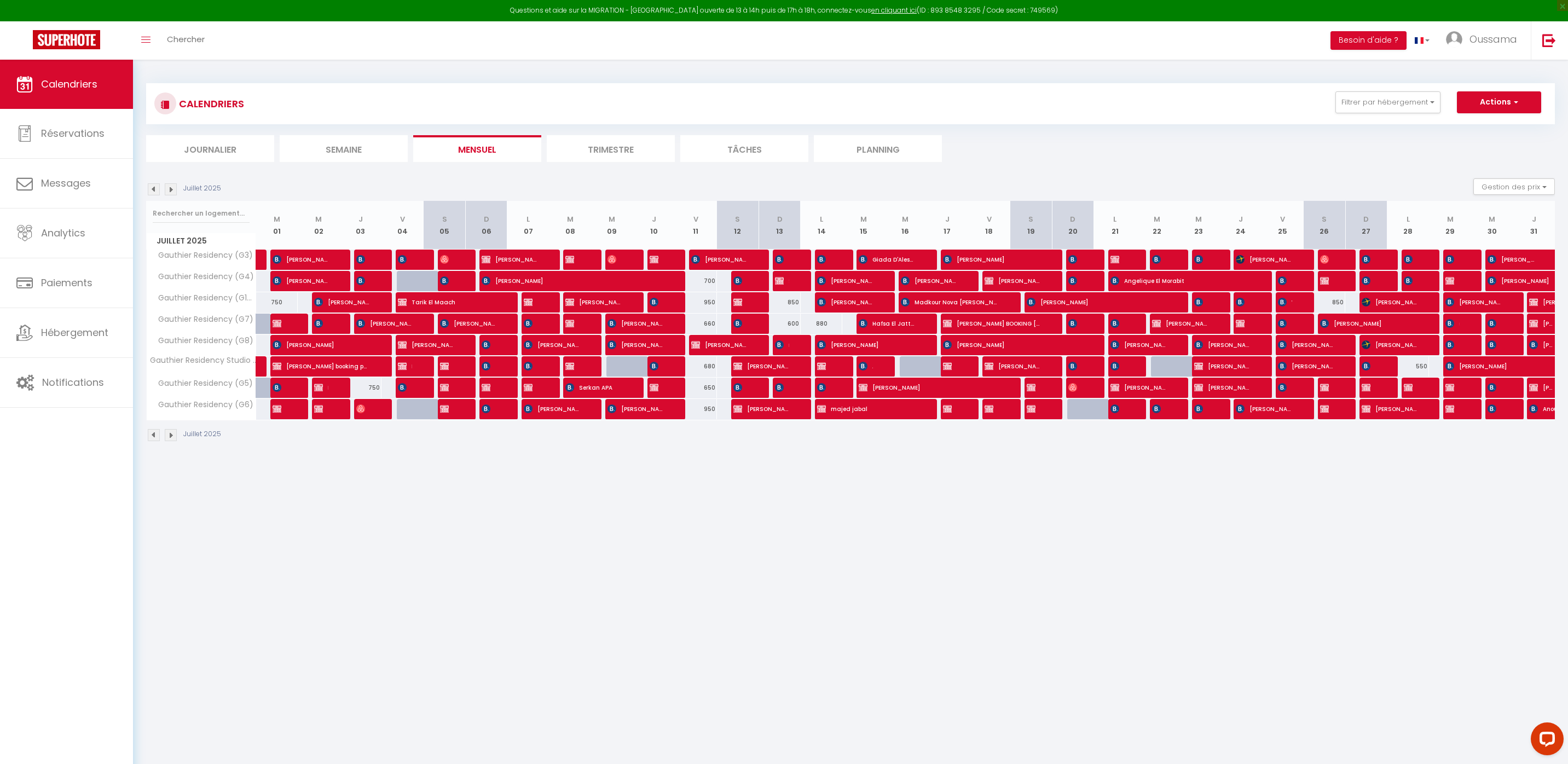
click at [172, 192] on img at bounding box center [170, 189] width 12 height 12
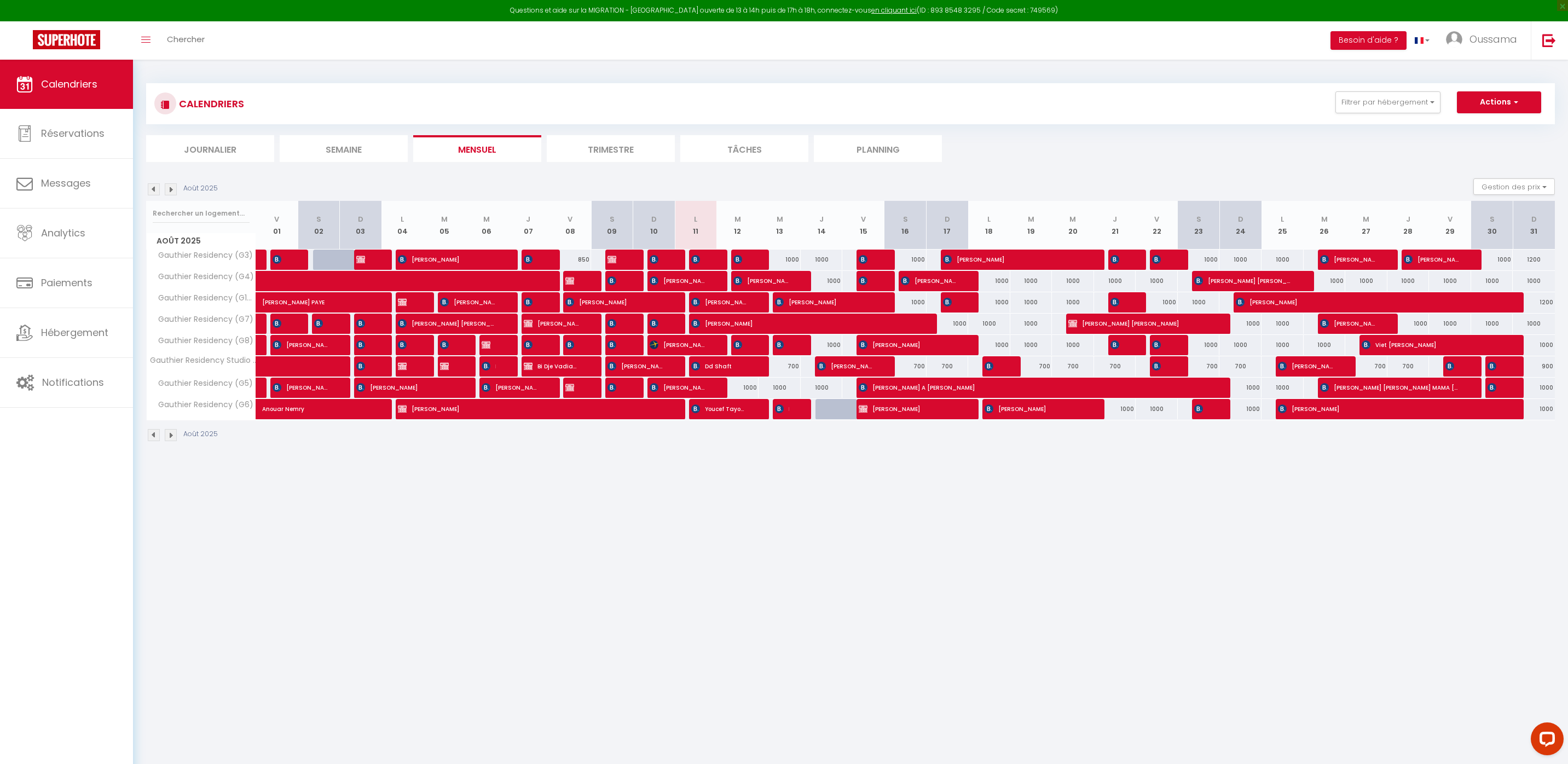
click at [172, 192] on img at bounding box center [170, 189] width 12 height 12
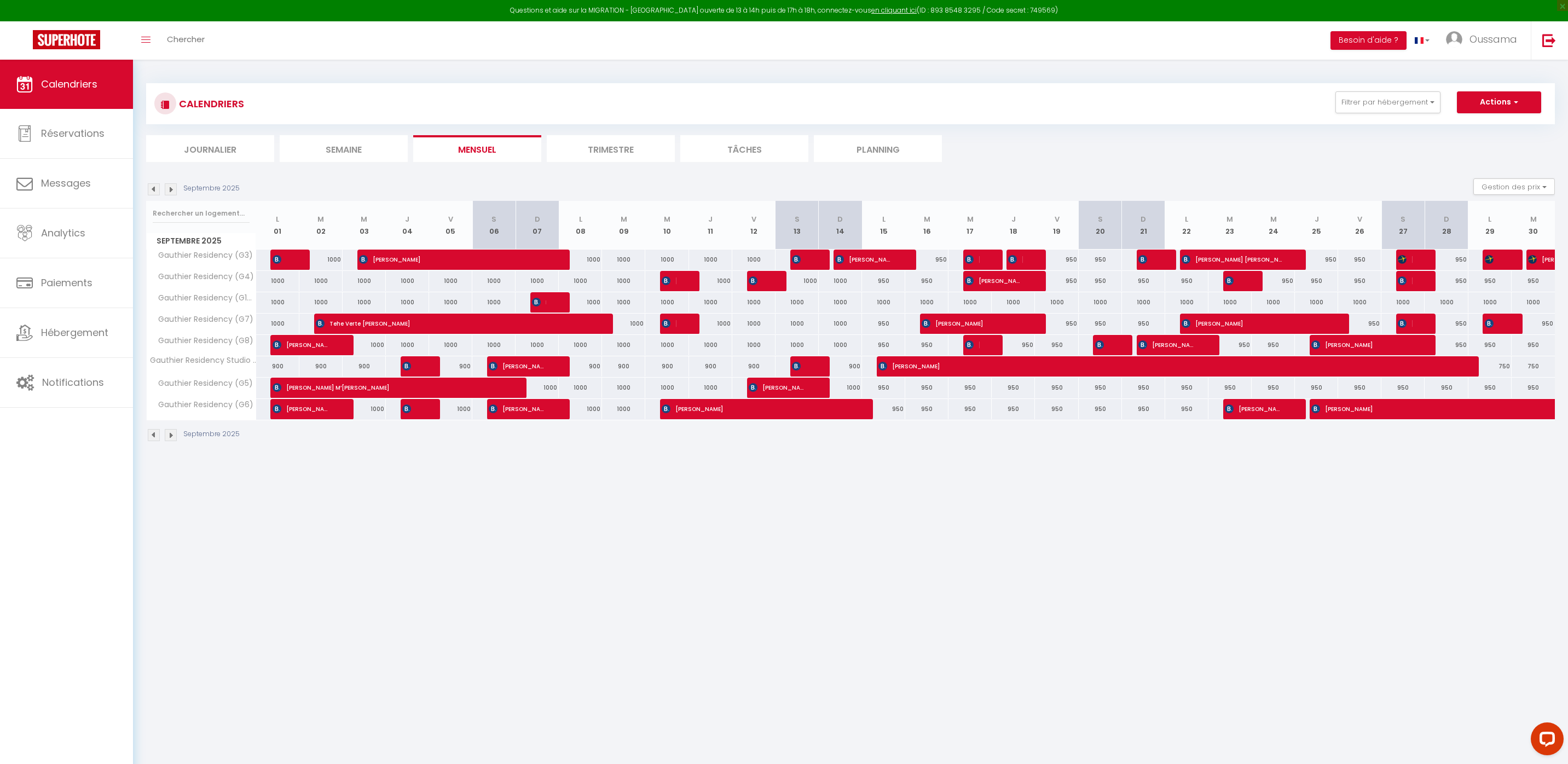
click at [172, 192] on img at bounding box center [170, 189] width 12 height 12
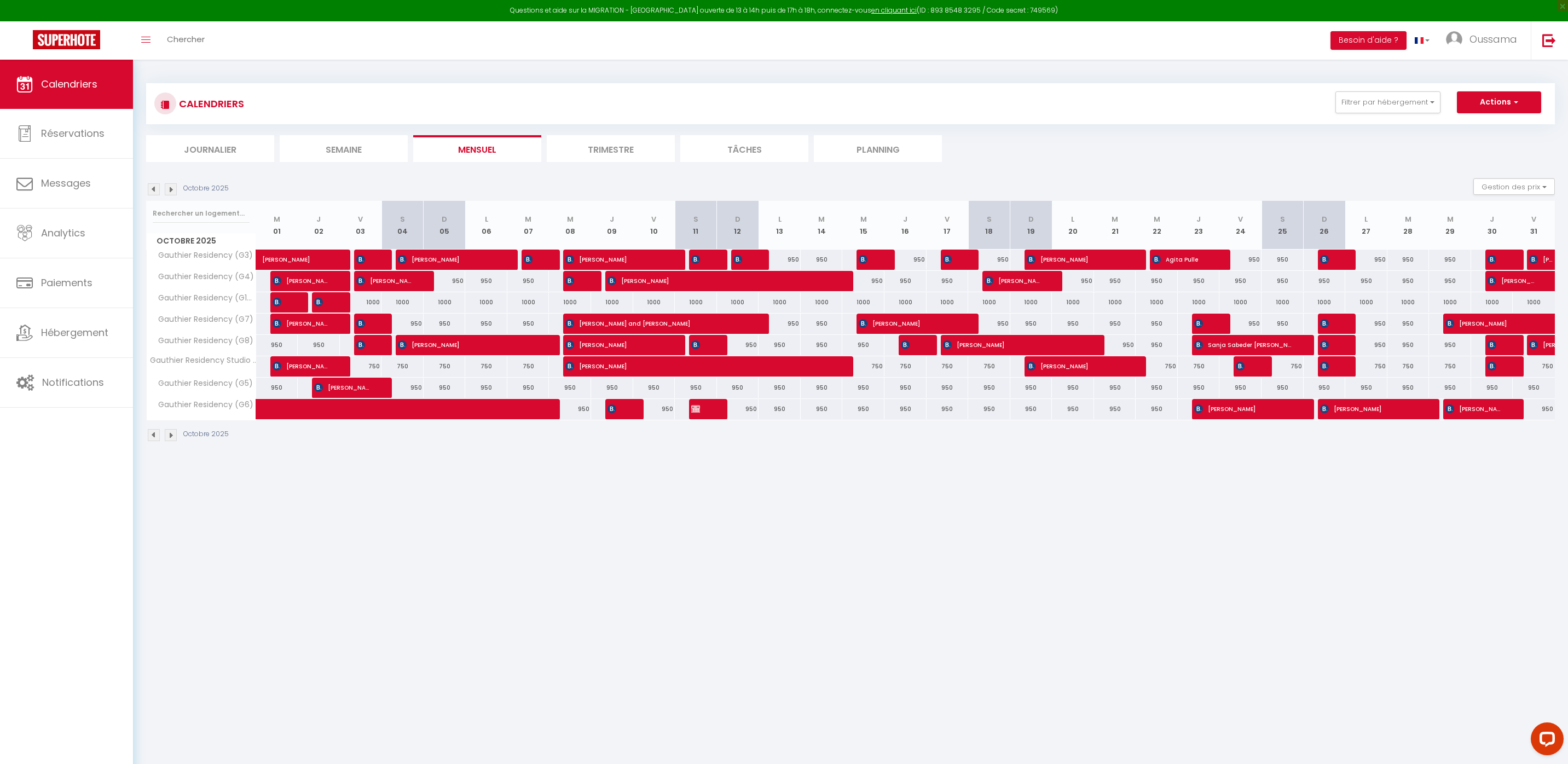
click at [172, 192] on img at bounding box center [170, 189] width 12 height 12
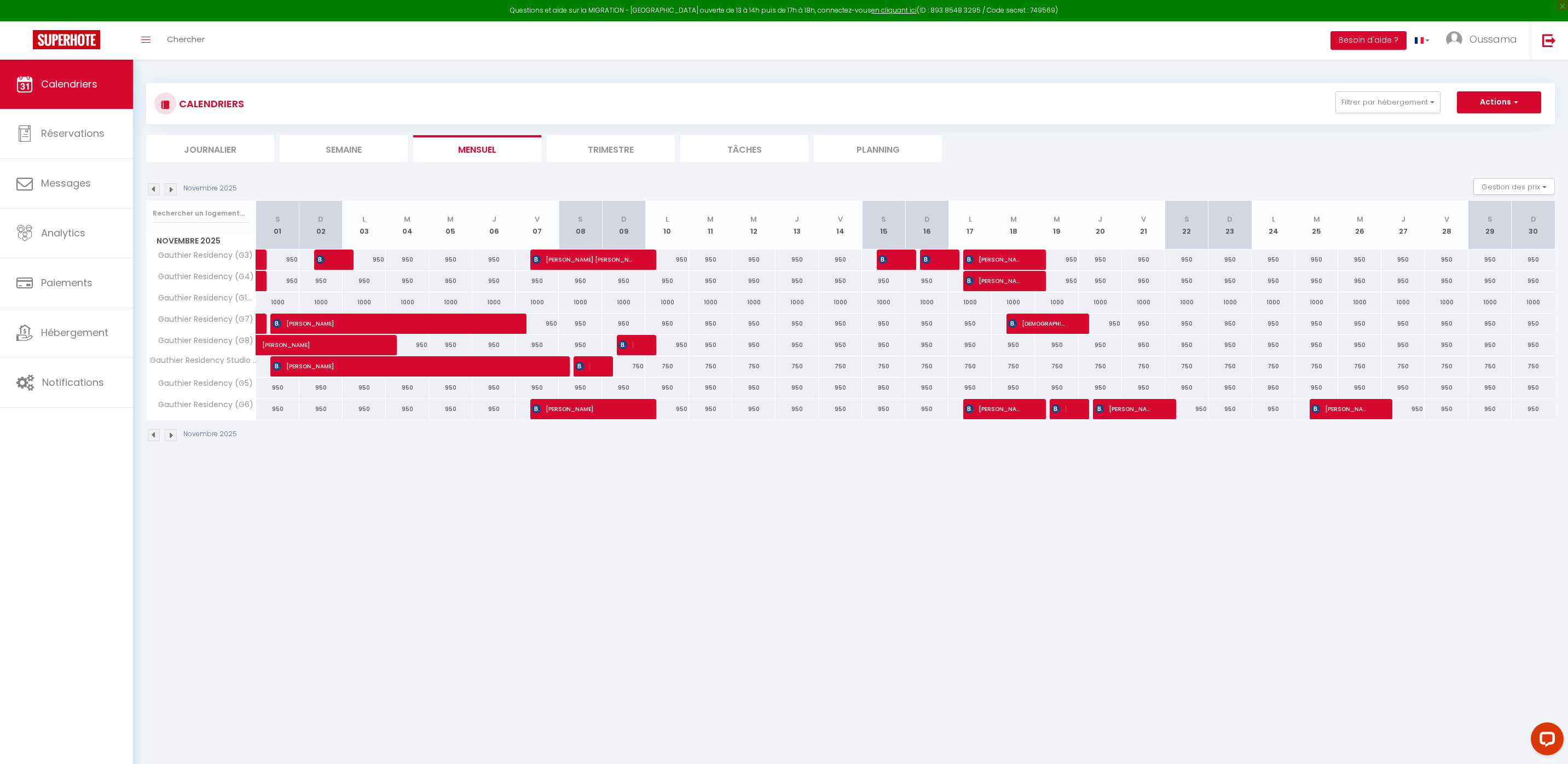
click at [172, 192] on img at bounding box center [170, 189] width 12 height 12
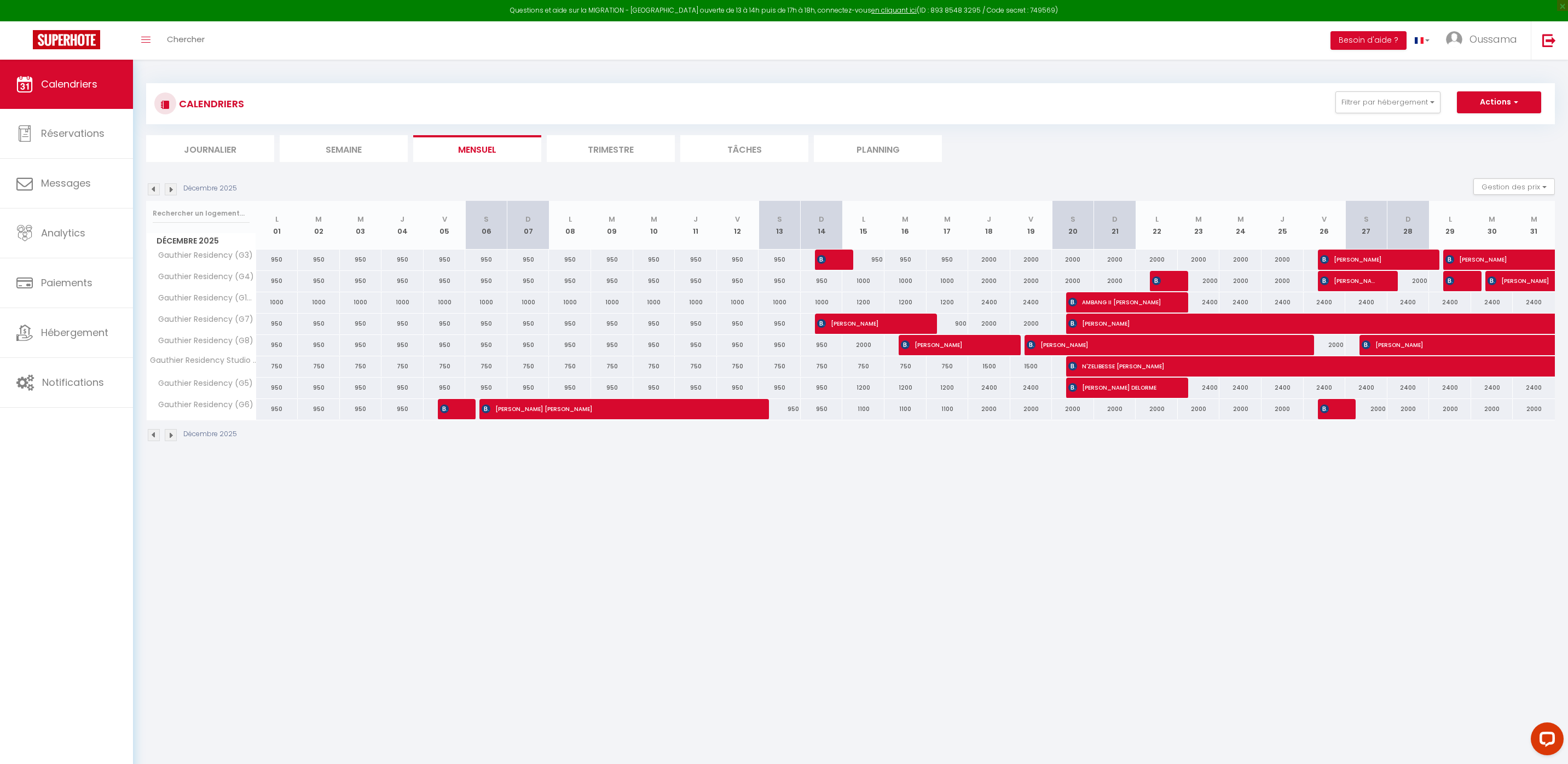
click at [154, 194] on img at bounding box center [154, 189] width 12 height 12
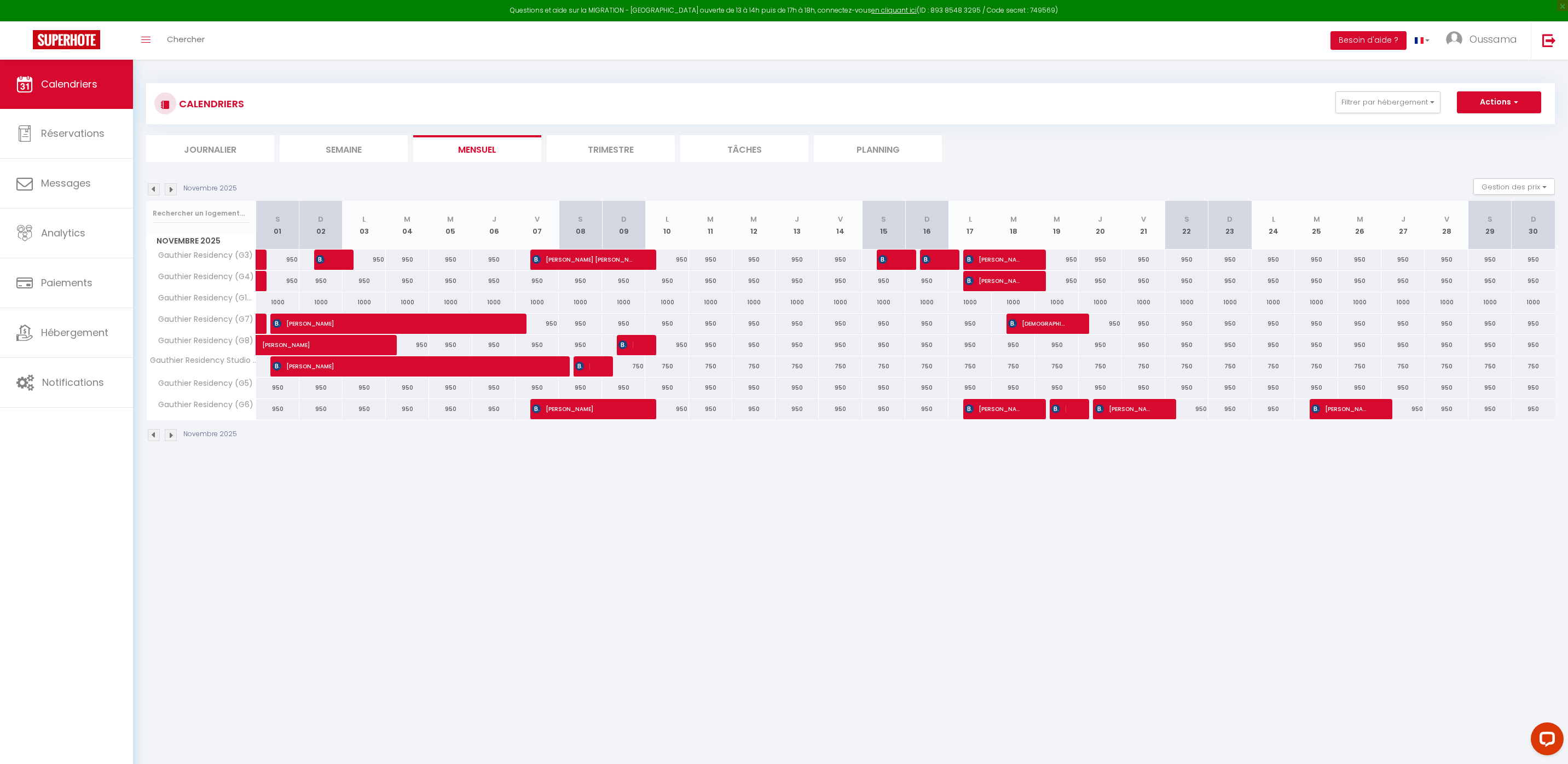
click at [154, 194] on img at bounding box center [154, 189] width 12 height 12
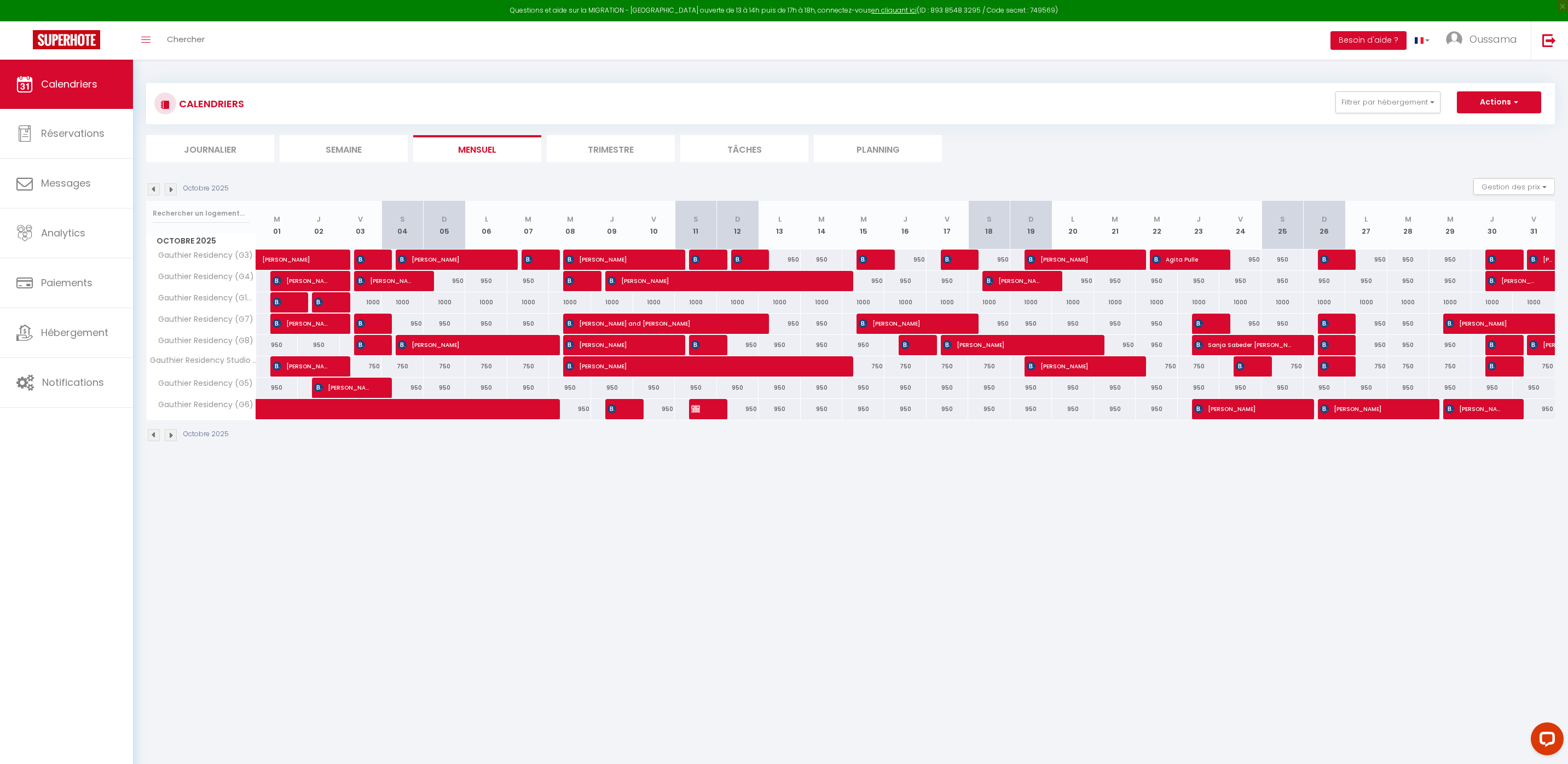
click at [154, 194] on img at bounding box center [154, 189] width 12 height 12
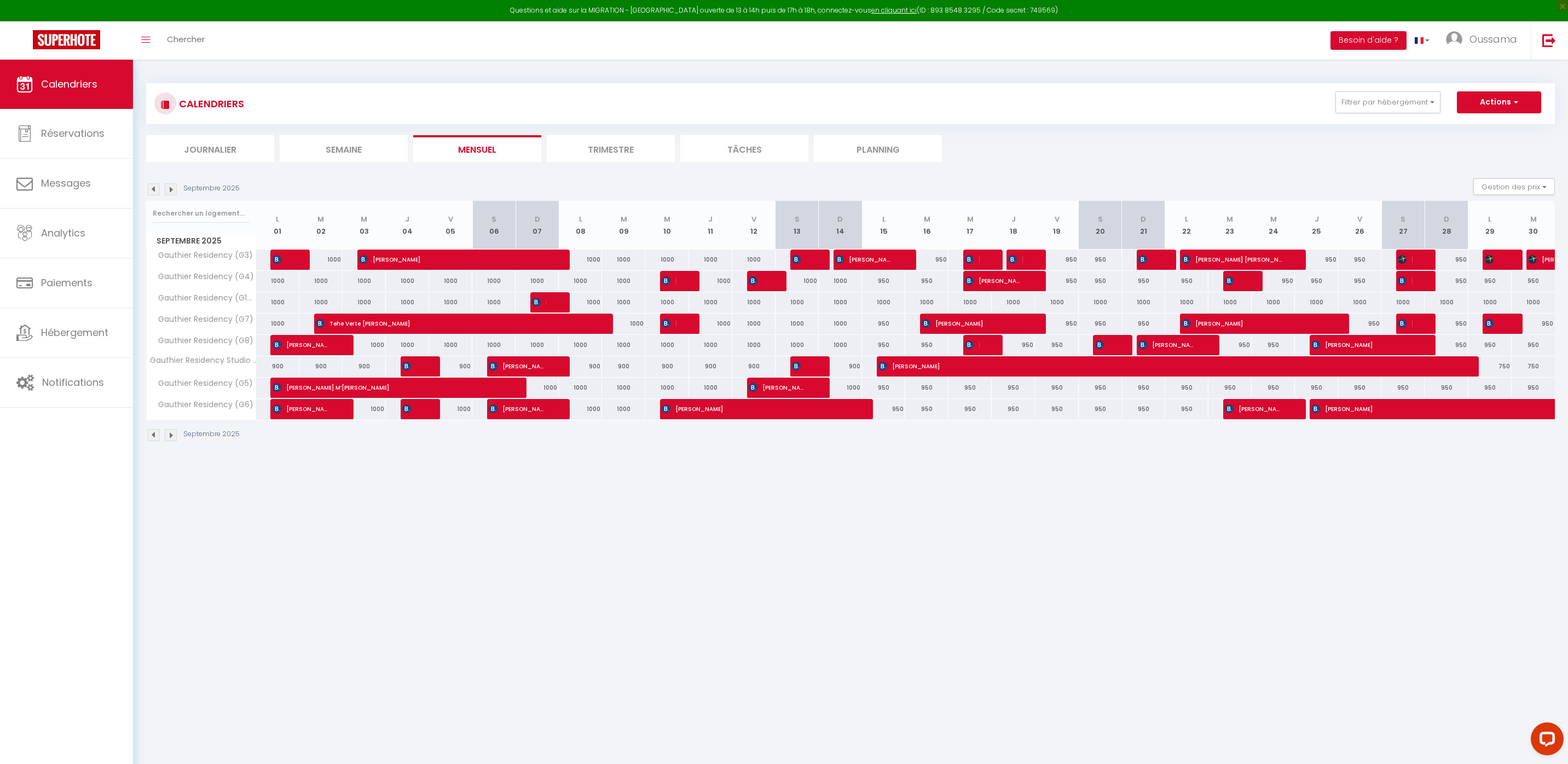
click at [154, 194] on img at bounding box center [154, 189] width 12 height 12
